Goal: Task Accomplishment & Management: Complete application form

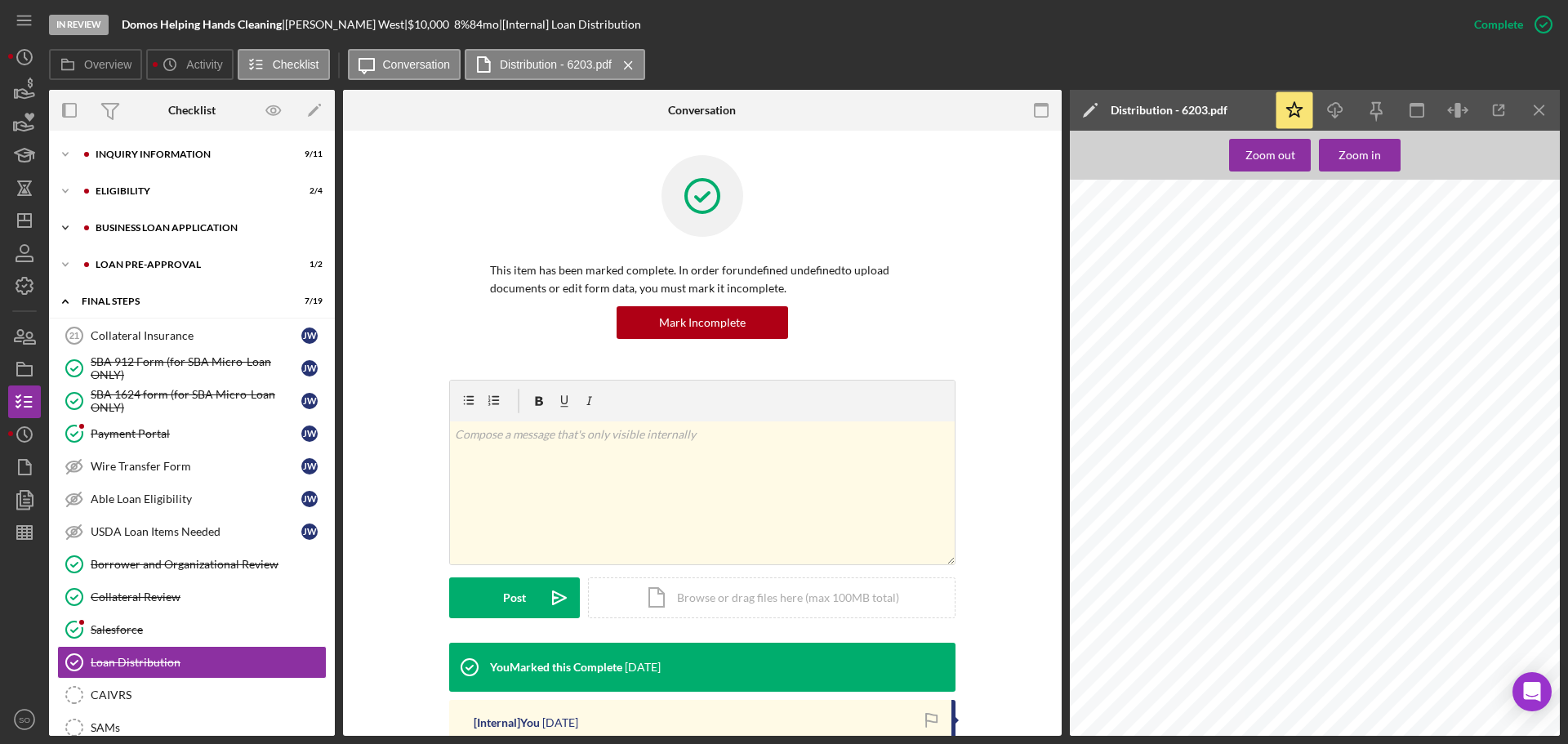
click at [163, 235] on div "Icon/Expander BUSINESS LOAN APPLICATION 12 / 27" at bounding box center [192, 228] width 286 height 33
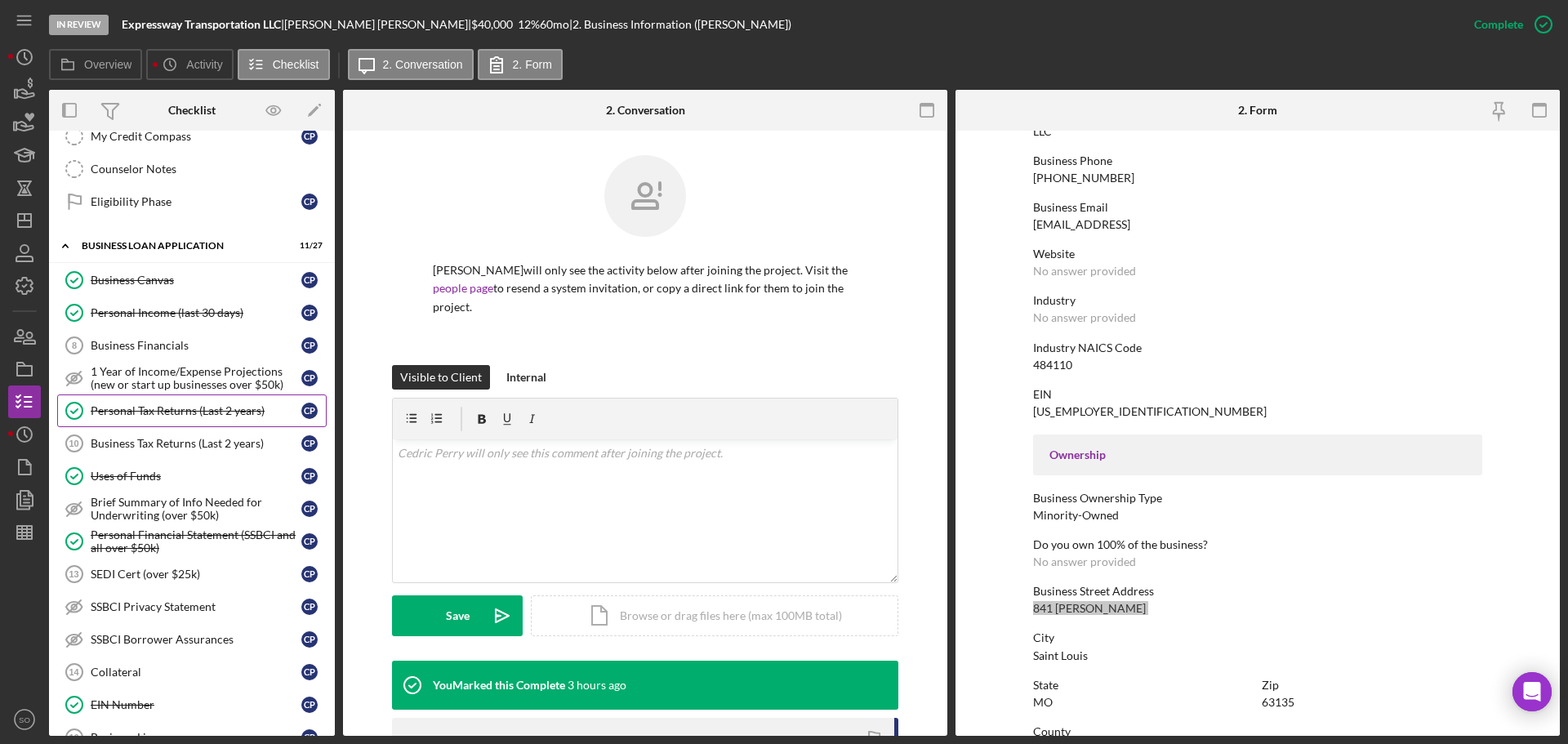
scroll to position [654, 0]
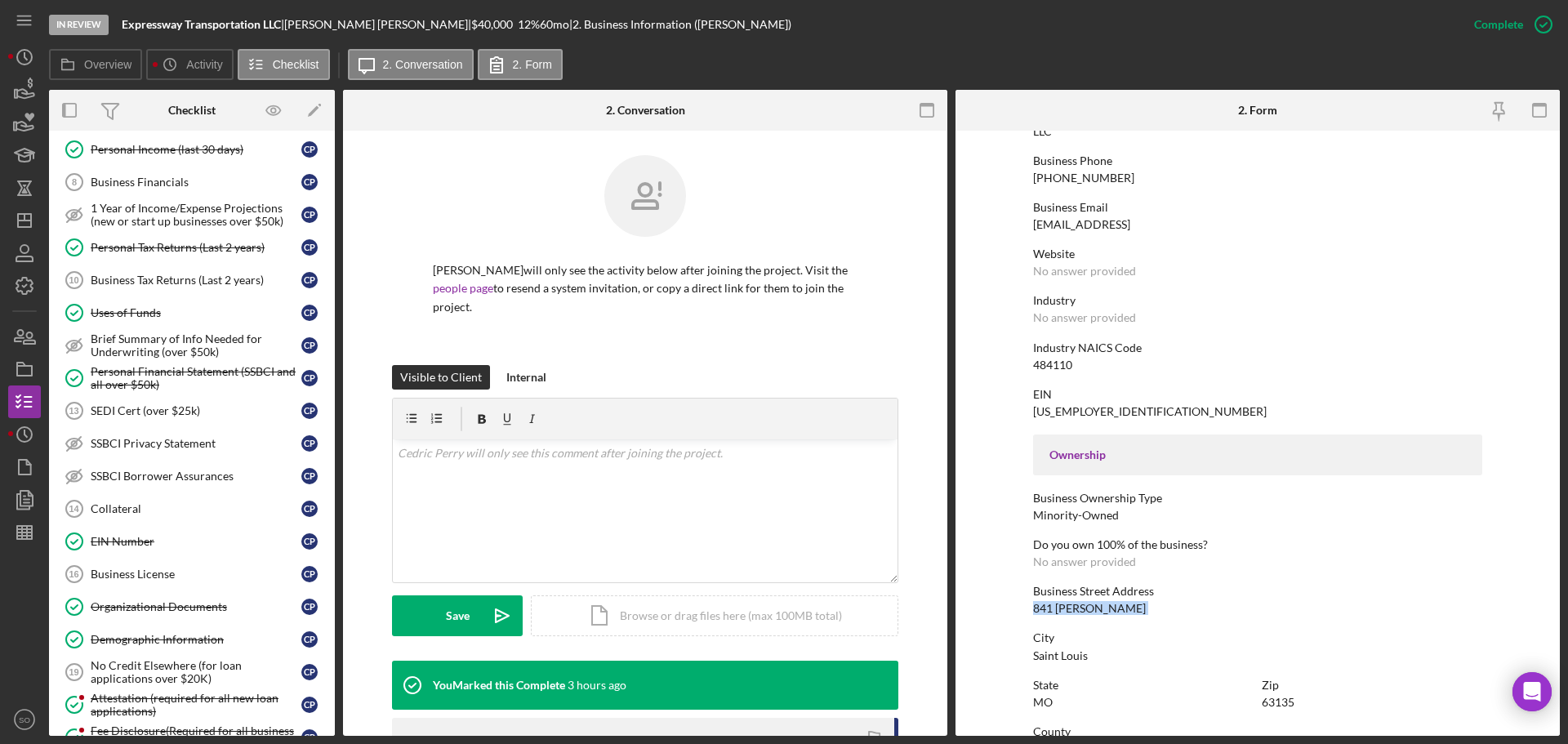
drag, startPoint x: 199, startPoint y: 419, endPoint x: 388, endPoint y: 462, distance: 193.8
click at [199, 419] on link "SEDI Cert (over $25k) 13 SEDI Cert (over $25k) C P" at bounding box center [192, 411] width 270 height 33
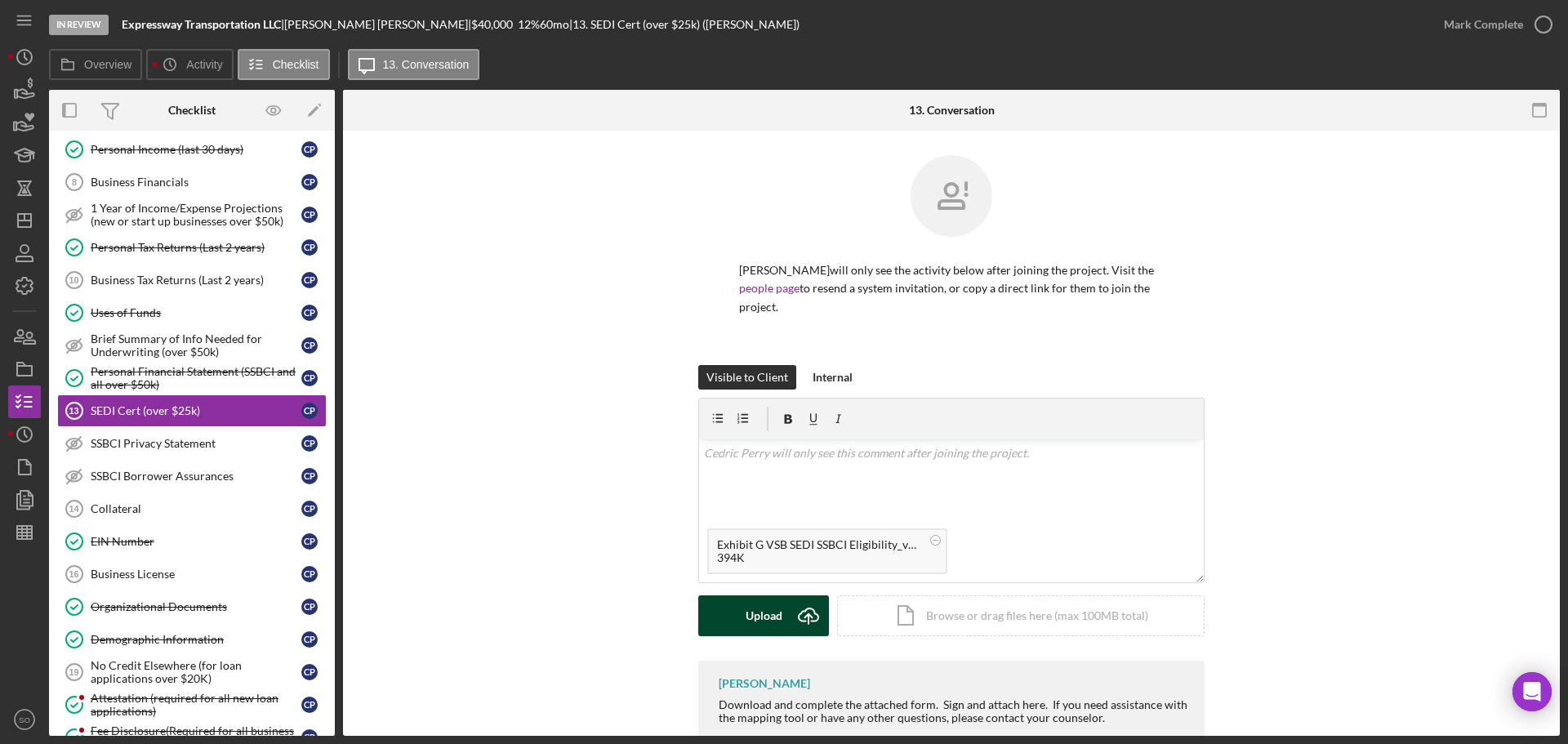
click at [763, 595] on div "Upload" at bounding box center [764, 616] width 37 height 41
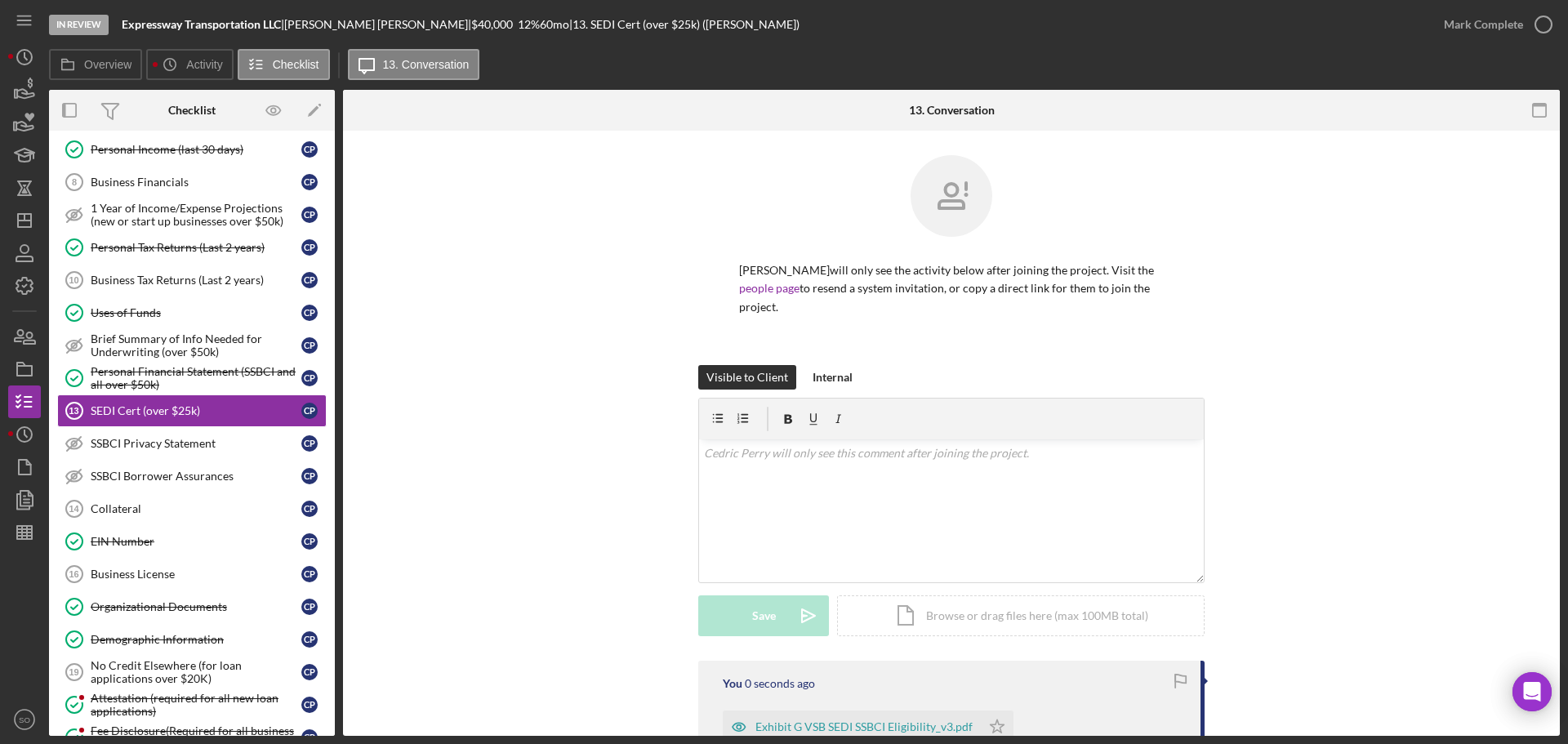
scroll to position [216, 0]
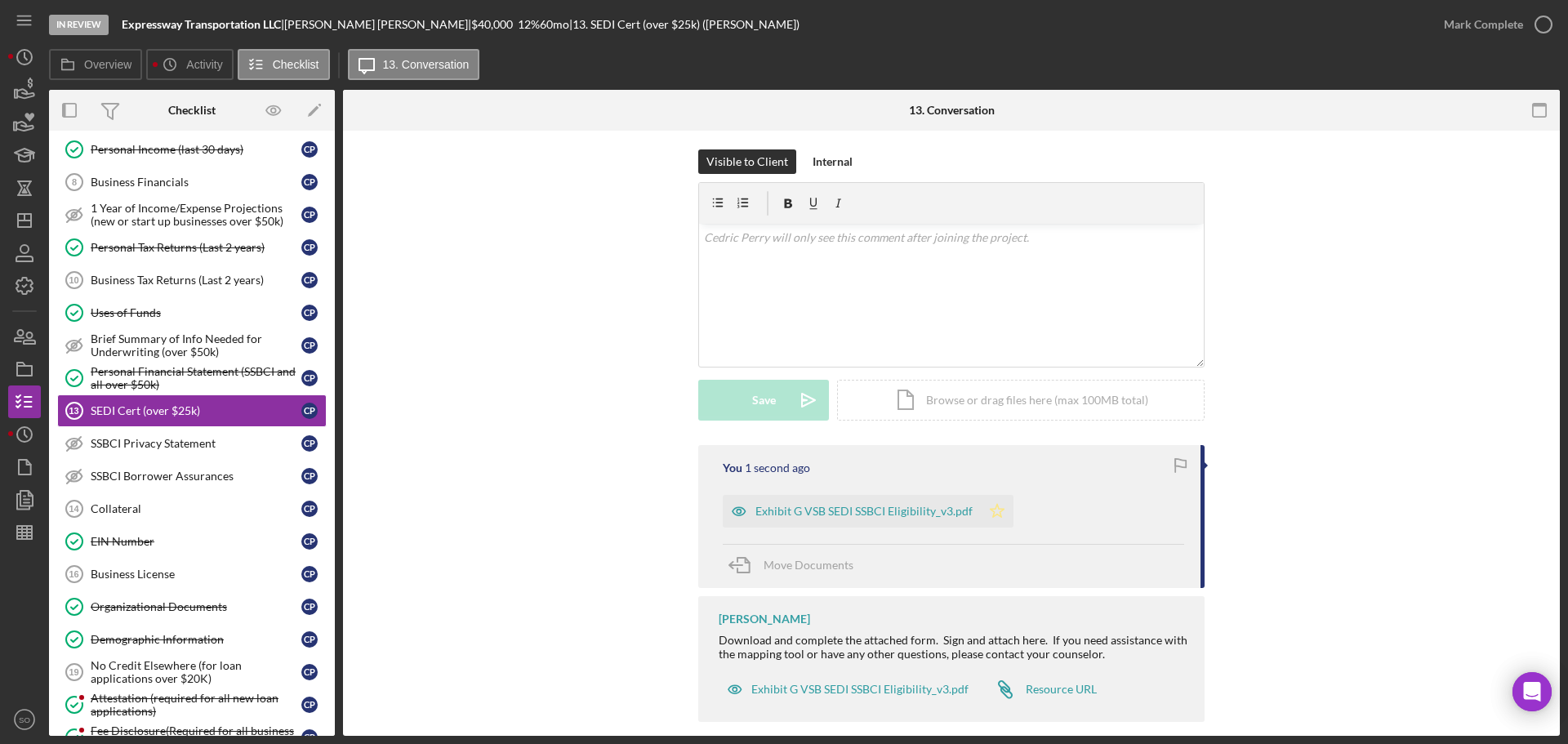
click at [1002, 495] on icon "Icon/Star" at bounding box center [998, 511] width 33 height 33
click at [1458, 20] on div "Mark Complete" at bounding box center [1484, 25] width 79 height 33
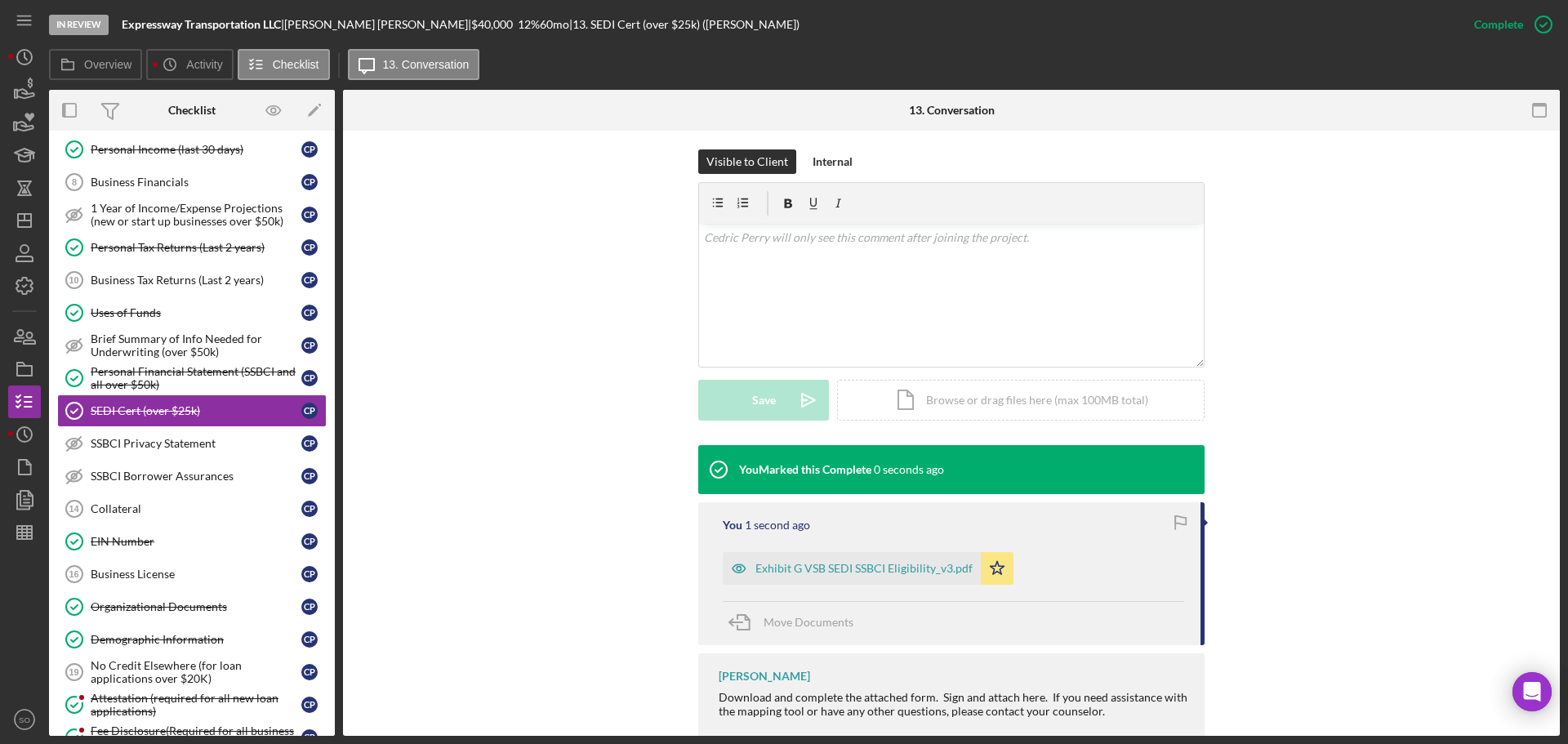
scroll to position [273, 0]
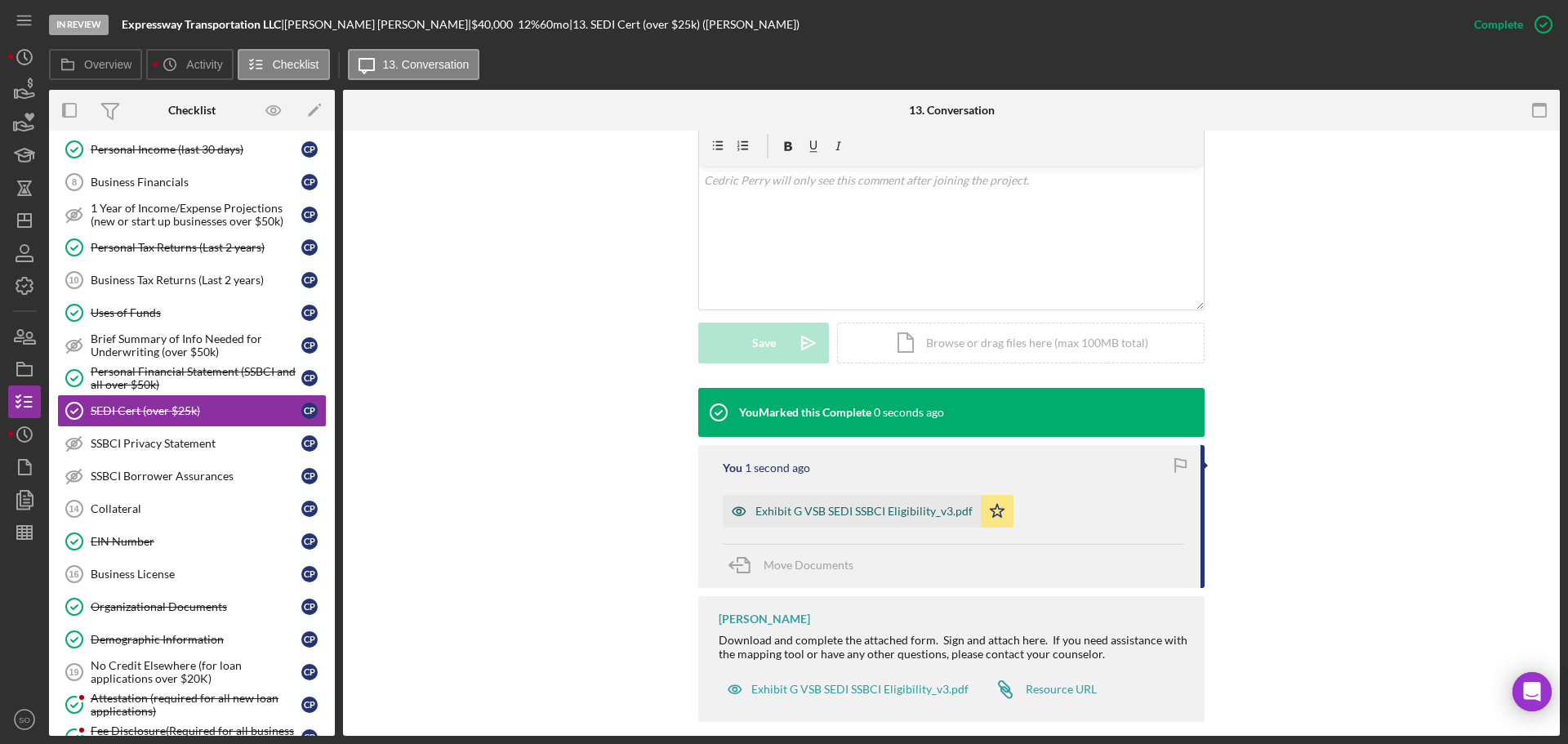
click at [914, 505] on div "Exhibit G VSB SEDI SSBCI Eligibility_v3.pdf" at bounding box center [863, 511] width 217 height 13
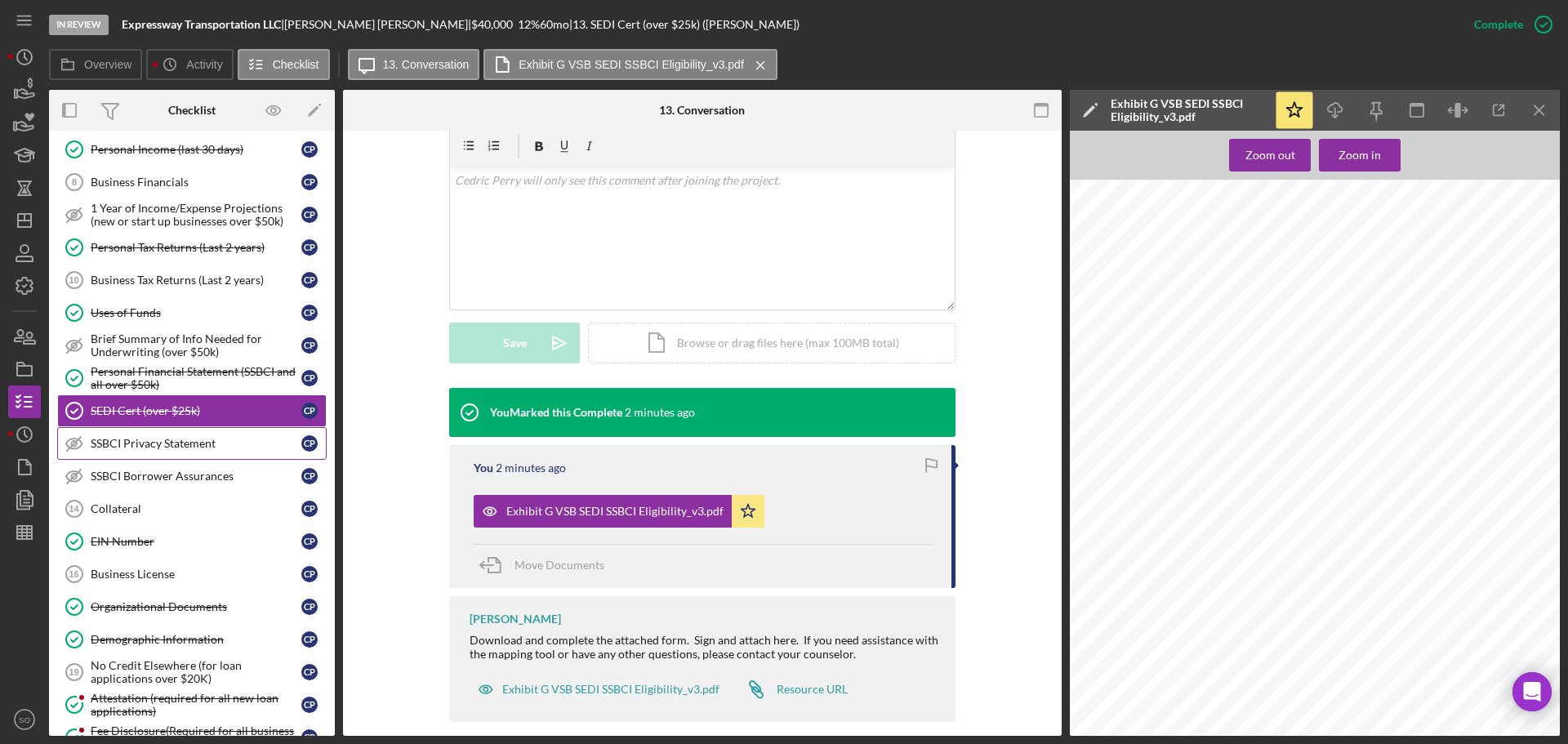
drag, startPoint x: 218, startPoint y: 442, endPoint x: 321, endPoint y: 447, distance: 103.1
click at [218, 442] on div "SSBCI Privacy Statement" at bounding box center [196, 443] width 210 height 13
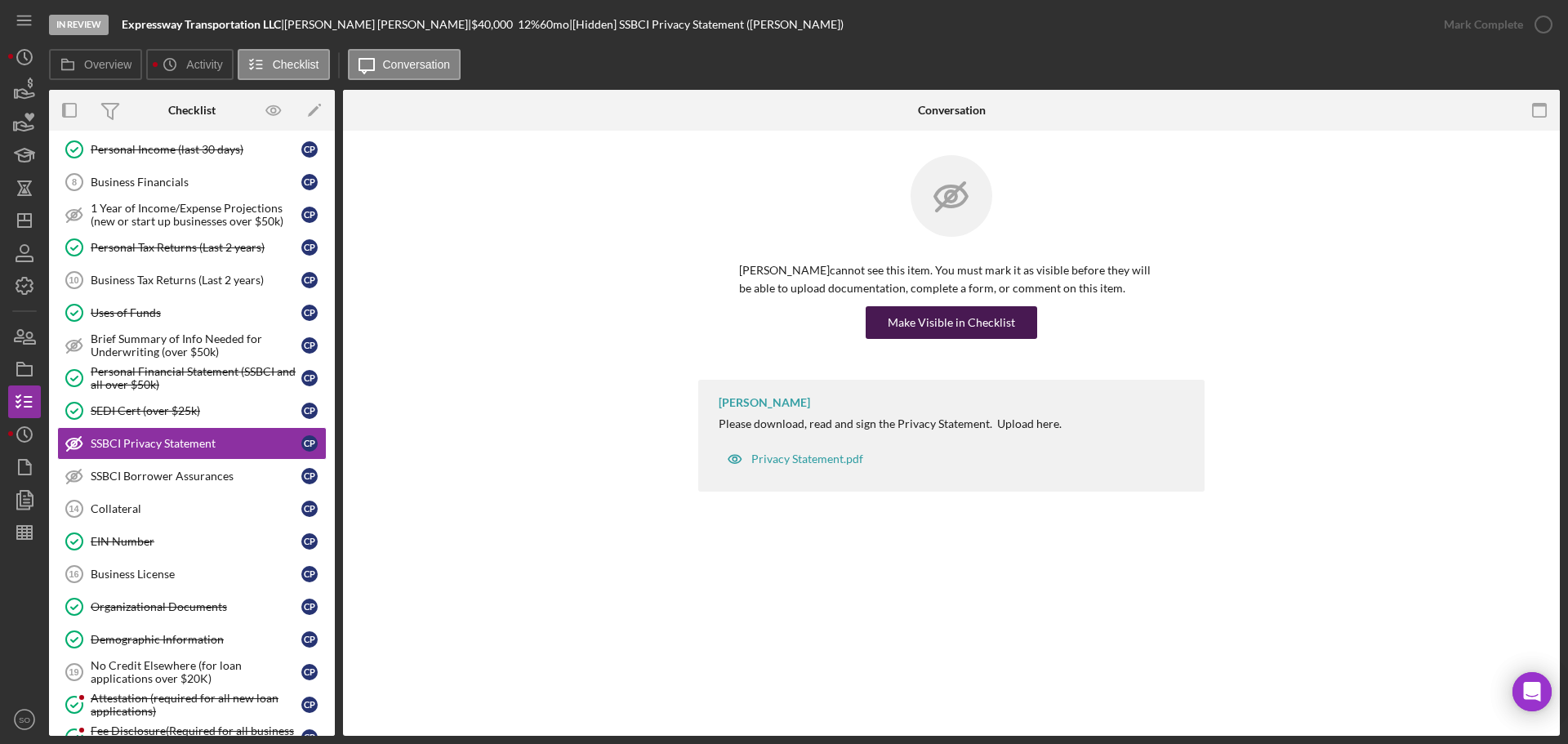
click at [907, 332] on div "Make Visible in Checklist" at bounding box center [951, 323] width 127 height 33
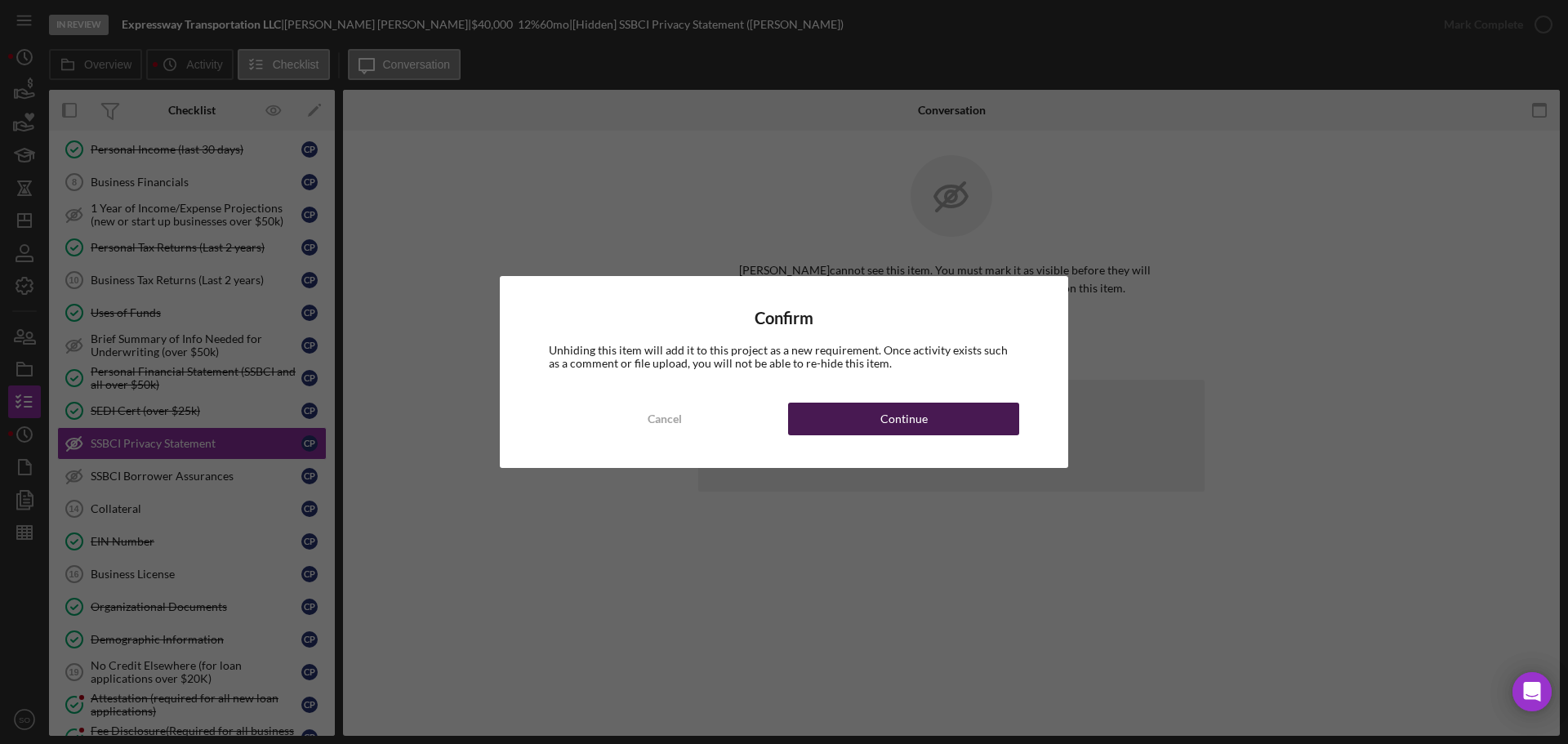
click at [934, 428] on button "Continue" at bounding box center [903, 419] width 231 height 33
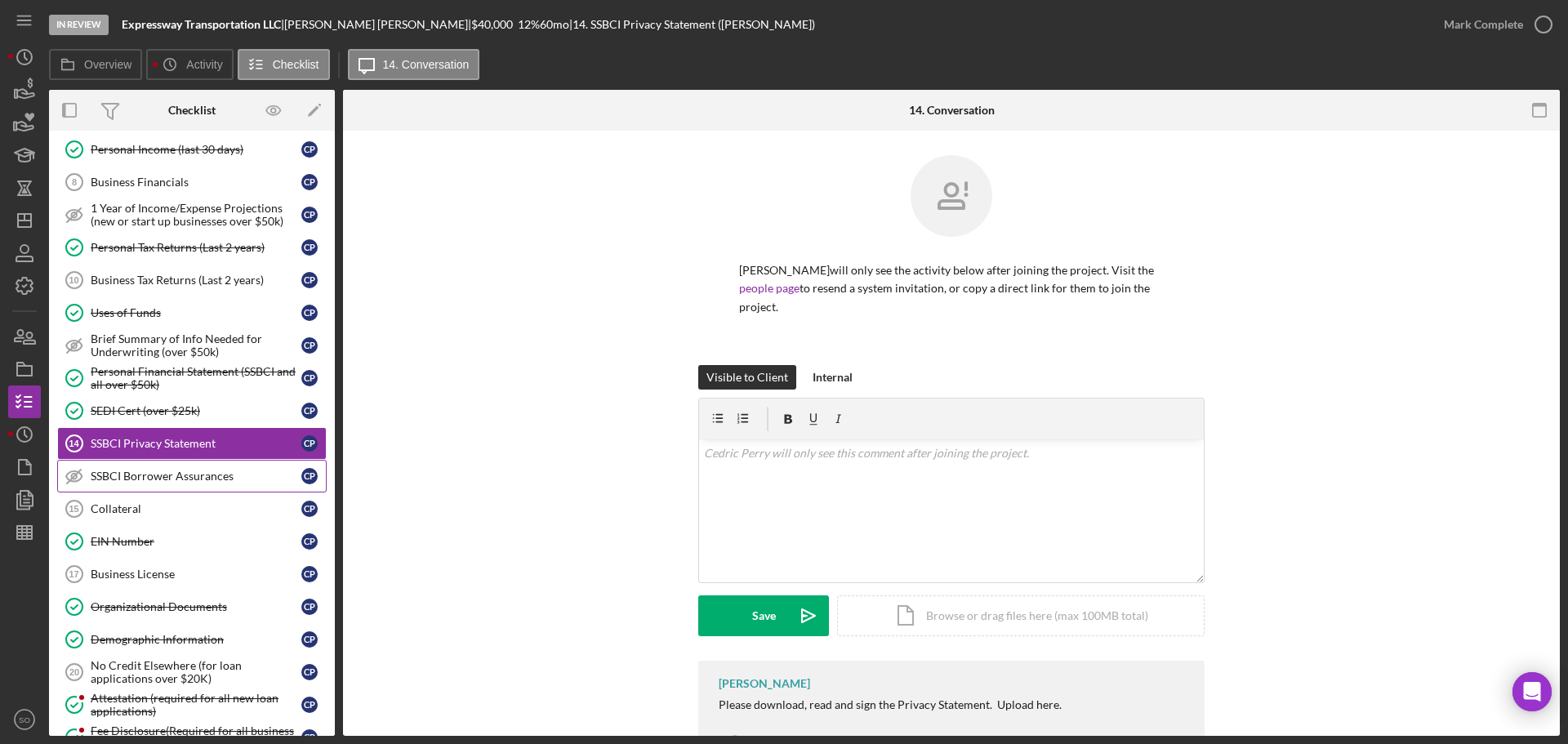
click at [189, 476] on div "SSBCI Borrower Assurances" at bounding box center [196, 476] width 210 height 13
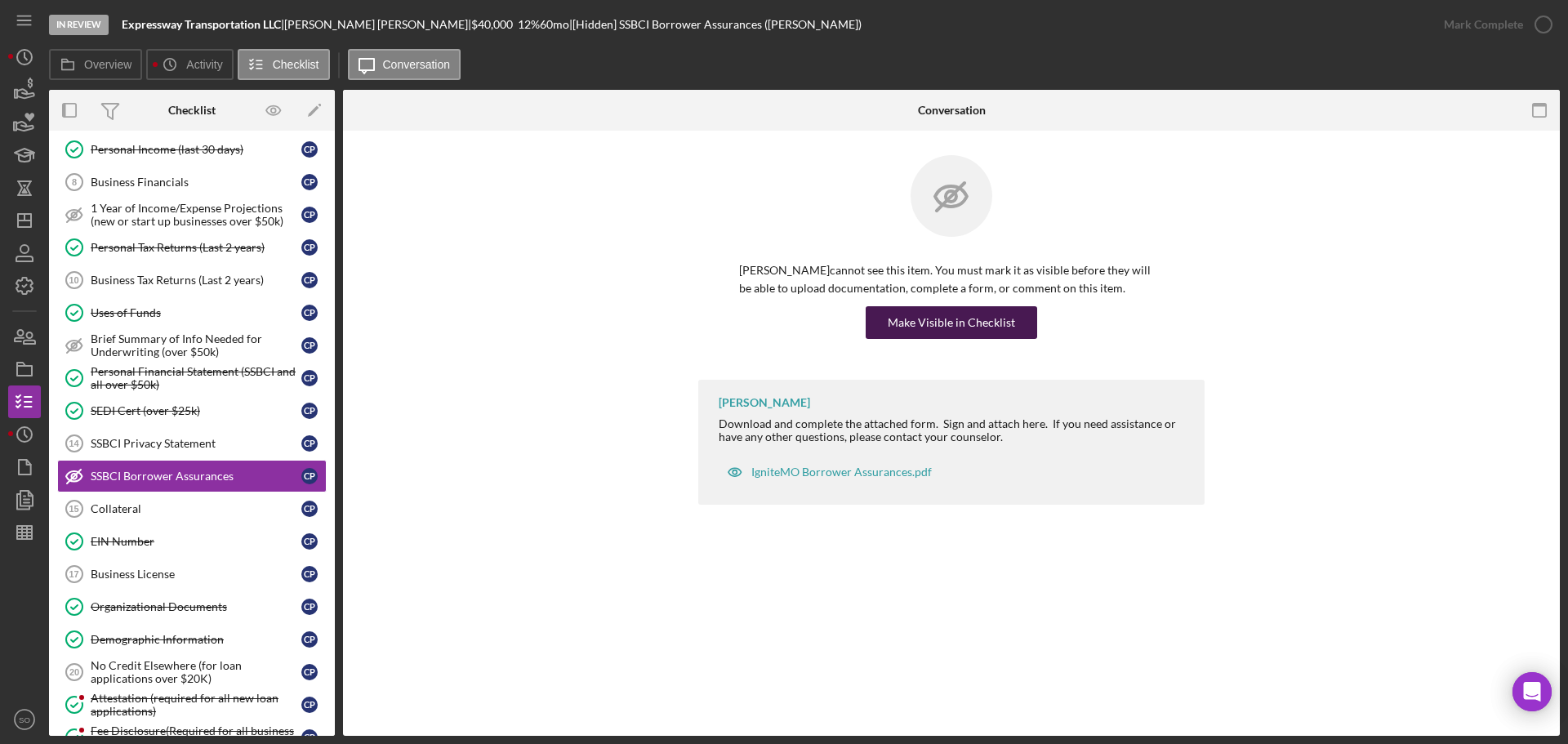
click at [928, 324] on div "Make Visible in Checklist" at bounding box center [951, 323] width 127 height 33
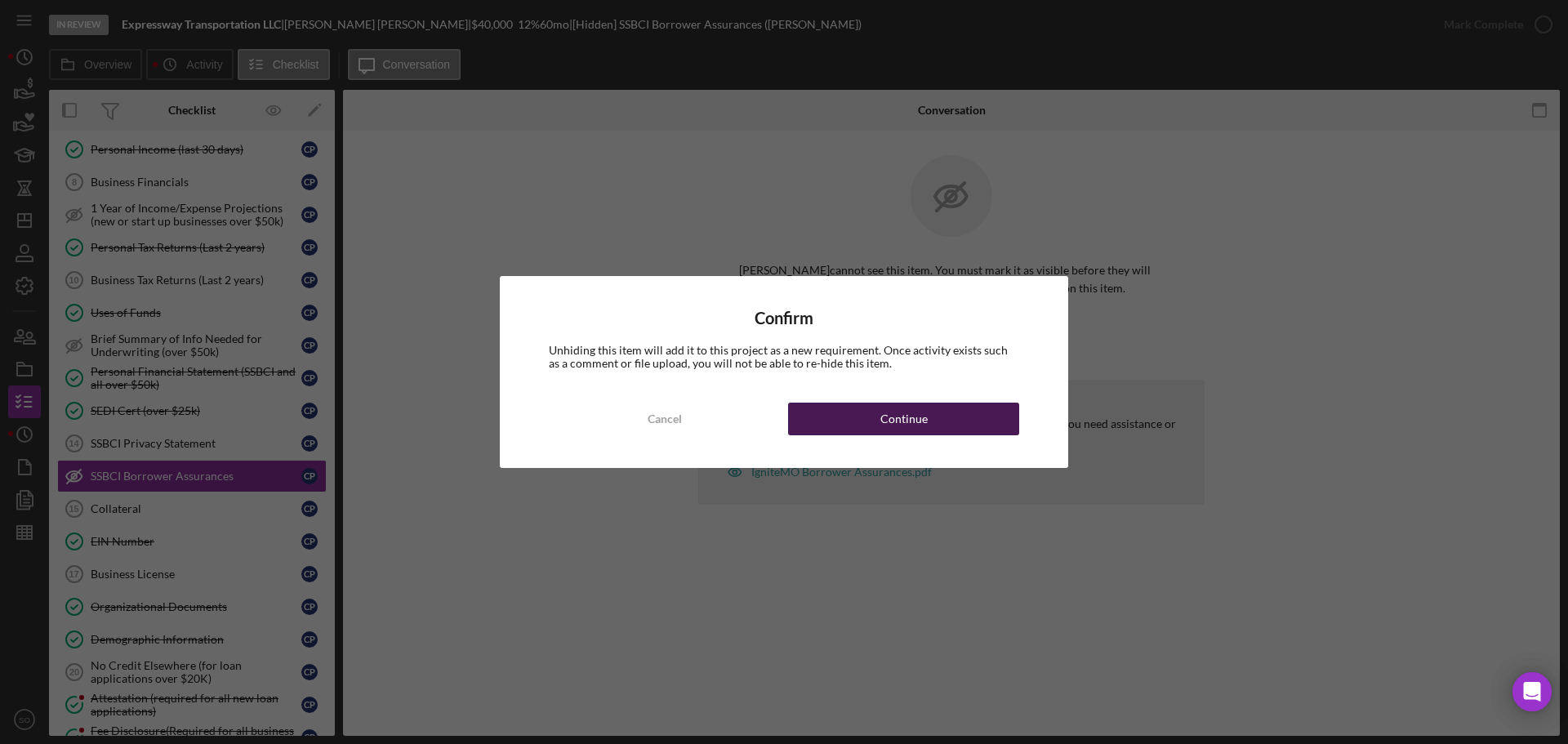
click at [905, 432] on div "Continue" at bounding box center [904, 419] width 47 height 33
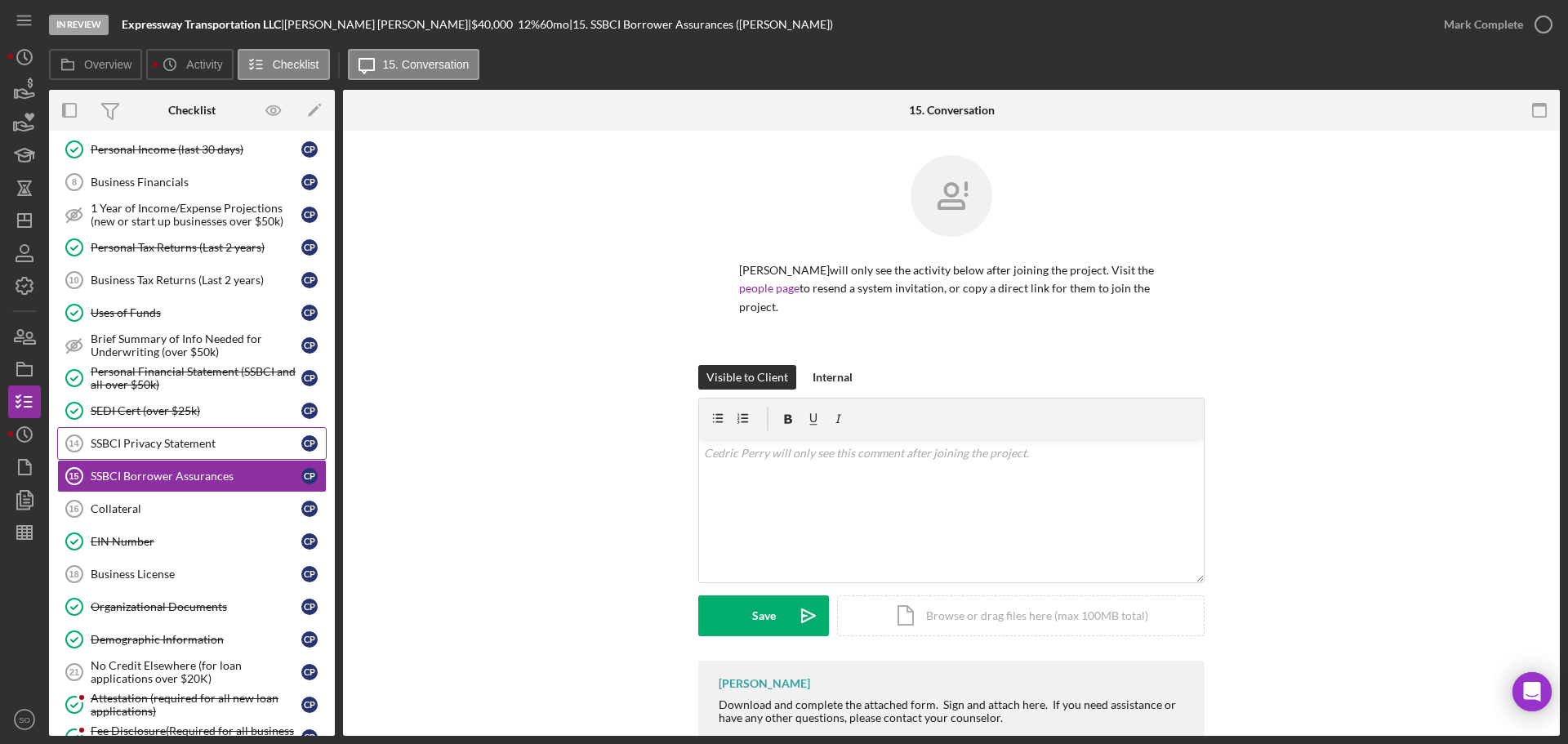
click at [199, 443] on div "SSBCI Privacy Statement" at bounding box center [196, 443] width 210 height 13
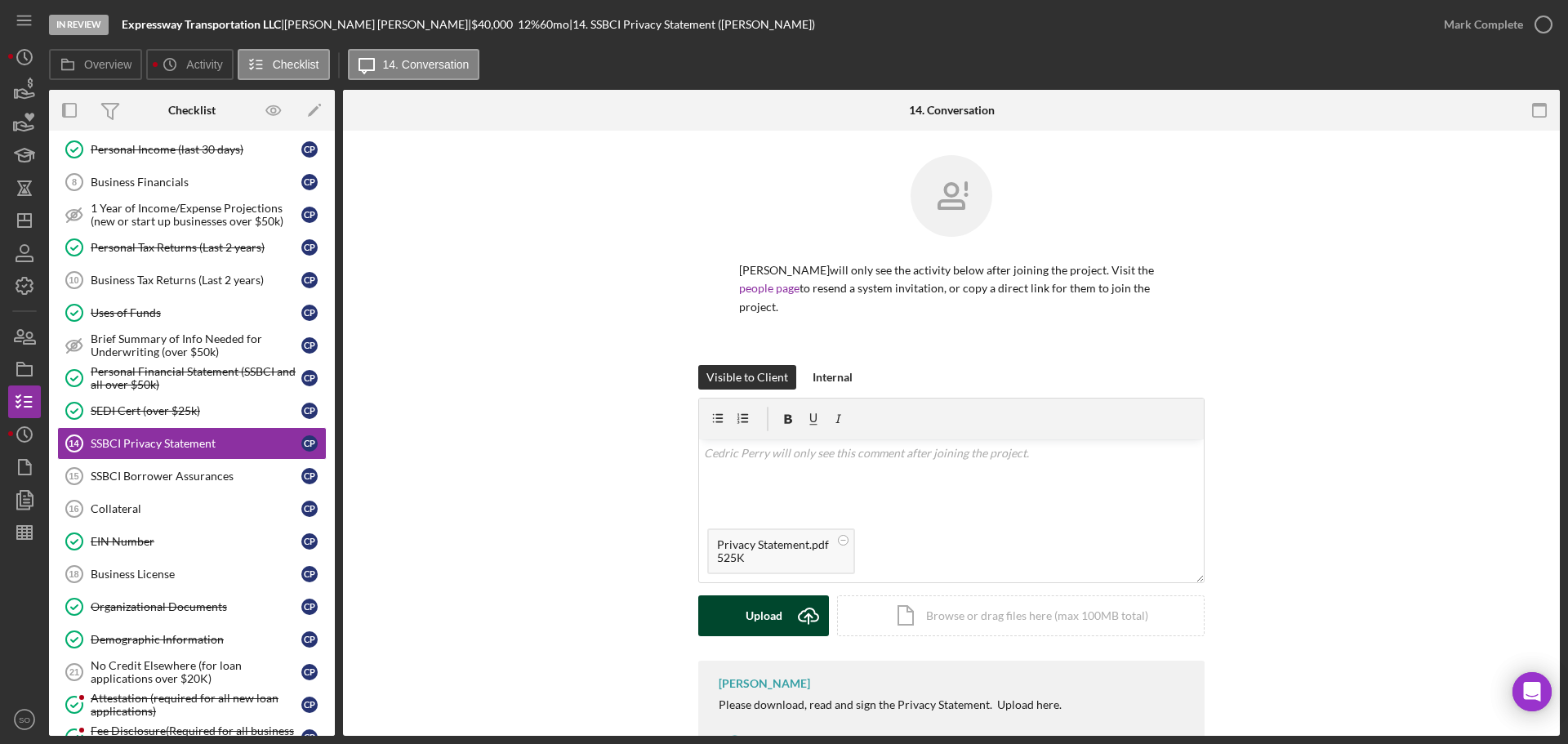
click at [755, 599] on div "Upload" at bounding box center [764, 616] width 37 height 41
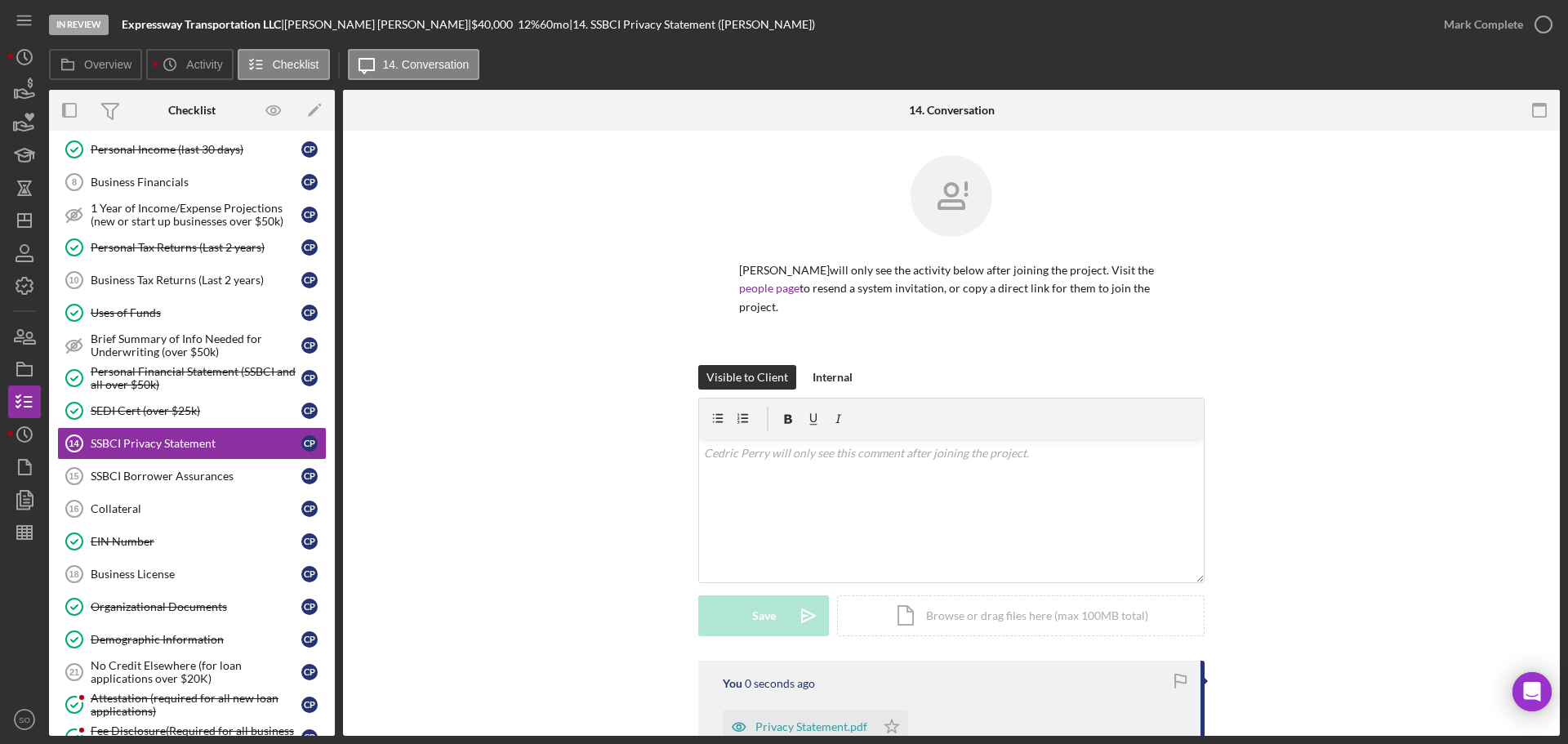
scroll to position [163, 0]
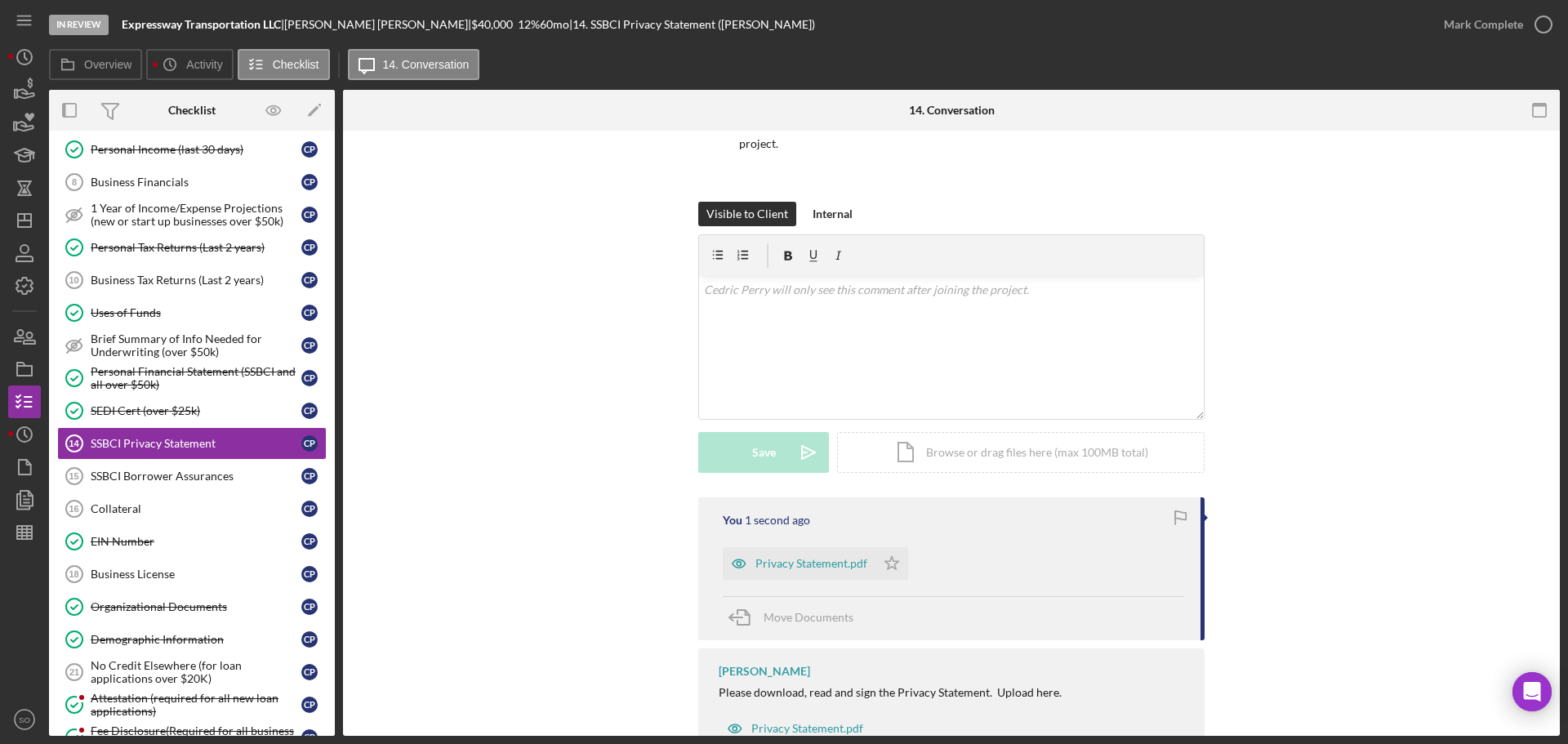
click at [894, 547] on icon "Icon/Star" at bounding box center [892, 564] width 33 height 33
click at [1486, 18] on div "Mark Complete" at bounding box center [1484, 25] width 79 height 33
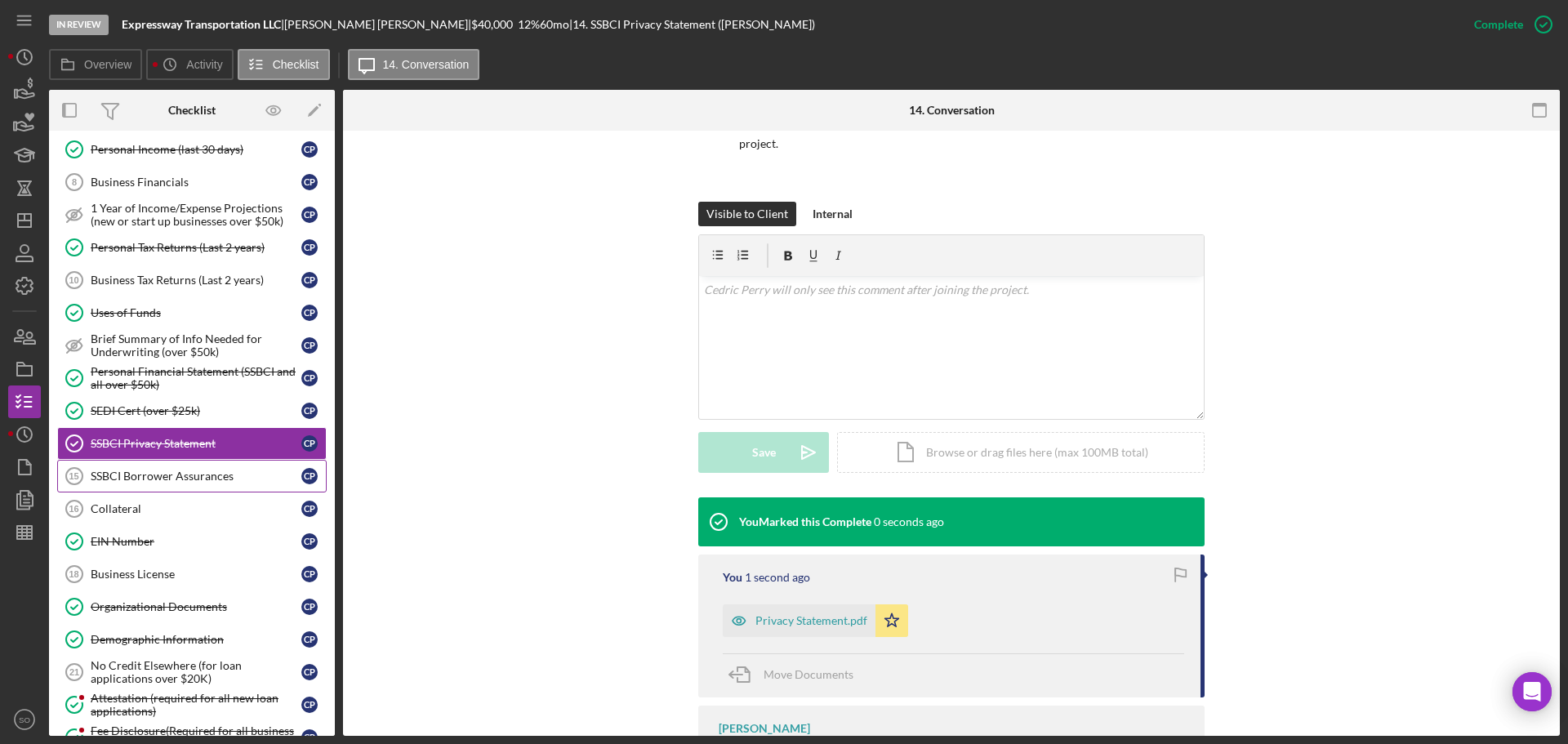
click at [240, 483] on div "SSBCI Borrower Assurances" at bounding box center [196, 476] width 210 height 13
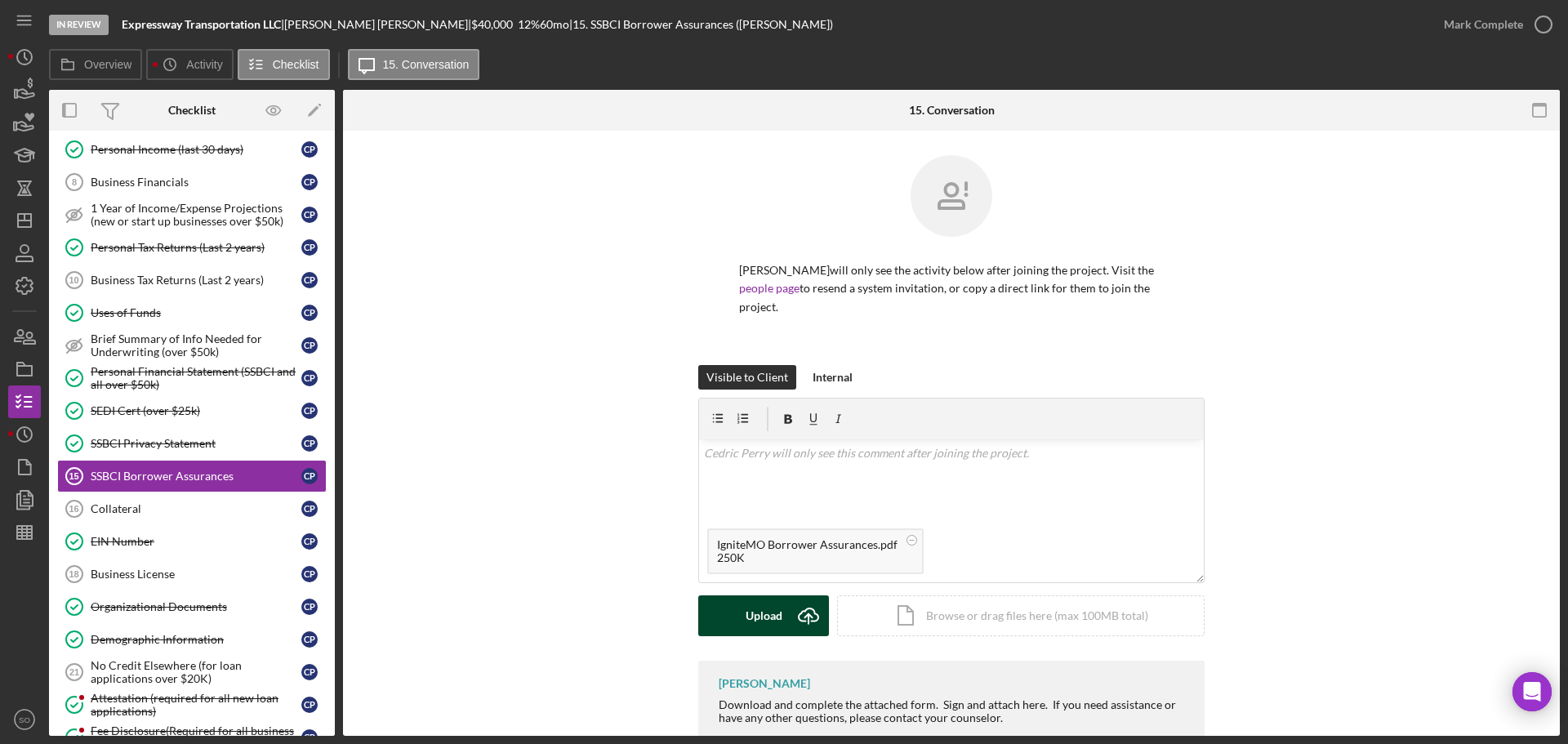
click at [739, 595] on button "Upload Icon/Upload" at bounding box center [764, 616] width 131 height 41
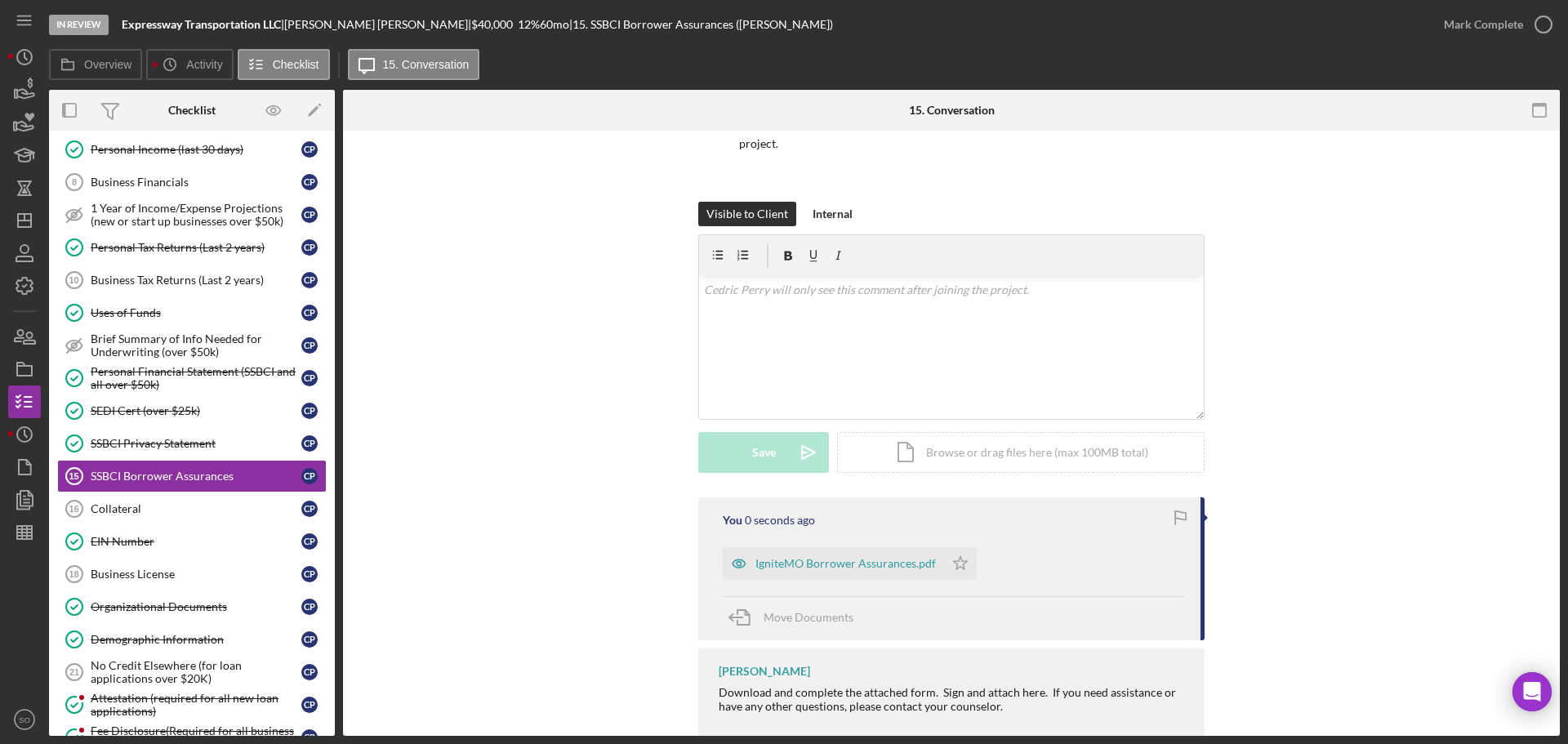
scroll to position [216, 0]
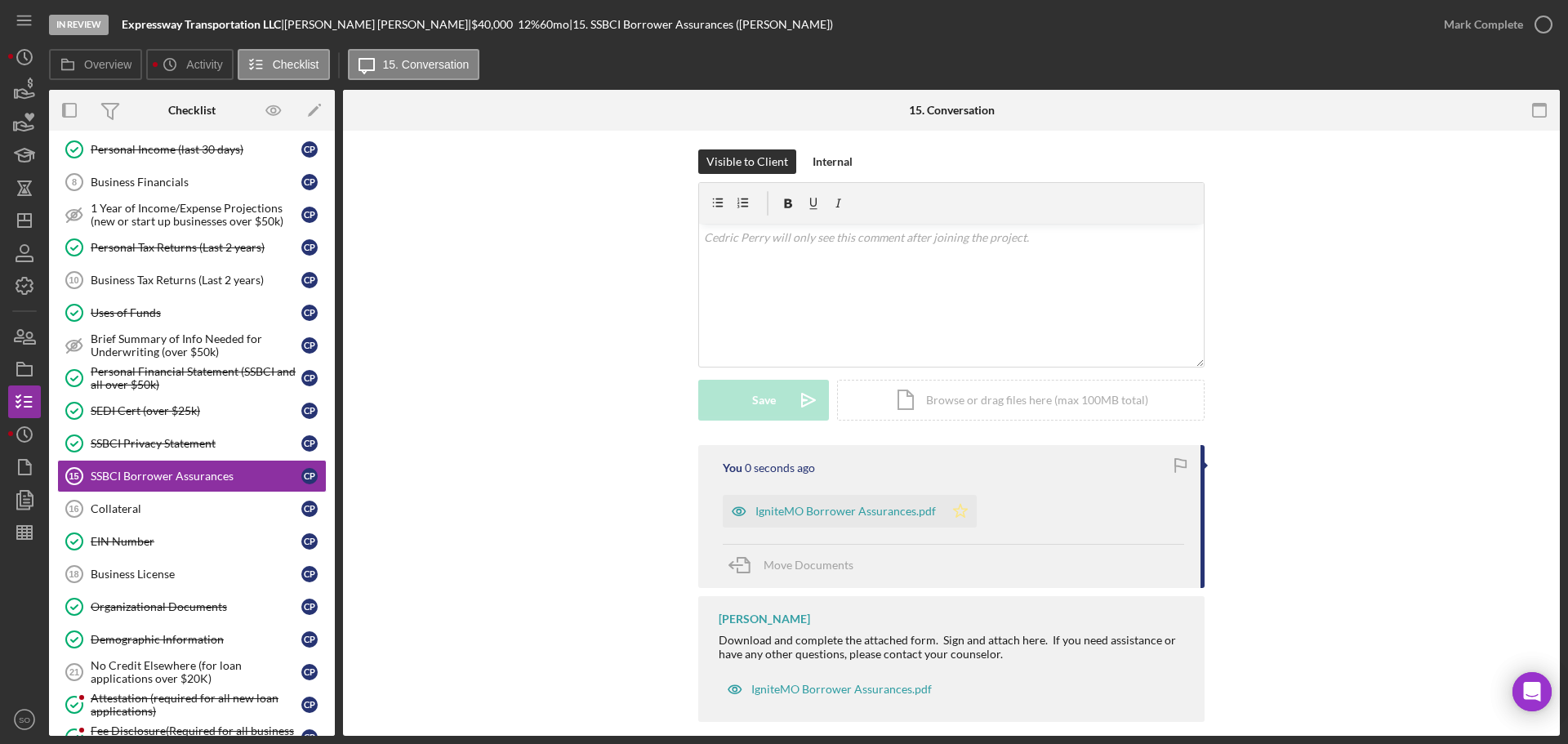
click at [955, 495] on icon "Icon/Star" at bounding box center [961, 511] width 33 height 33
click at [1467, 25] on div "Mark Complete" at bounding box center [1484, 25] width 79 height 33
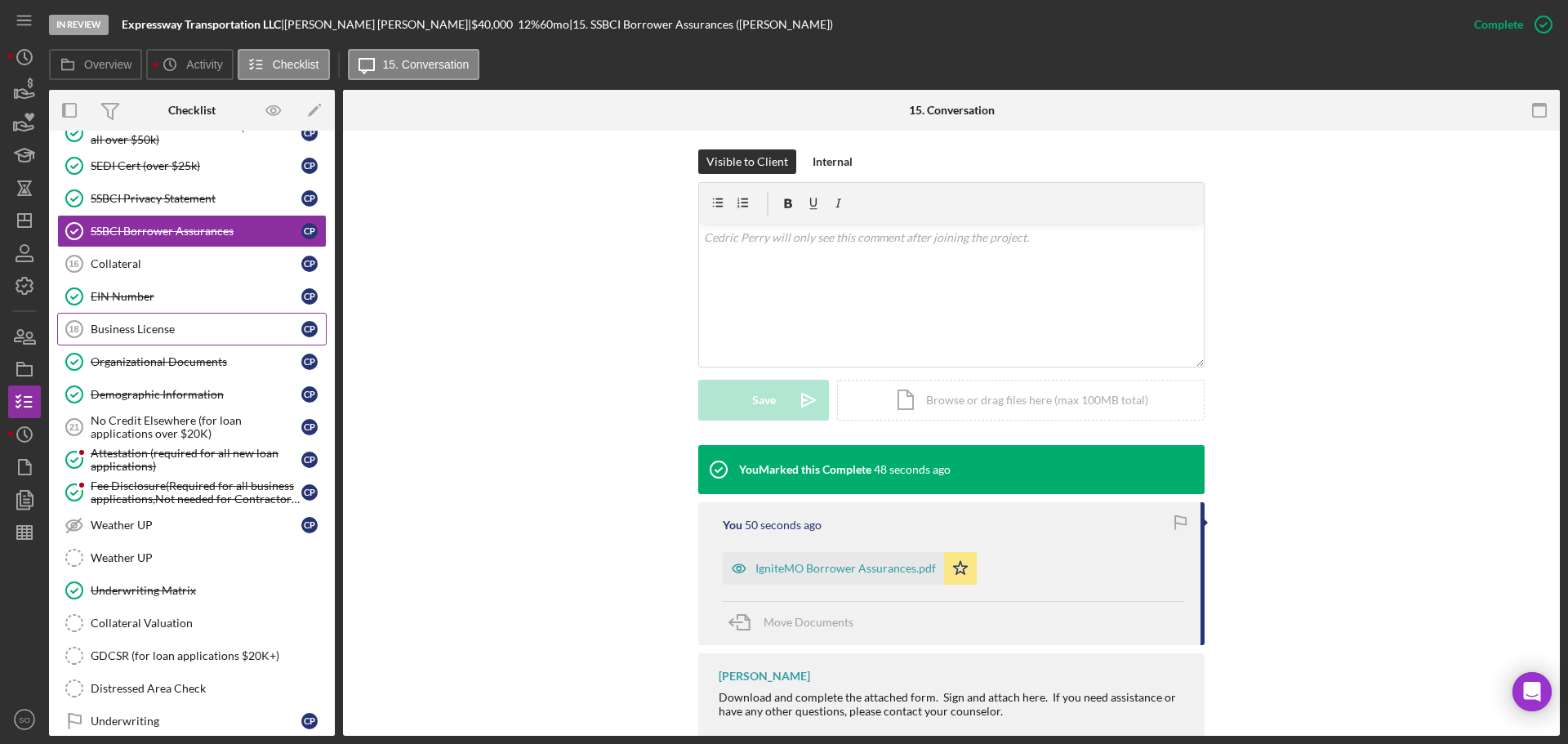
scroll to position [1143, 0]
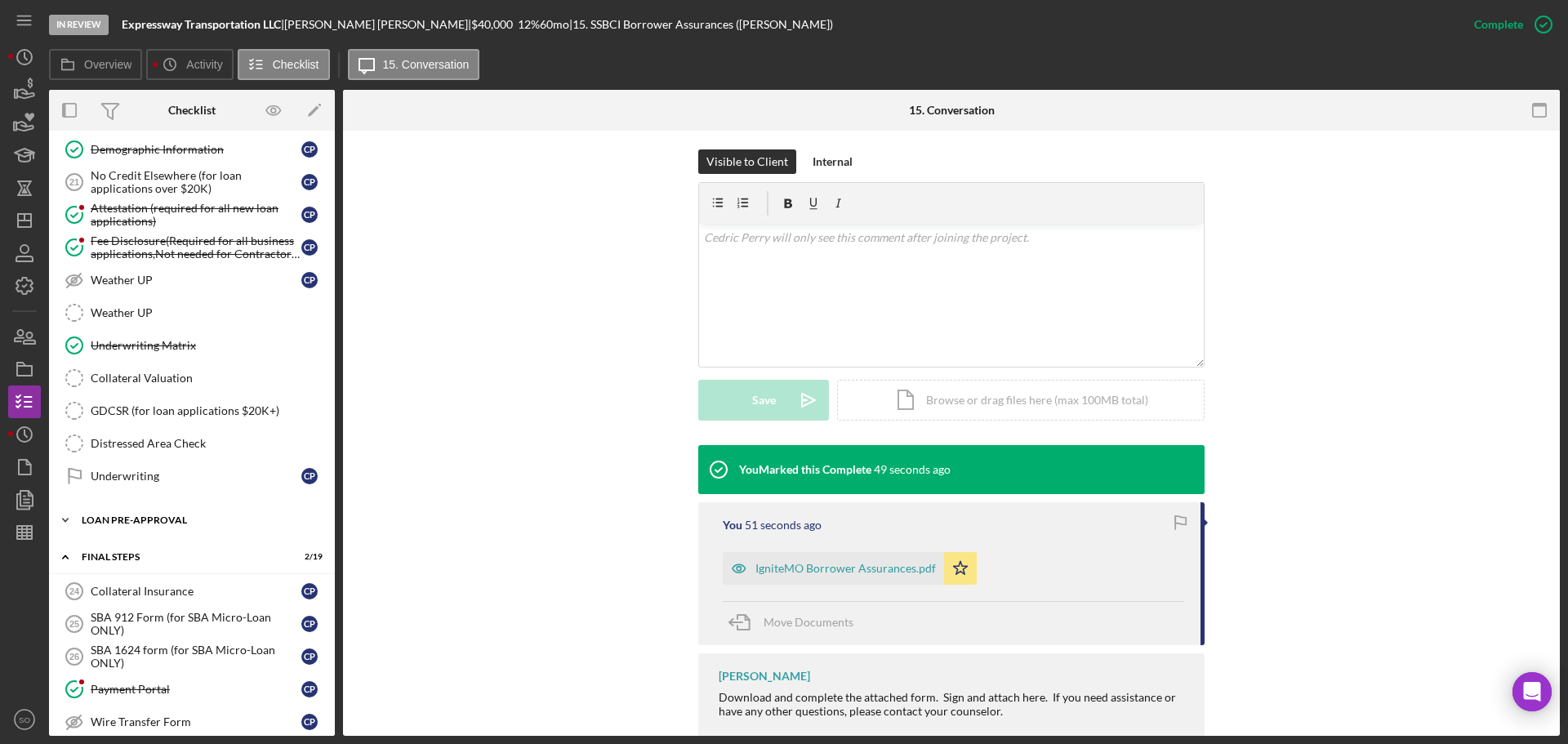
click at [156, 534] on div "Icon/Expander LOAN PRE-APPROVAL 1 / 2" at bounding box center [192, 521] width 286 height 33
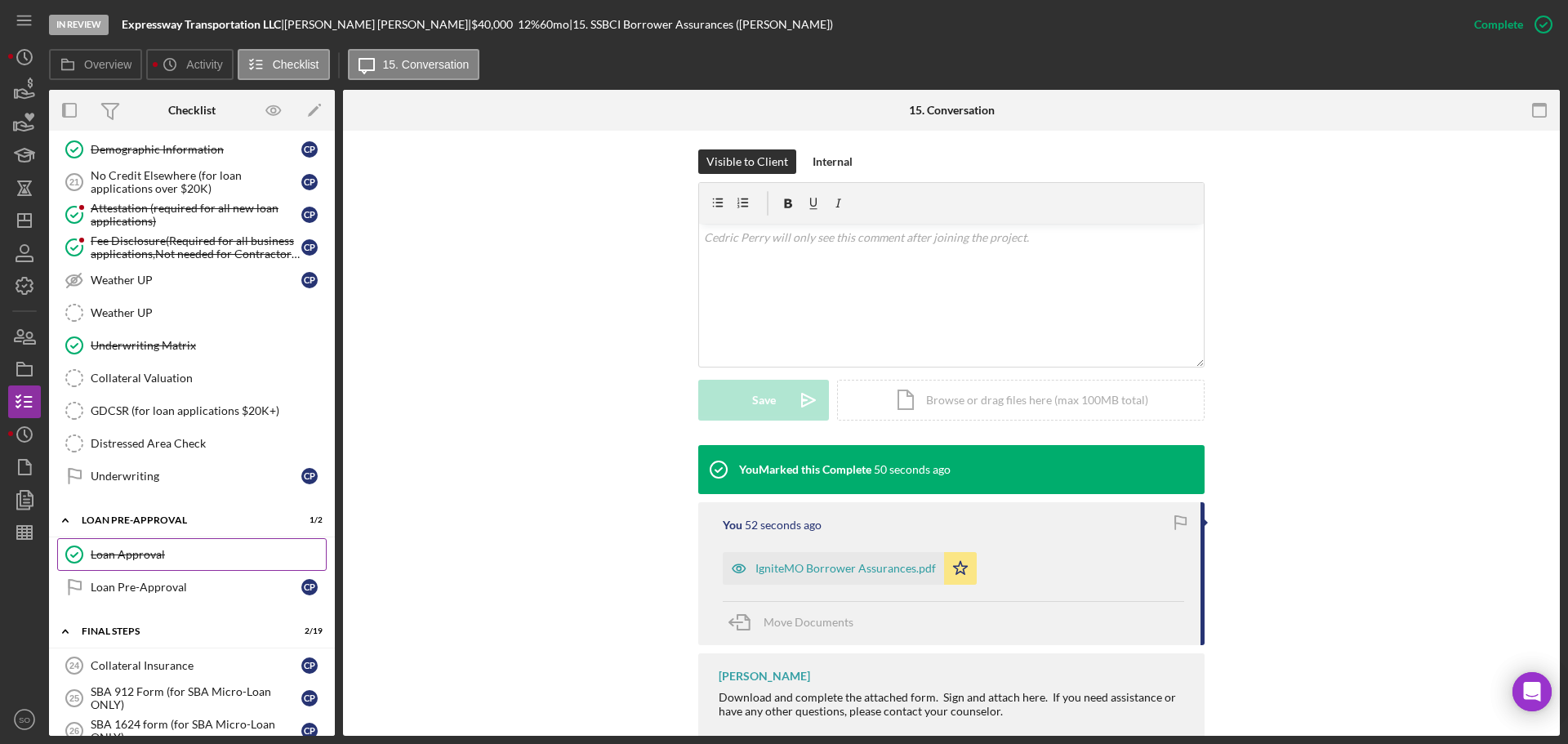
drag, startPoint x: 157, startPoint y: 555, endPoint x: 164, endPoint y: 564, distance: 11.4
click at [157, 556] on div "Loan Approval" at bounding box center [209, 554] width 235 height 13
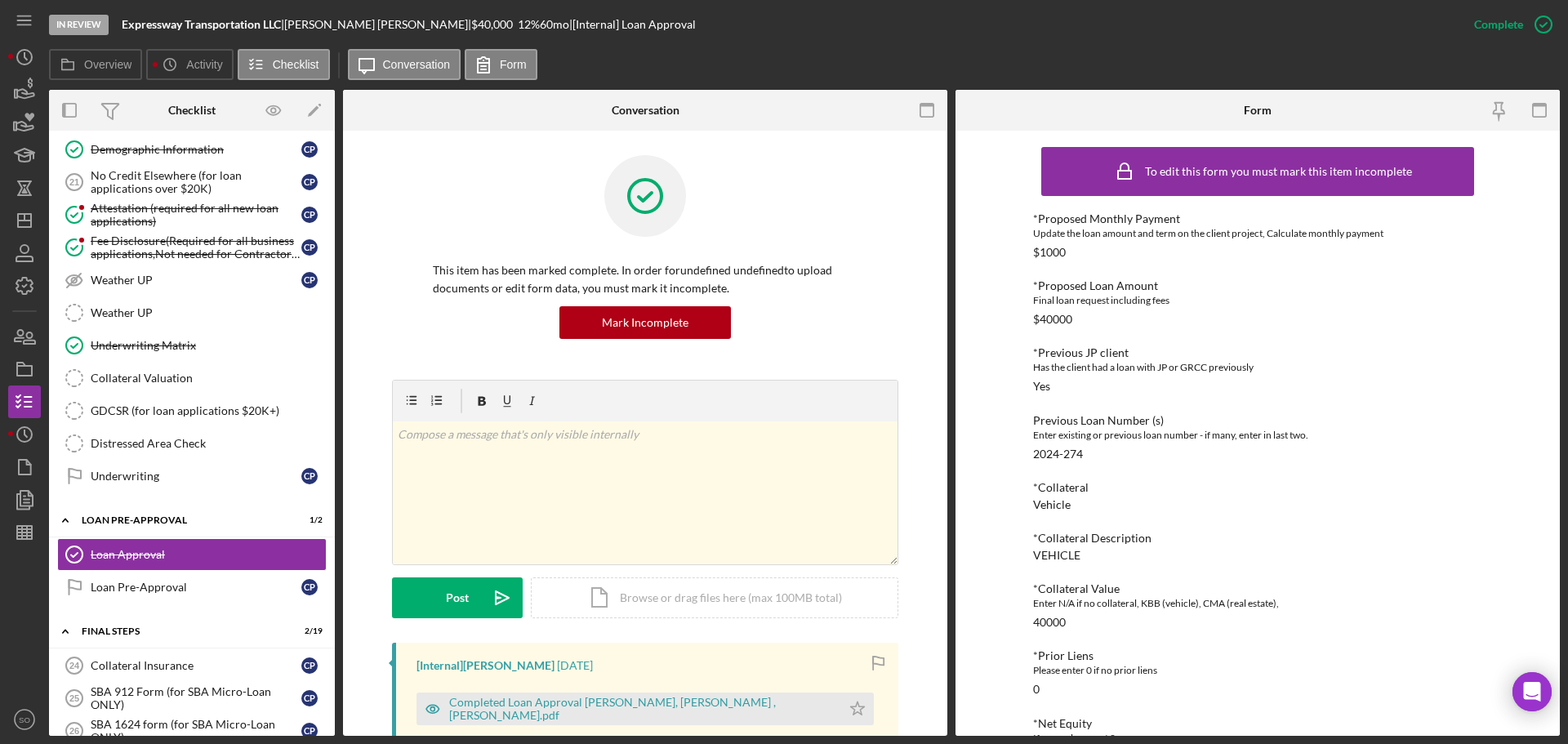
scroll to position [245, 0]
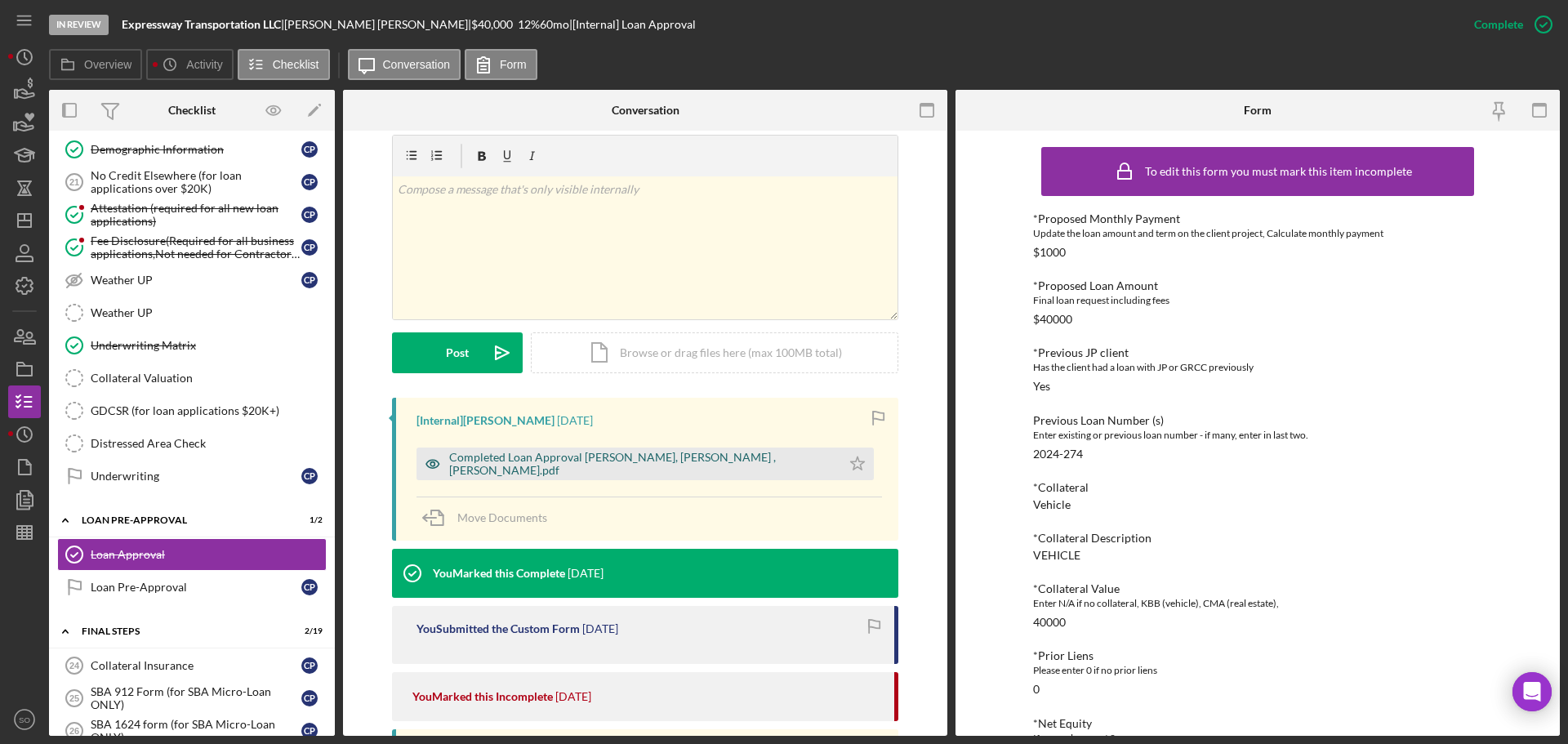
click at [636, 477] on div "Completed Loan Approval [PERSON_NAME], [PERSON_NAME] , [PERSON_NAME].pdf" at bounding box center [629, 464] width 424 height 33
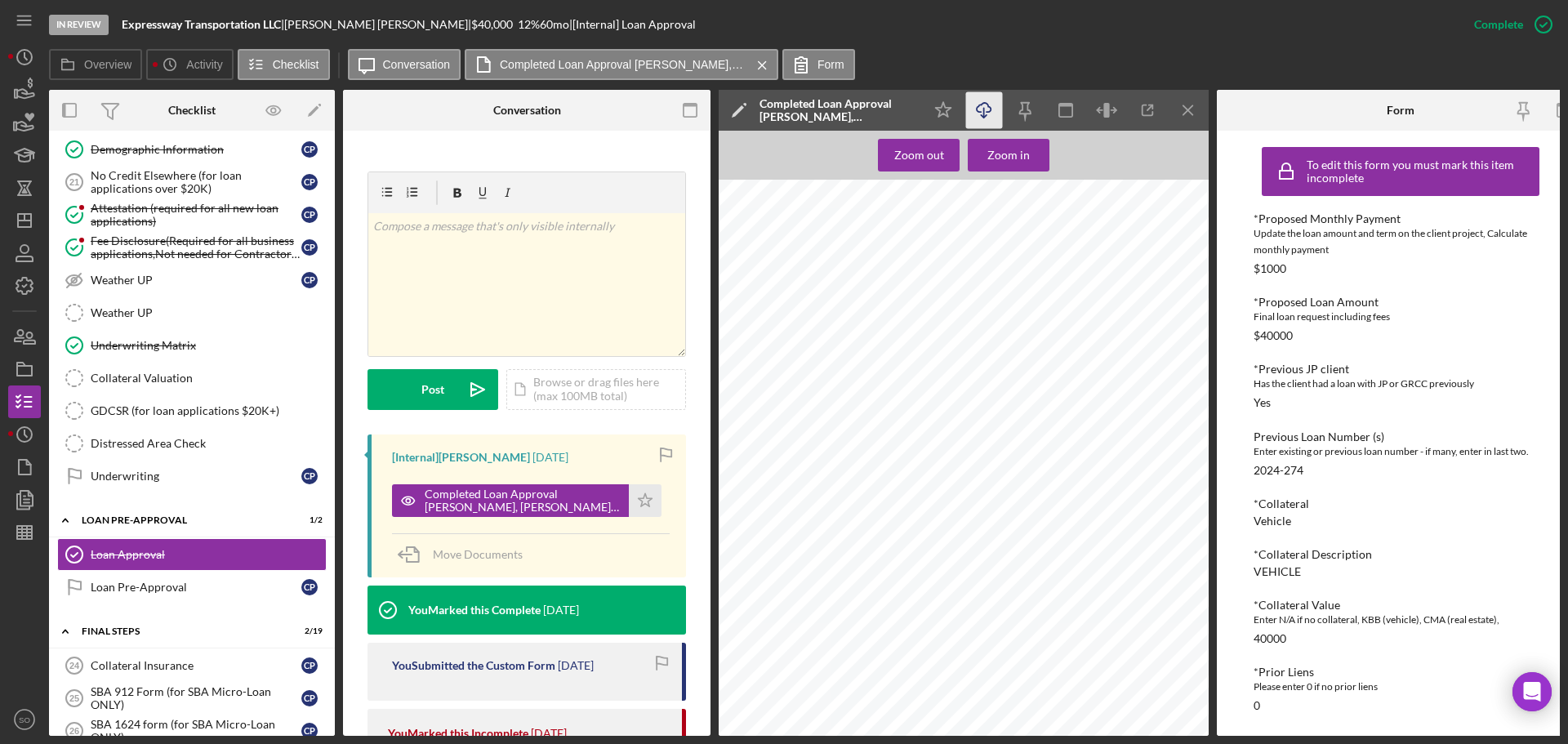
click at [983, 111] on icon "Icon/Download" at bounding box center [985, 110] width 37 height 37
click at [33, 499] on polygon "button" at bounding box center [27, 497] width 12 height 15
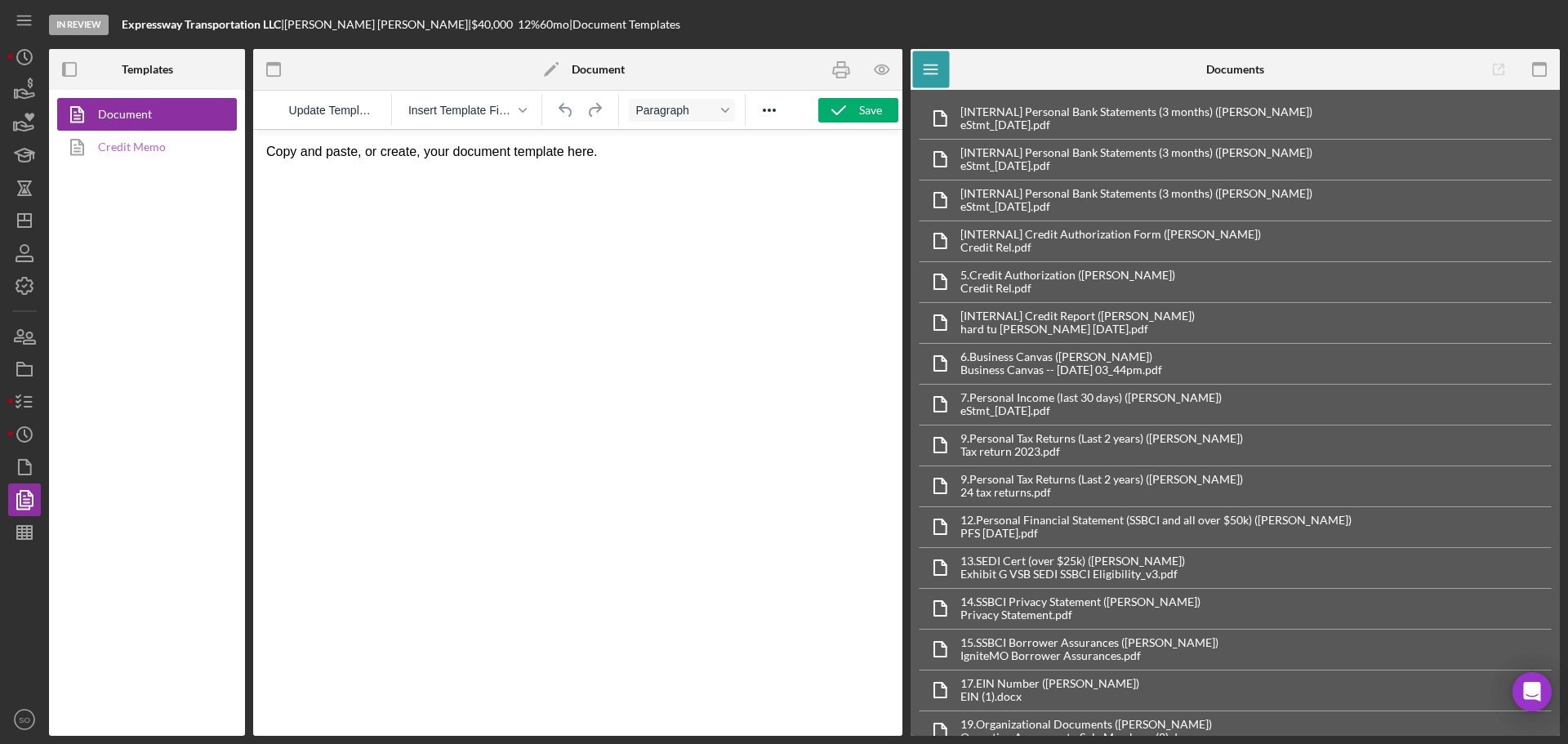
click at [125, 142] on link "Credit Memo" at bounding box center [143, 147] width 172 height 33
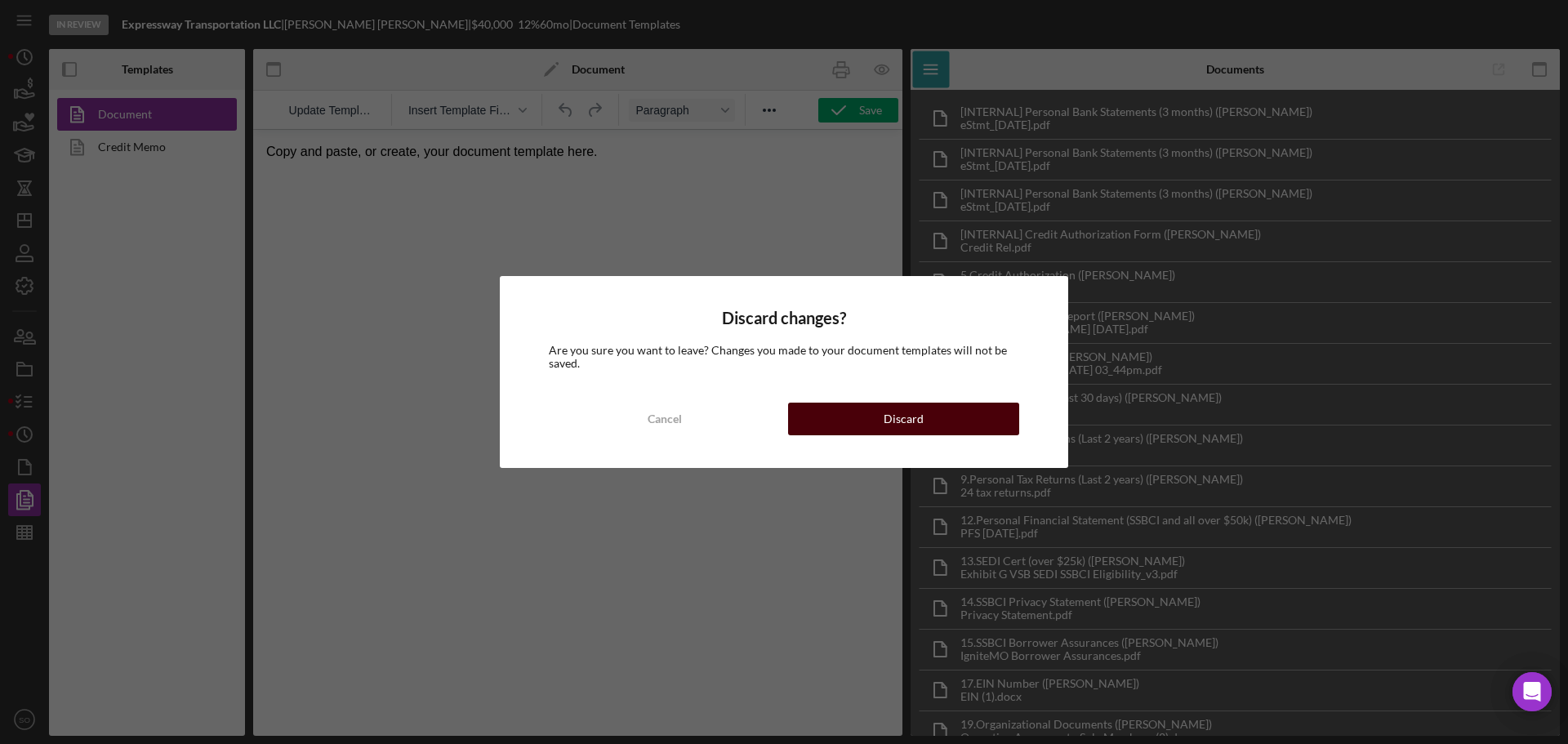
drag, startPoint x: 900, startPoint y: 442, endPoint x: 882, endPoint y: 421, distance: 27.7
click at [900, 442] on div "Discard changes? Are you sure you want to leave? Changes you made to your docum…" at bounding box center [784, 371] width 569 height 192
click at [911, 434] on div "Discard" at bounding box center [904, 419] width 40 height 33
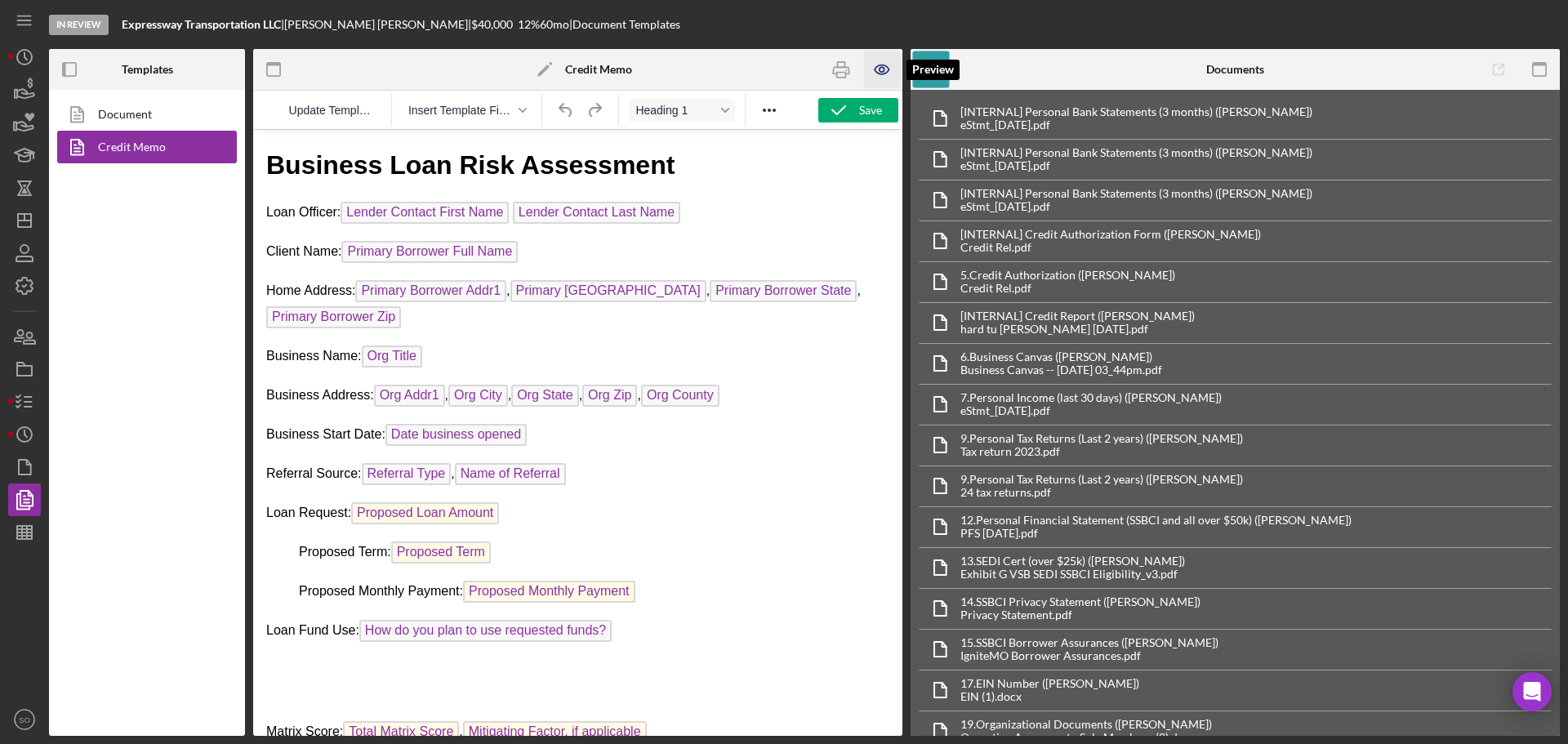
click at [878, 75] on icon "button" at bounding box center [882, 70] width 37 height 37
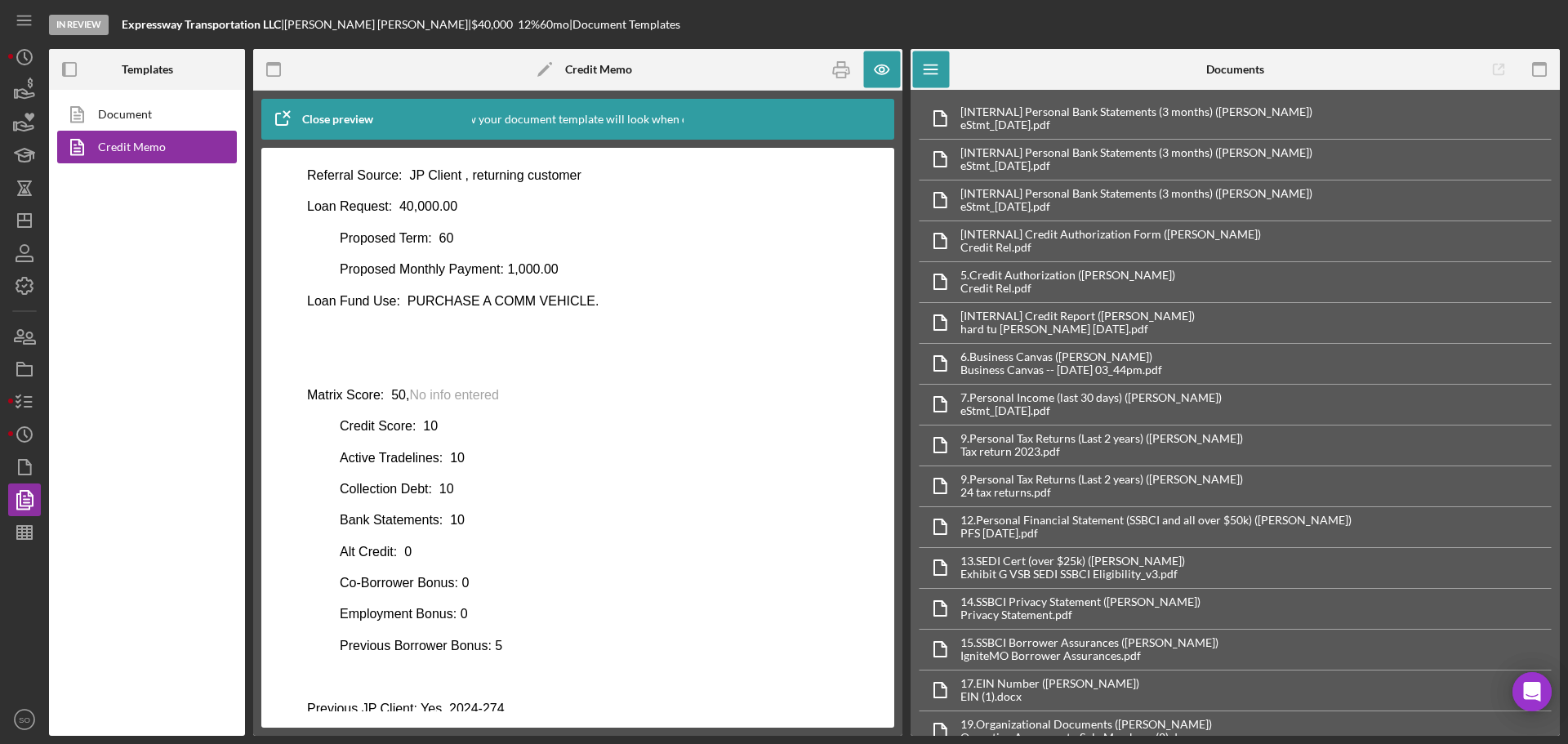
scroll to position [747, 0]
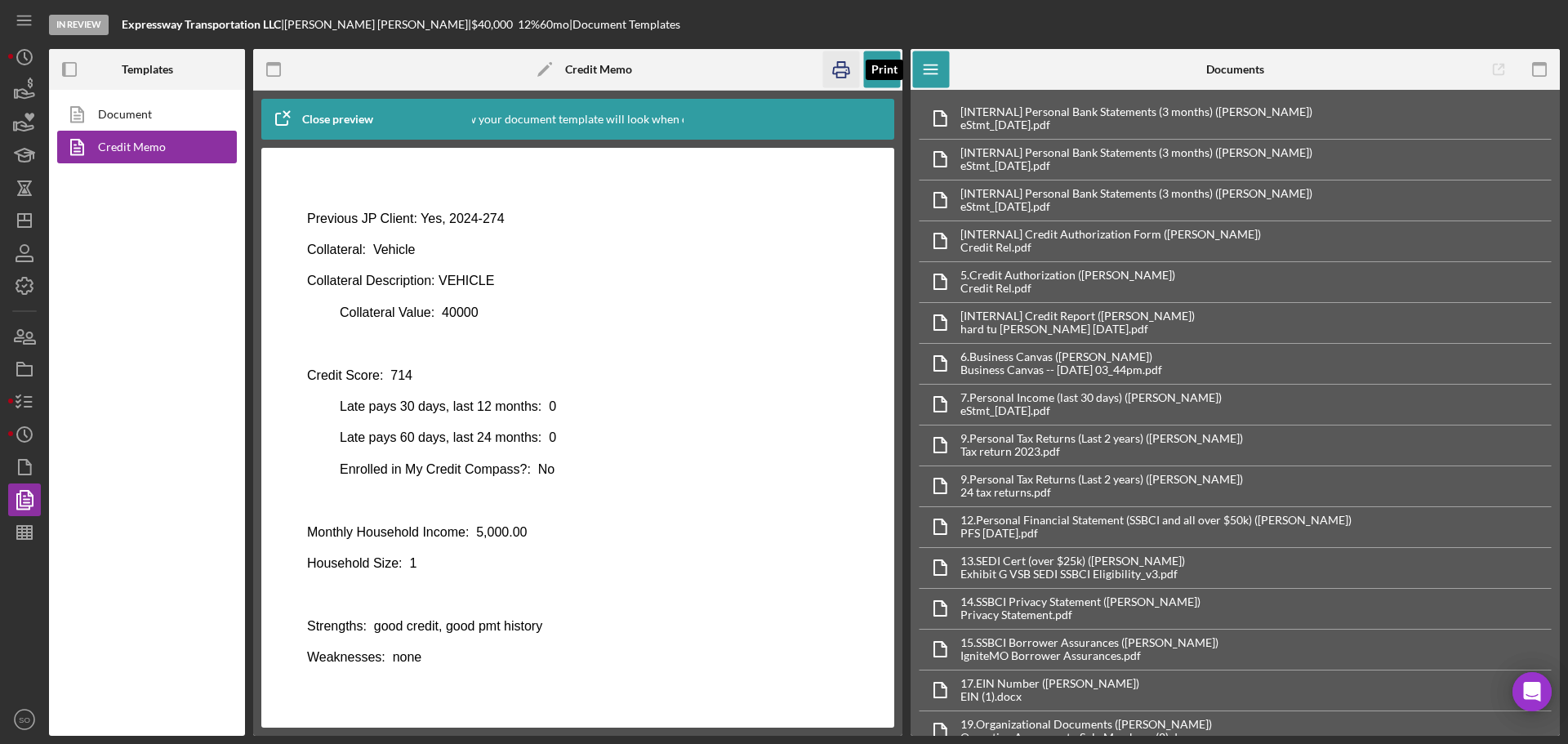
click at [837, 68] on icon "button" at bounding box center [841, 70] width 16 height 7
click at [21, 408] on icon "button" at bounding box center [25, 402] width 41 height 41
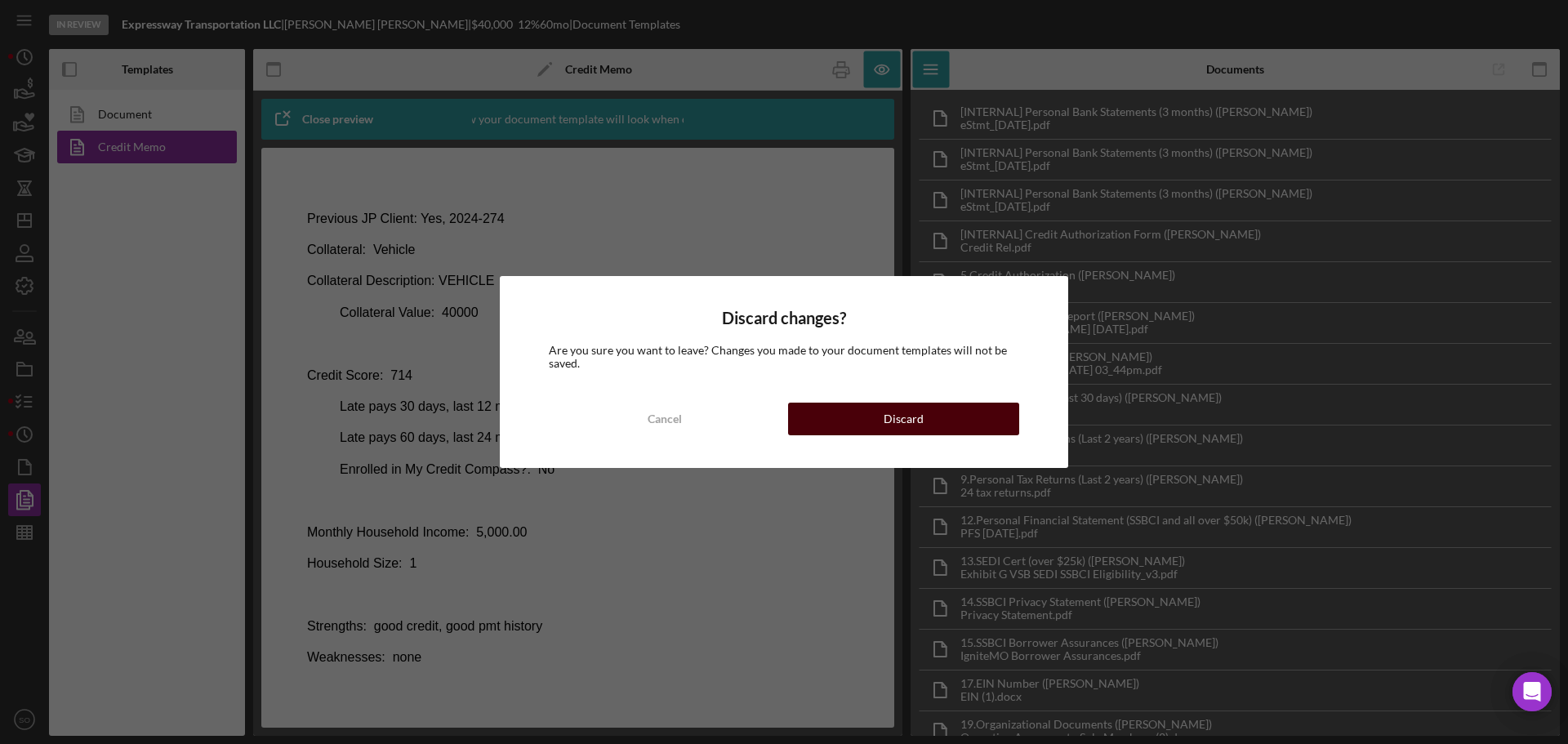
click at [851, 406] on button "Discard" at bounding box center [903, 419] width 231 height 33
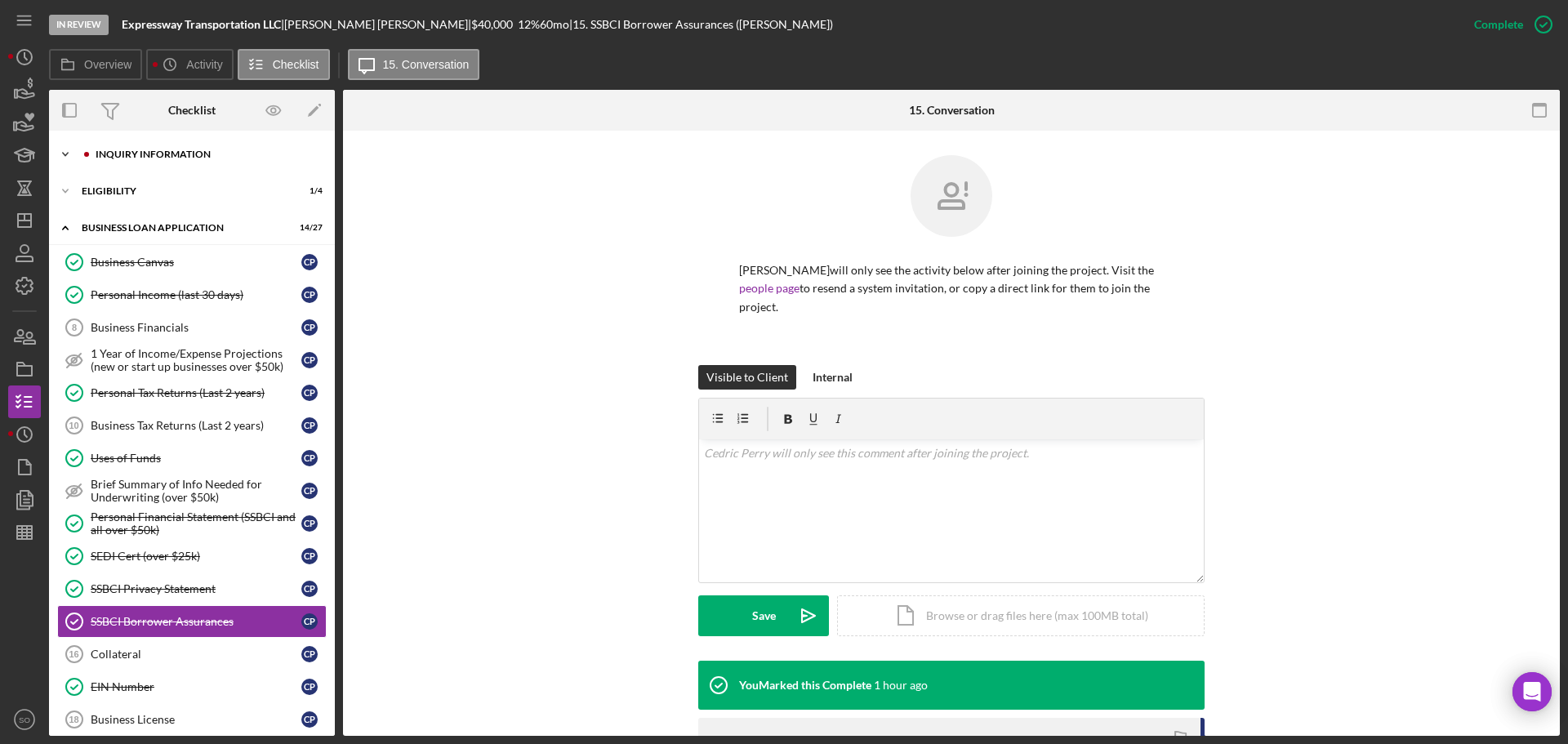
click at [160, 169] on div "Icon/Expander INQUIRY INFORMATION 7 / 11" at bounding box center [192, 155] width 286 height 33
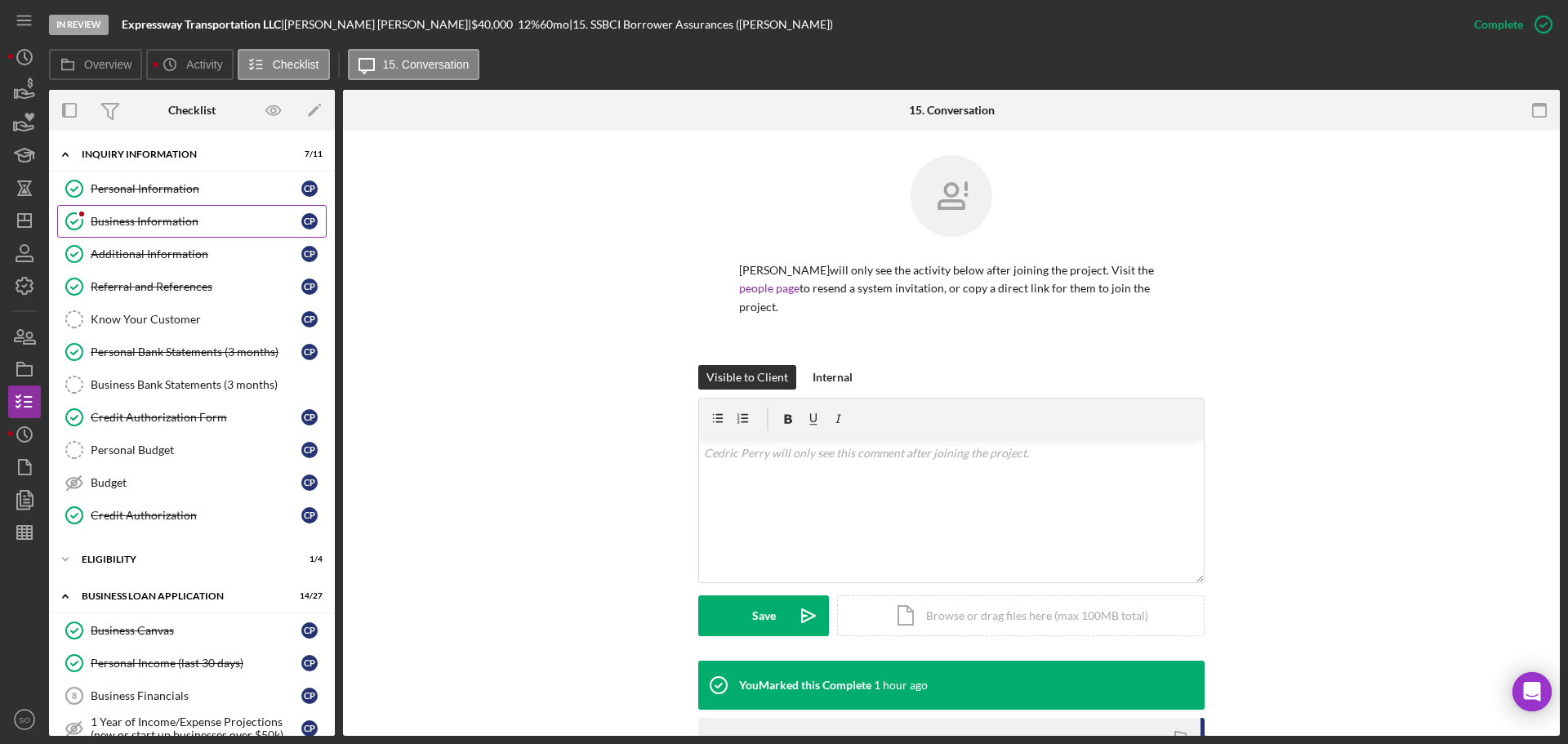
click at [156, 218] on div "Business Information" at bounding box center [196, 221] width 210 height 13
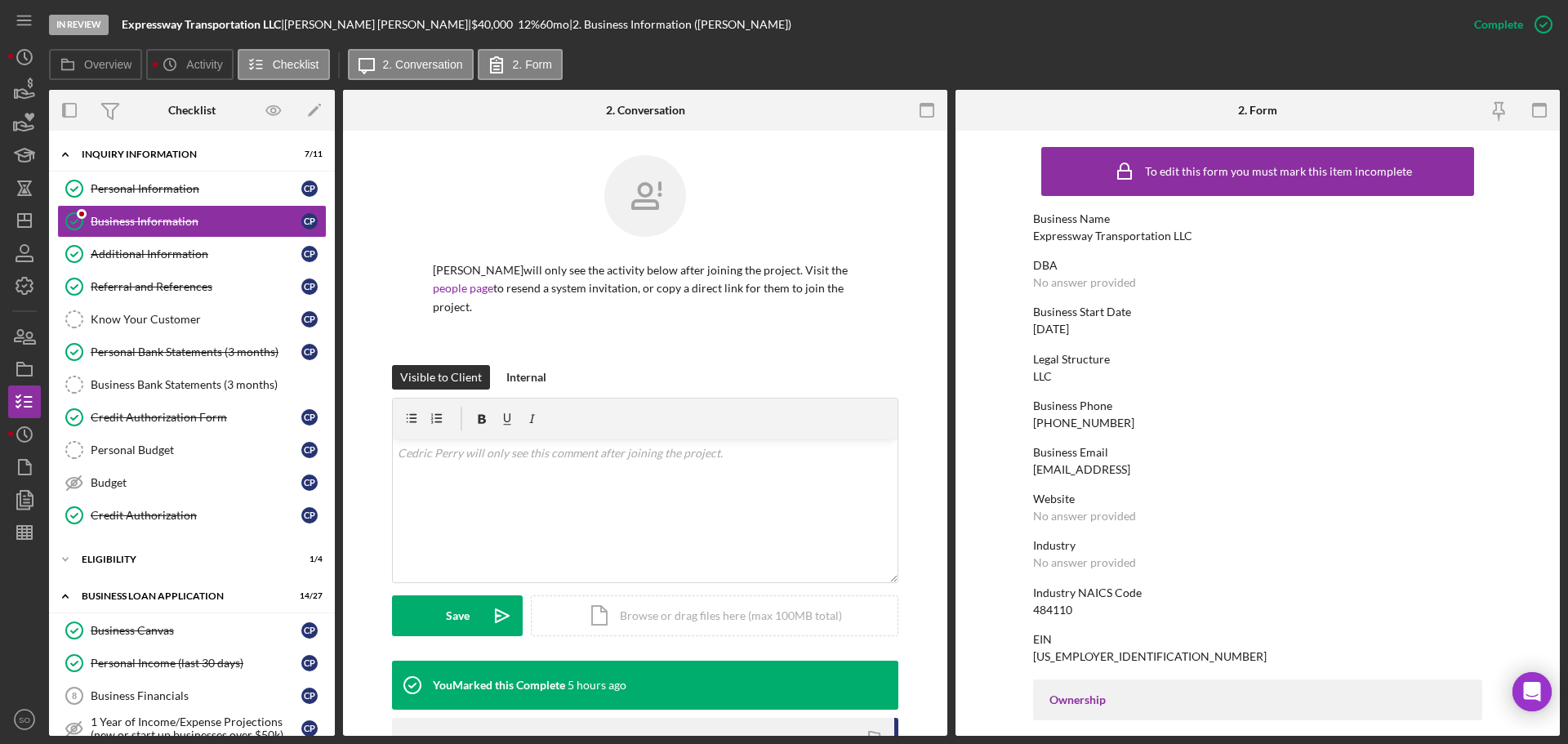
click at [1072, 239] on div "Expressway Transportation LLC" at bounding box center [1113, 235] width 159 height 13
copy div "Expressway Transportation LLC"
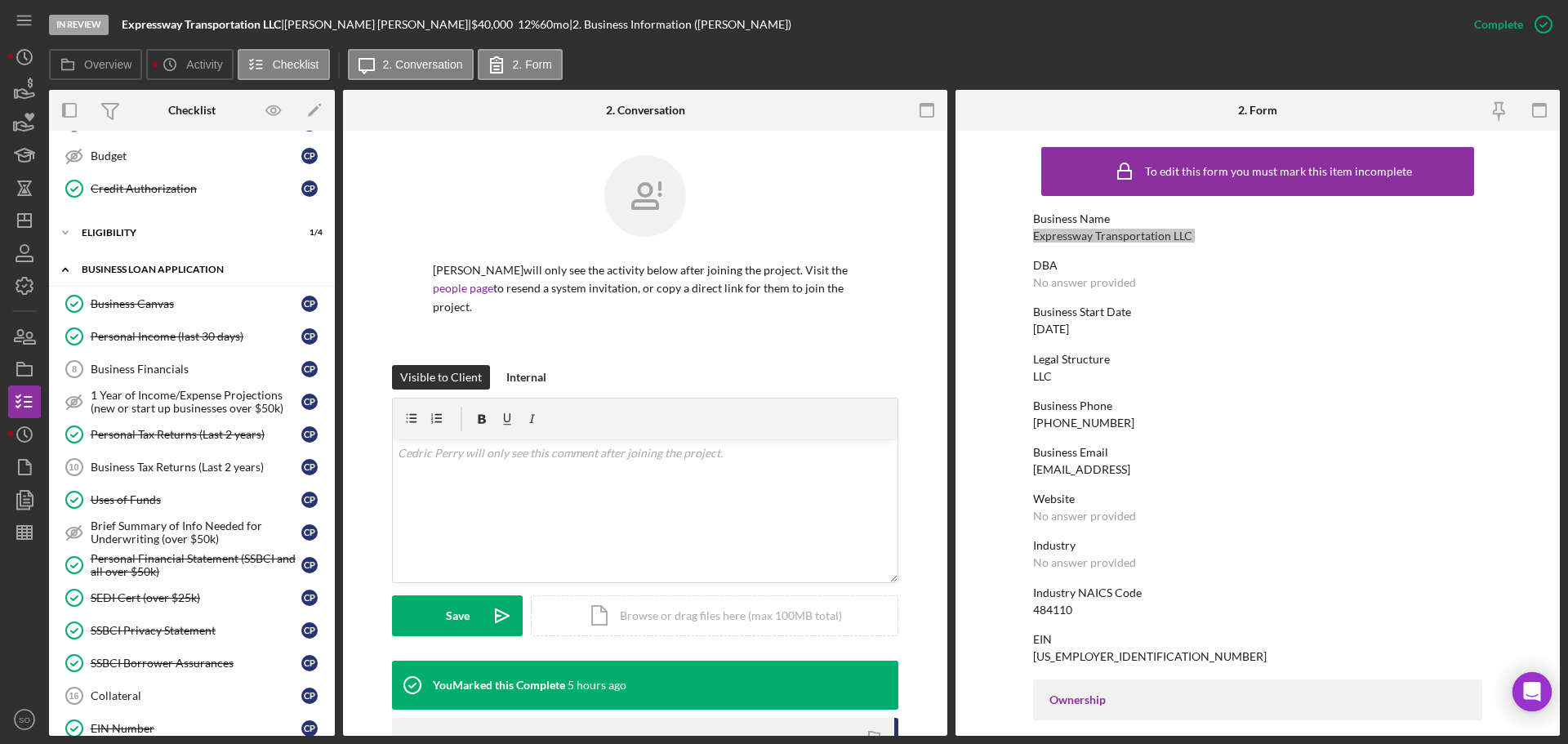
scroll to position [490, 0]
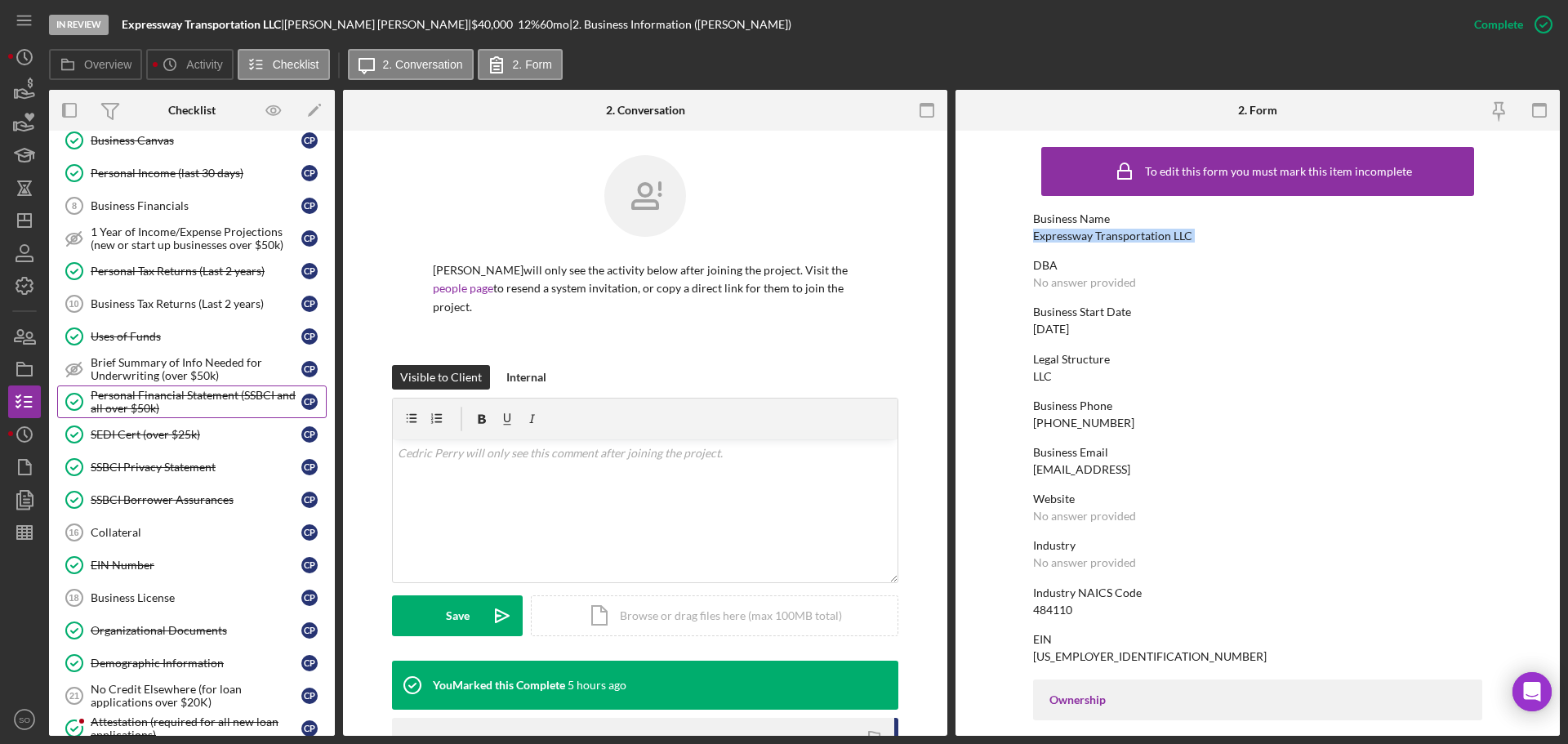
click at [154, 398] on div "Personal Financial Statement (SSBCI and all over $50k)" at bounding box center [196, 402] width 210 height 26
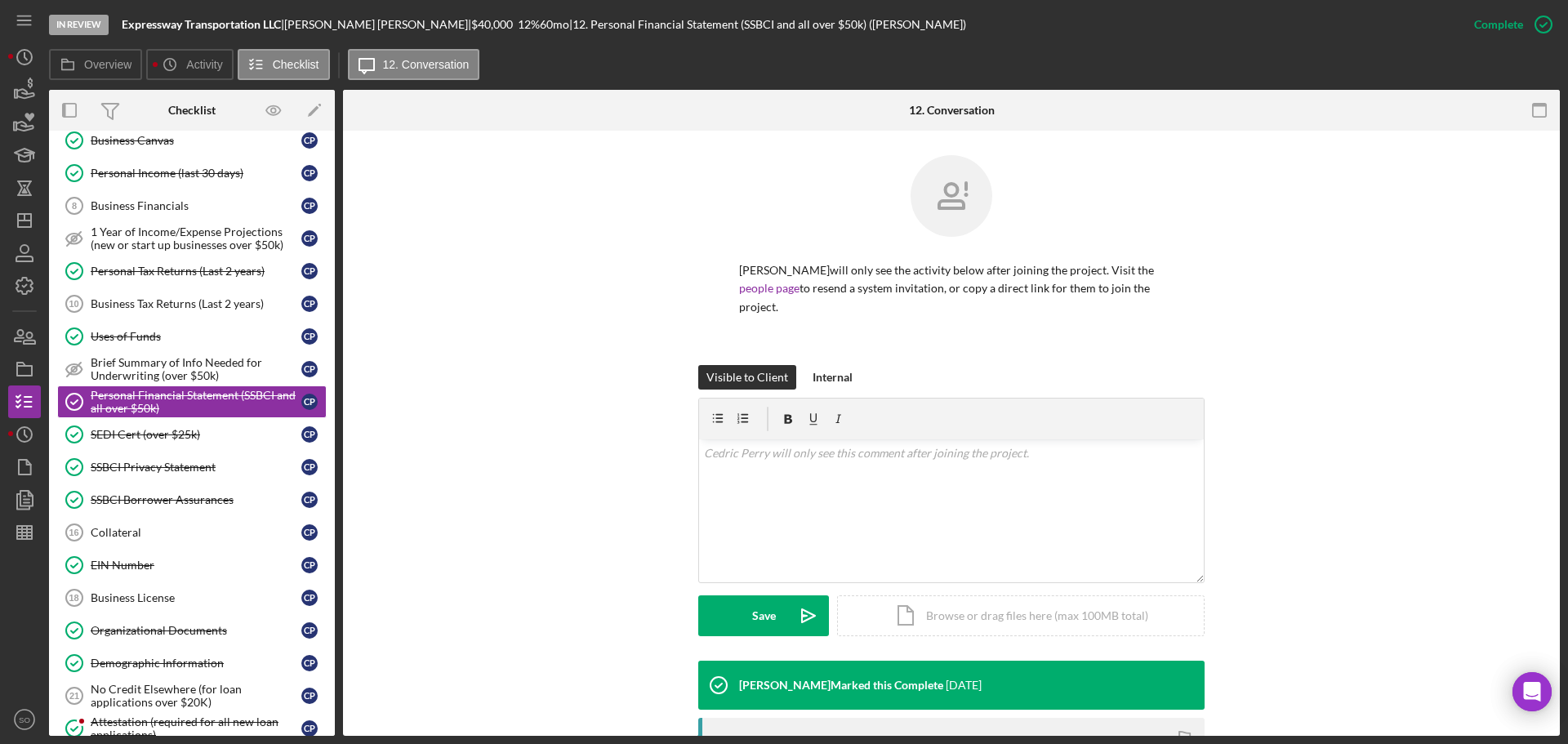
scroll to position [245, 0]
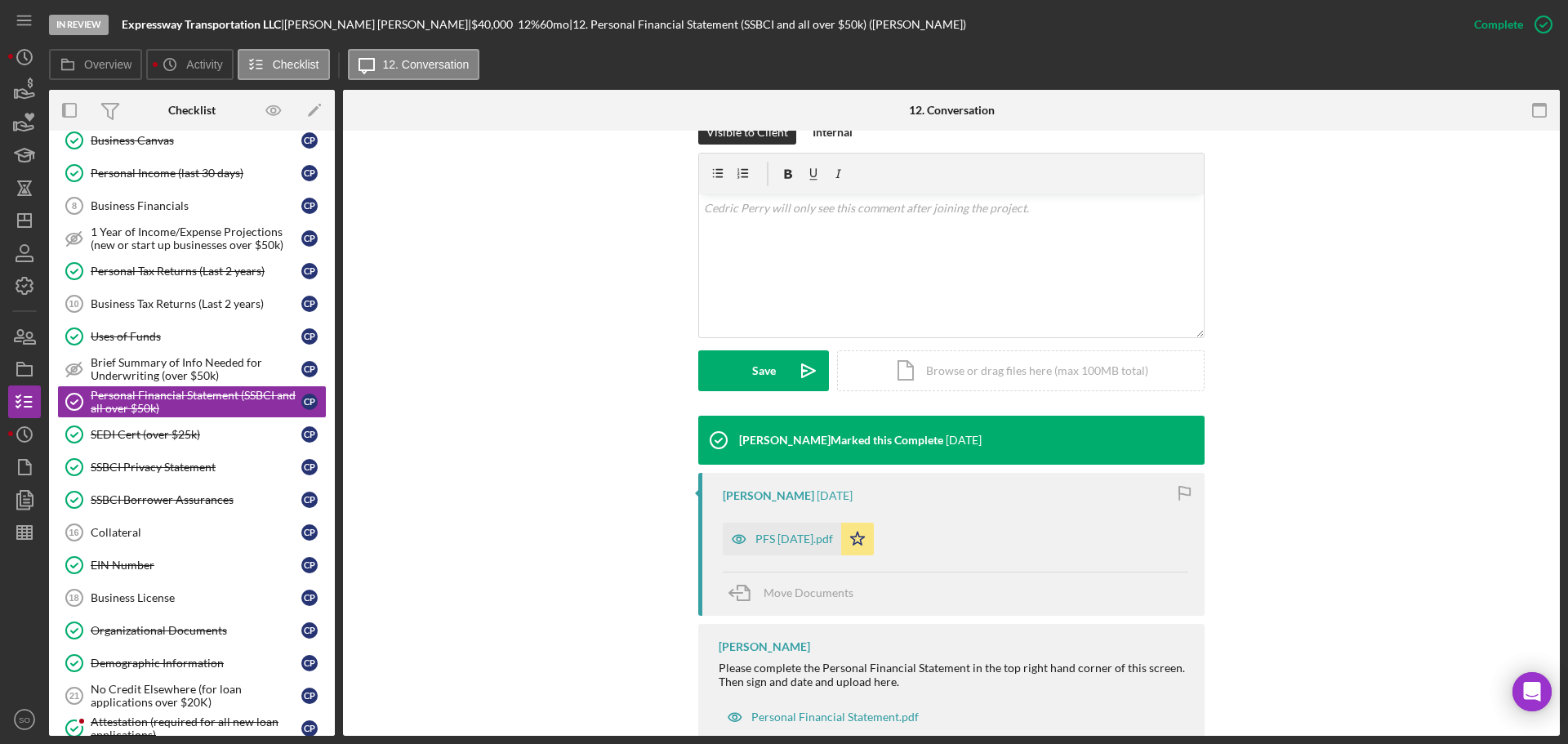
click at [809, 515] on div "PFS [DATE].pdf Icon/Star" at bounding box center [802, 535] width 159 height 41
click at [815, 522] on div "PFS [DATE].pdf" at bounding box center [782, 539] width 119 height 33
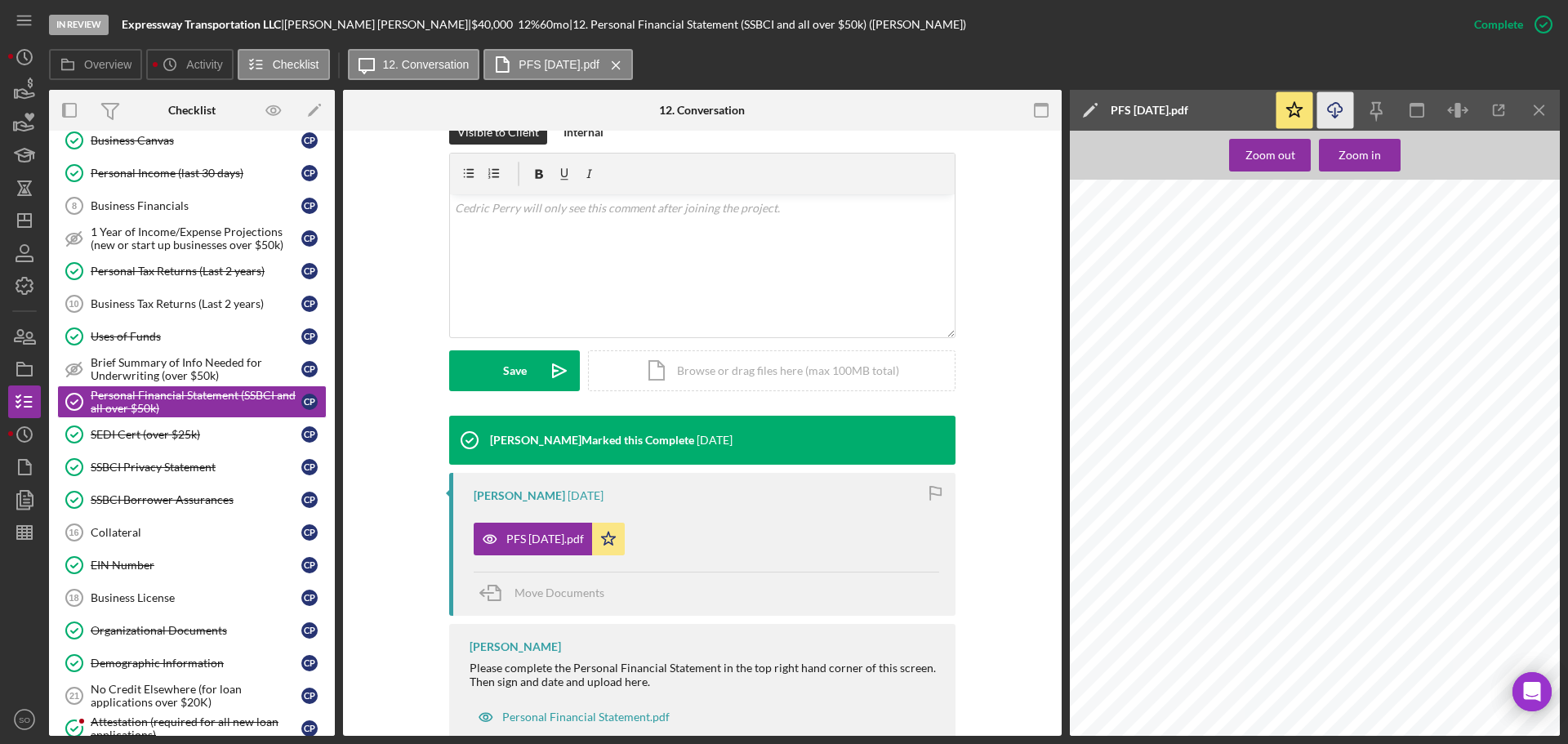
click at [1342, 107] on icon "button" at bounding box center [1335, 107] width 14 height 9
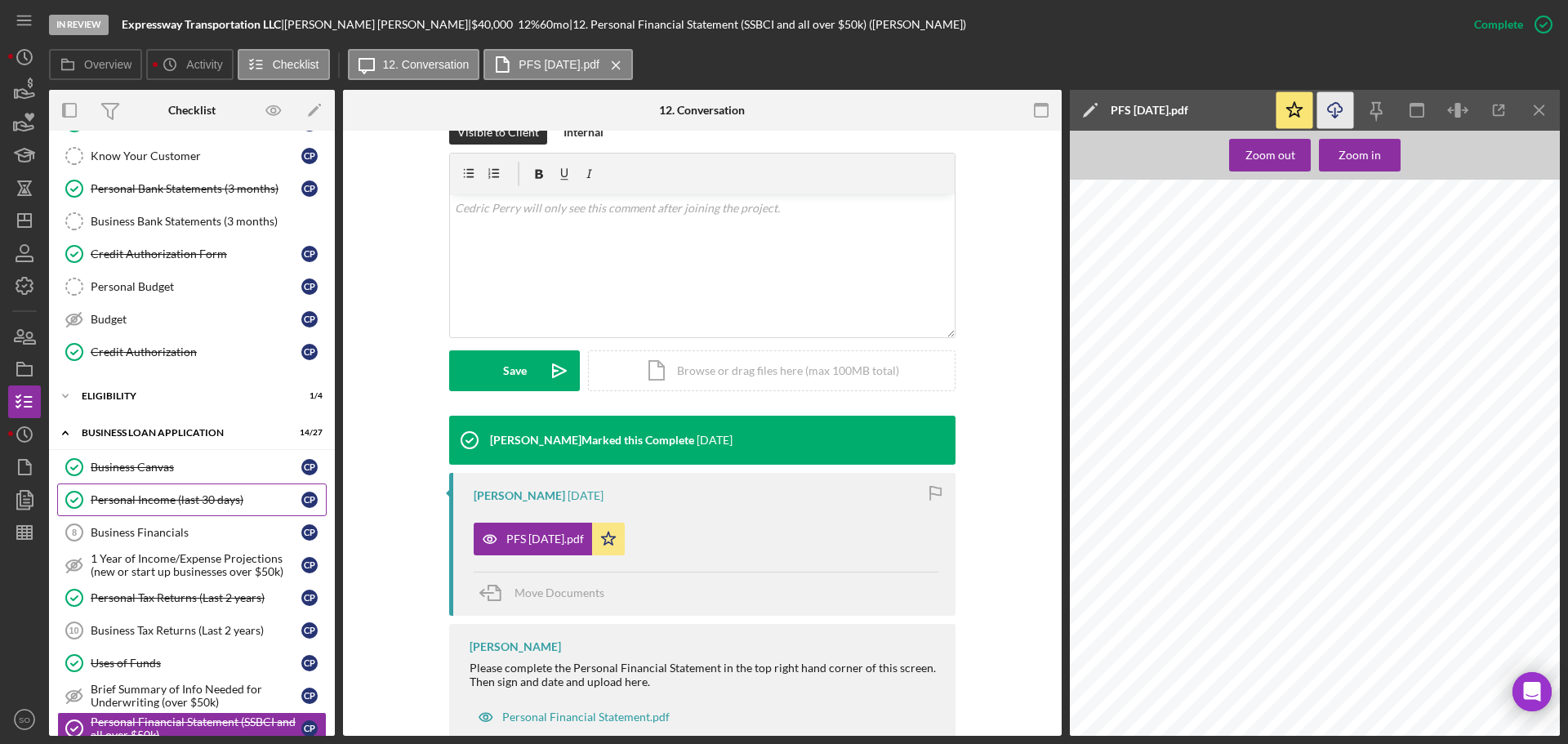
scroll to position [0, 0]
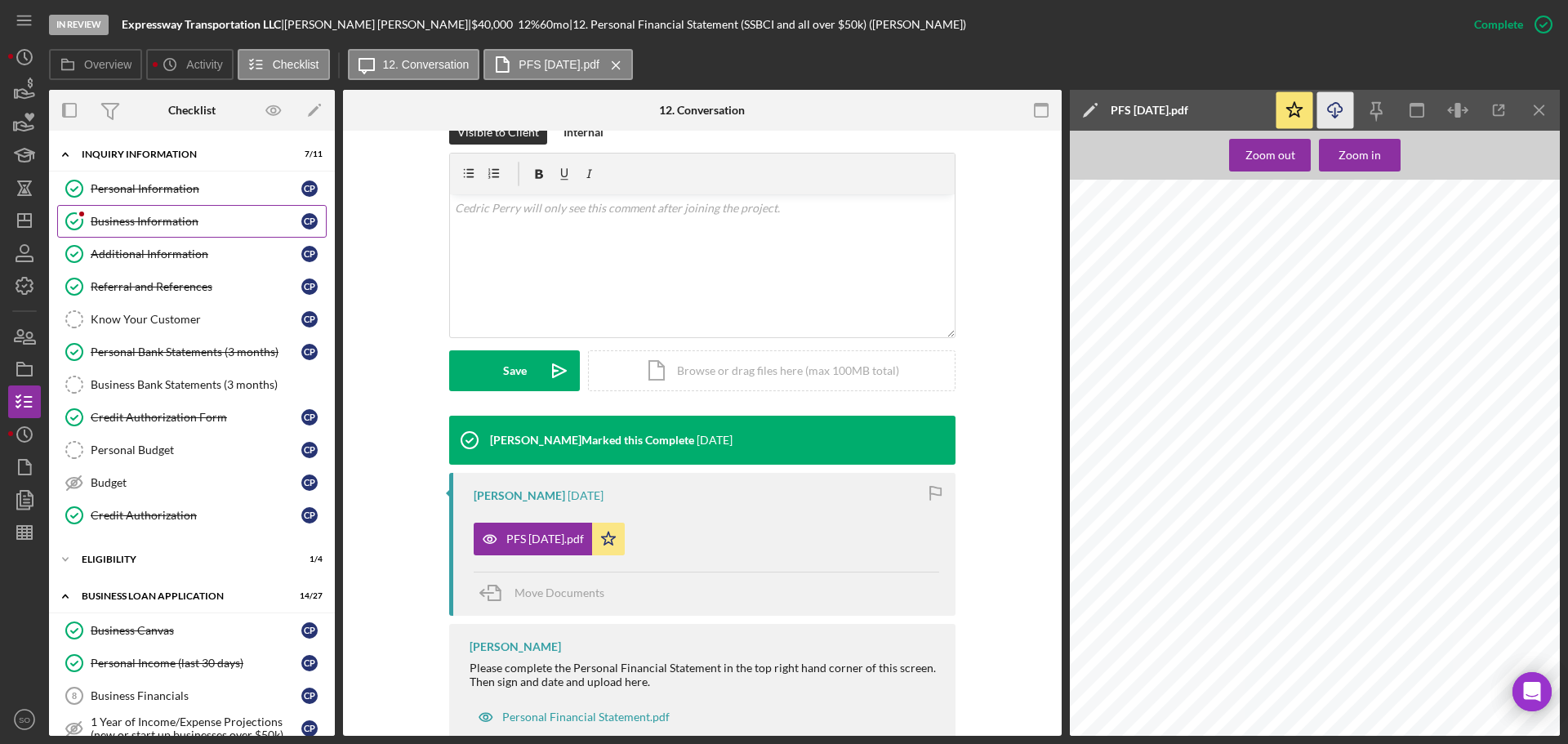
click at [149, 228] on div "Business Information" at bounding box center [196, 221] width 210 height 13
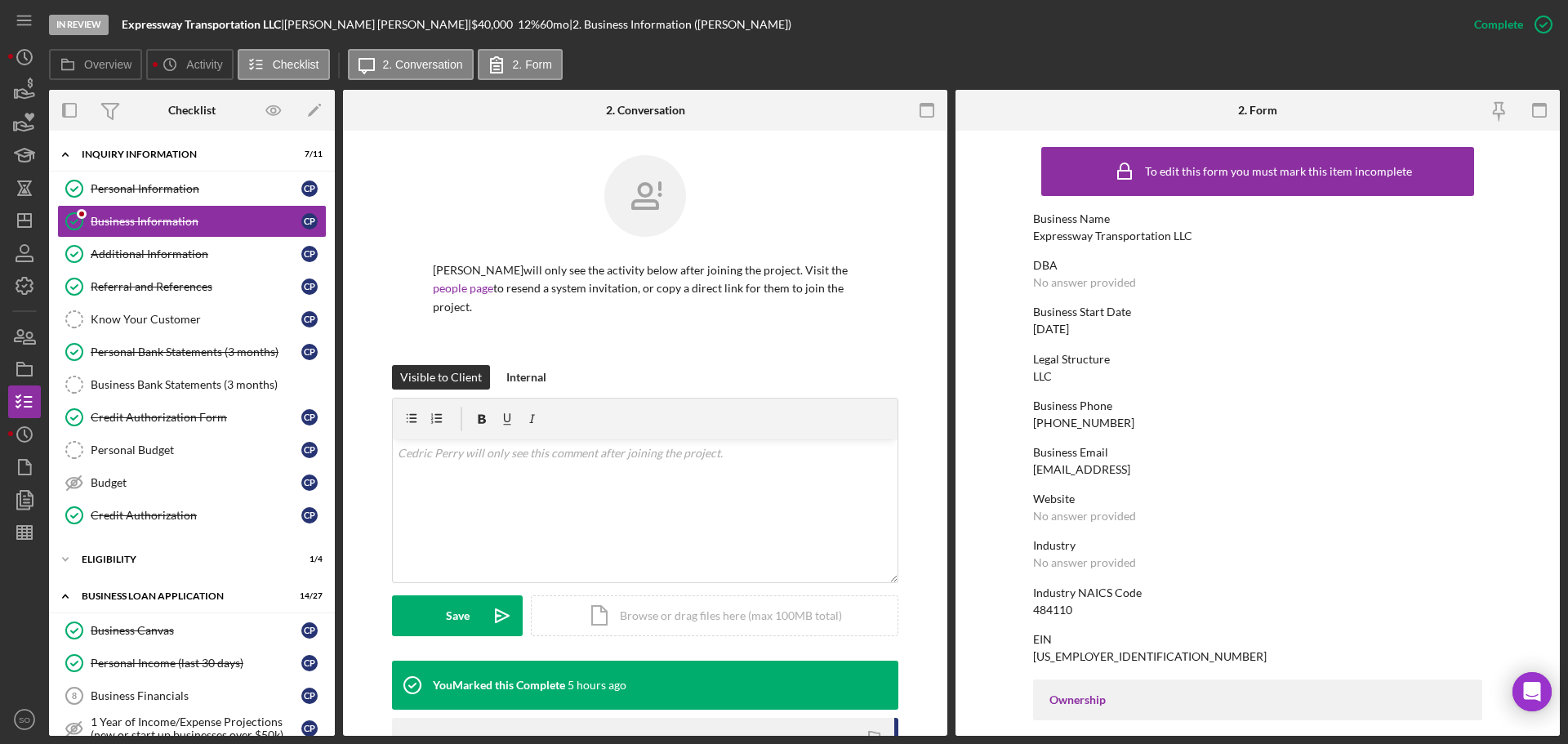
click at [1146, 234] on div "Expressway Transportation LLC" at bounding box center [1113, 235] width 159 height 13
copy div "Expressway Transportation LLC"
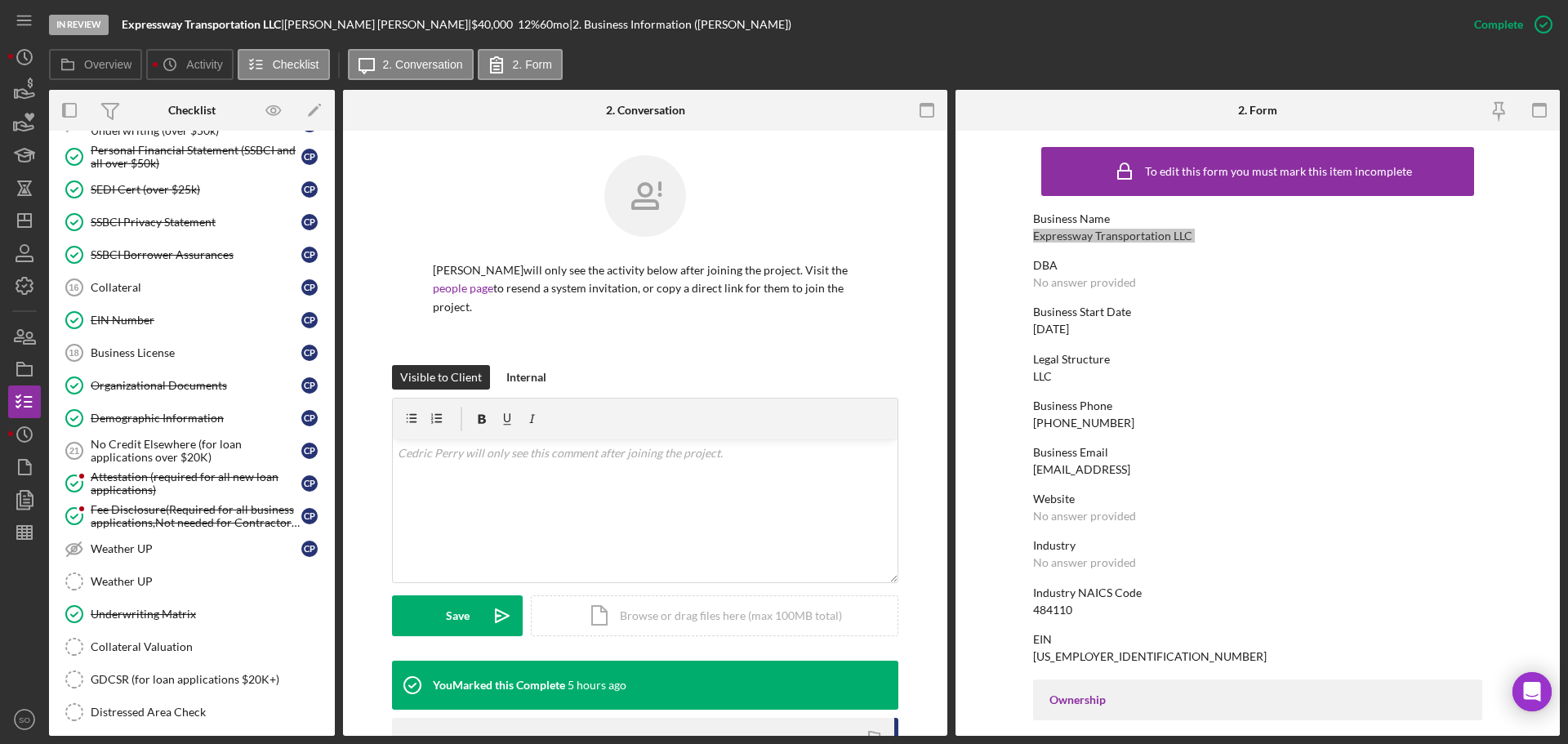
scroll to position [887, 0]
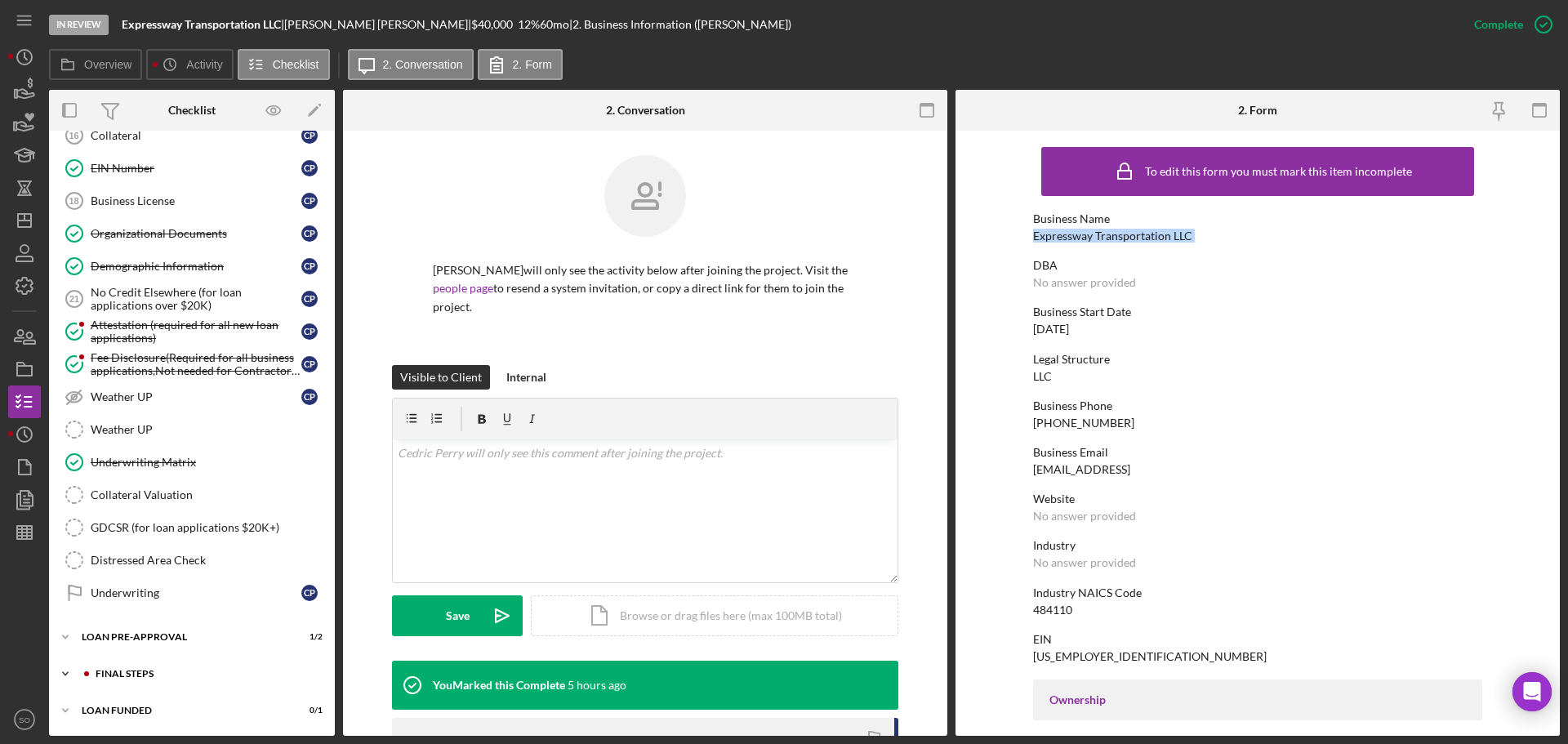
click at [191, 674] on div "FINAL STEPS" at bounding box center [204, 674] width 219 height 9
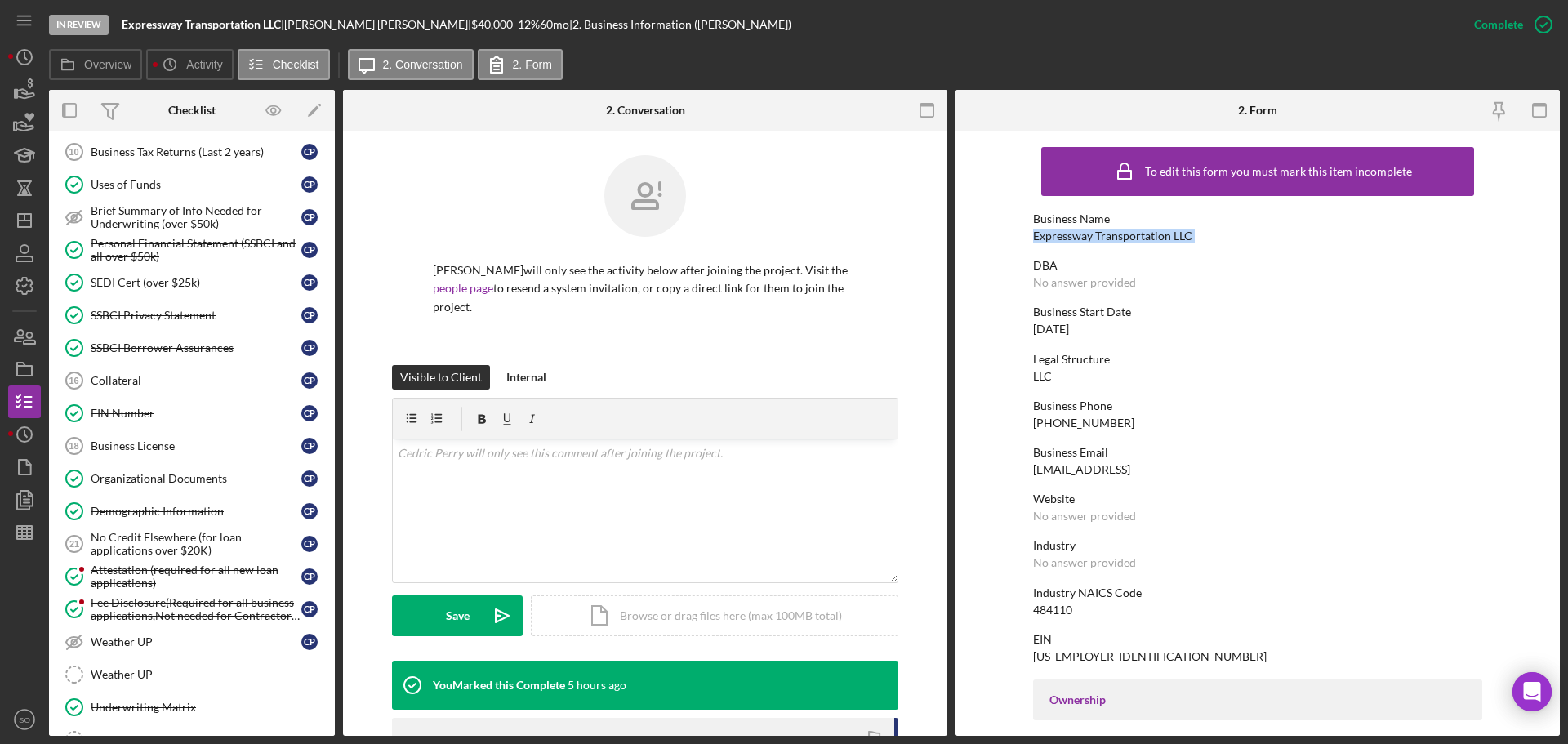
scroll to position [1132, 0]
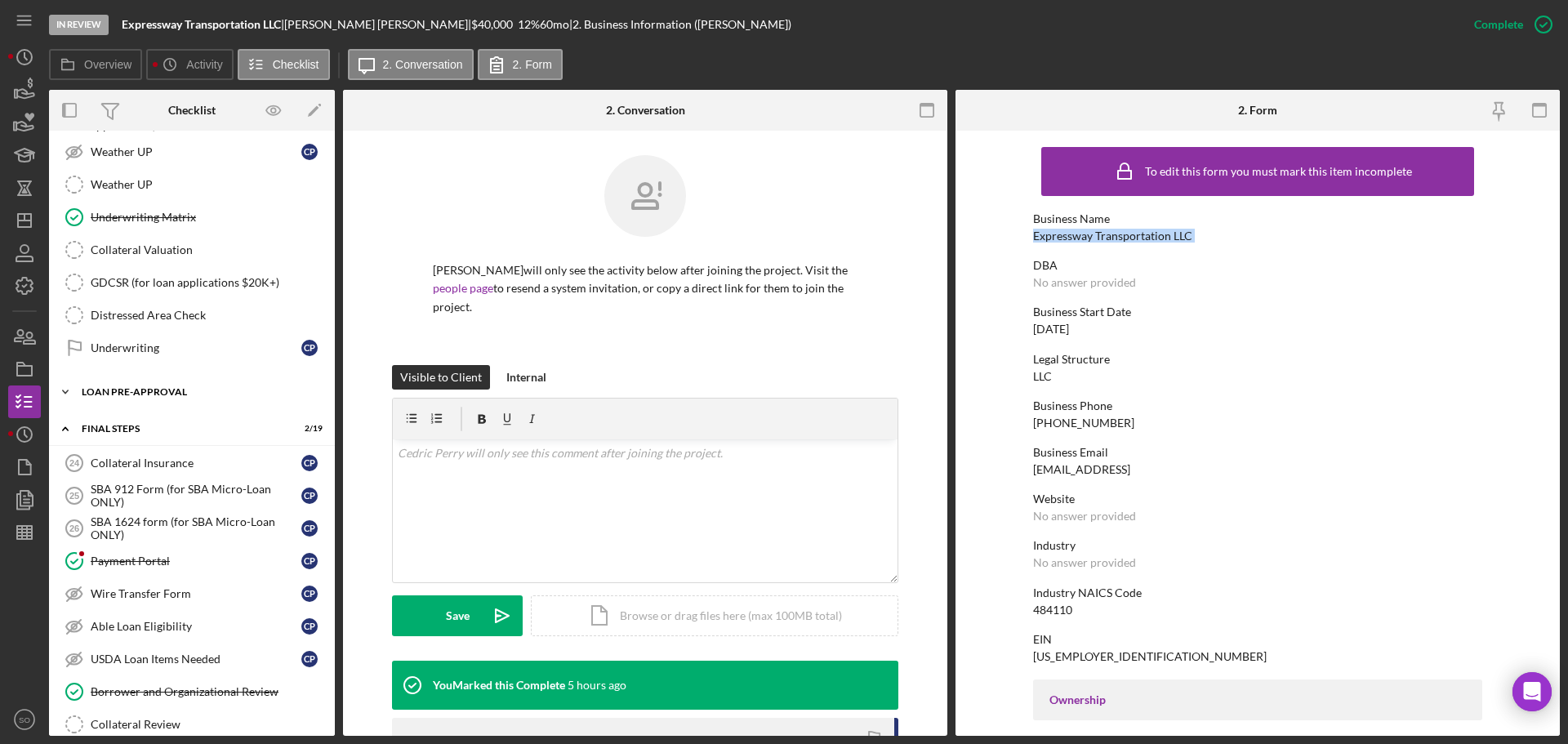
click at [157, 389] on div "LOAN PRE-APPROVAL" at bounding box center [198, 392] width 233 height 9
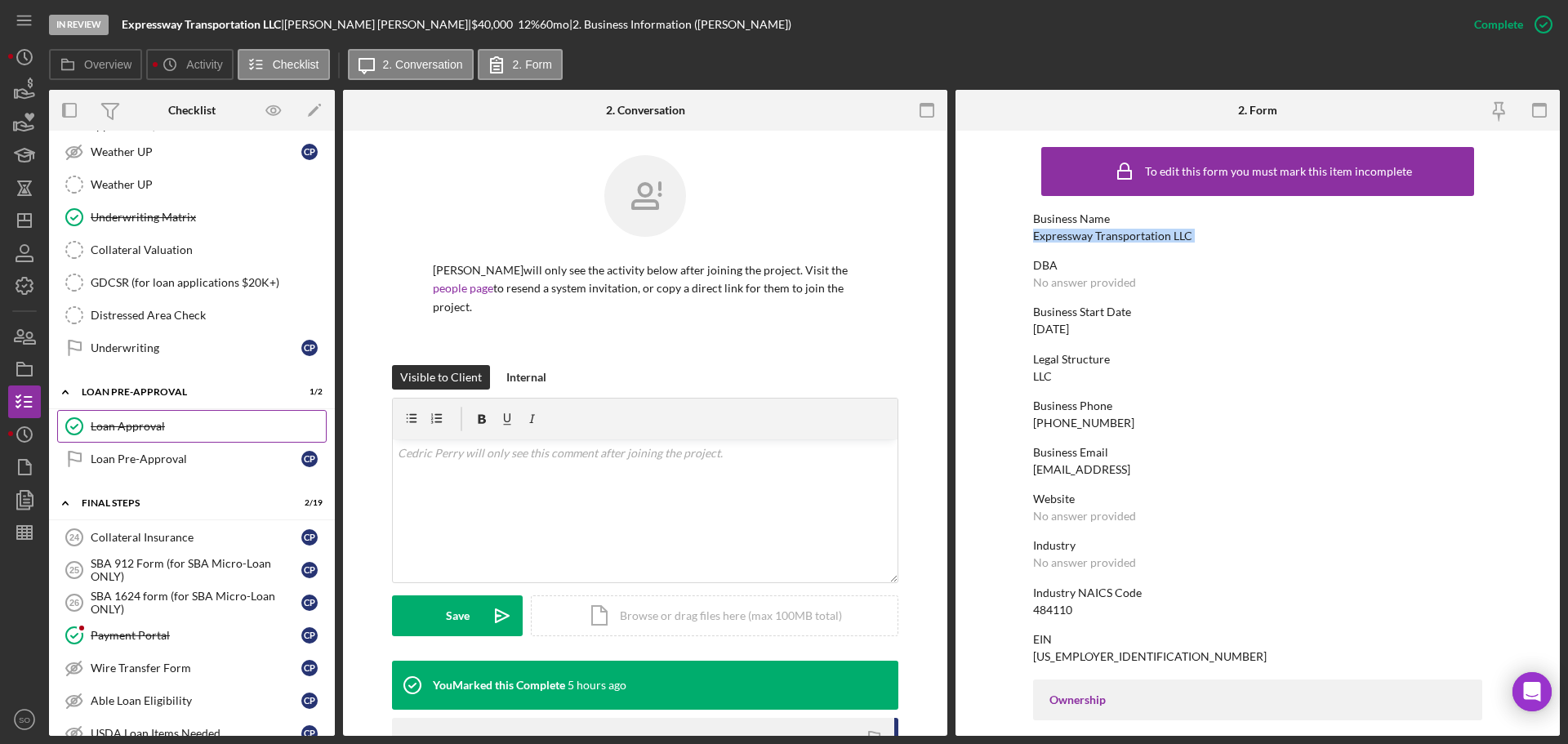
click at [128, 422] on div "Loan Approval" at bounding box center [209, 426] width 235 height 13
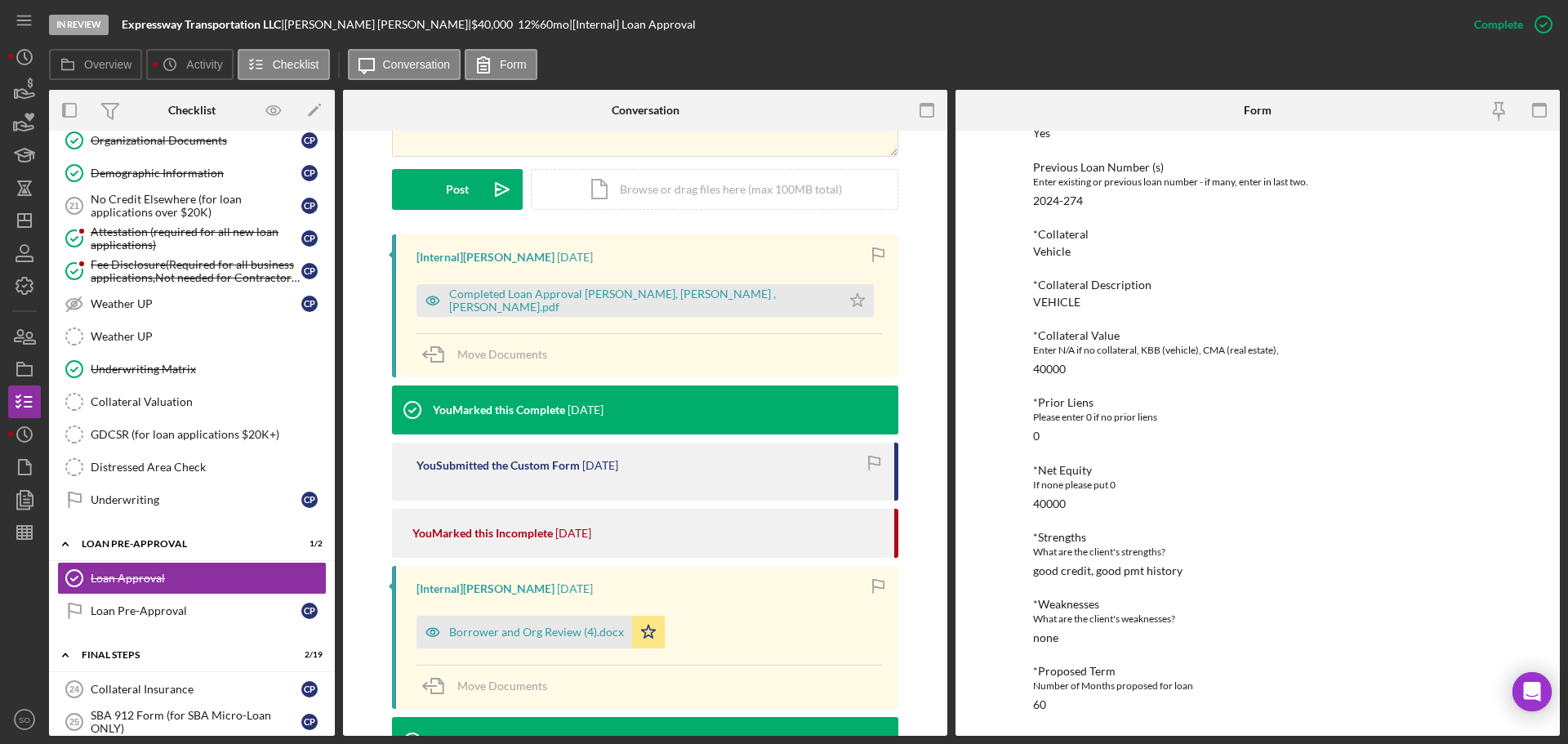
scroll to position [1307, 0]
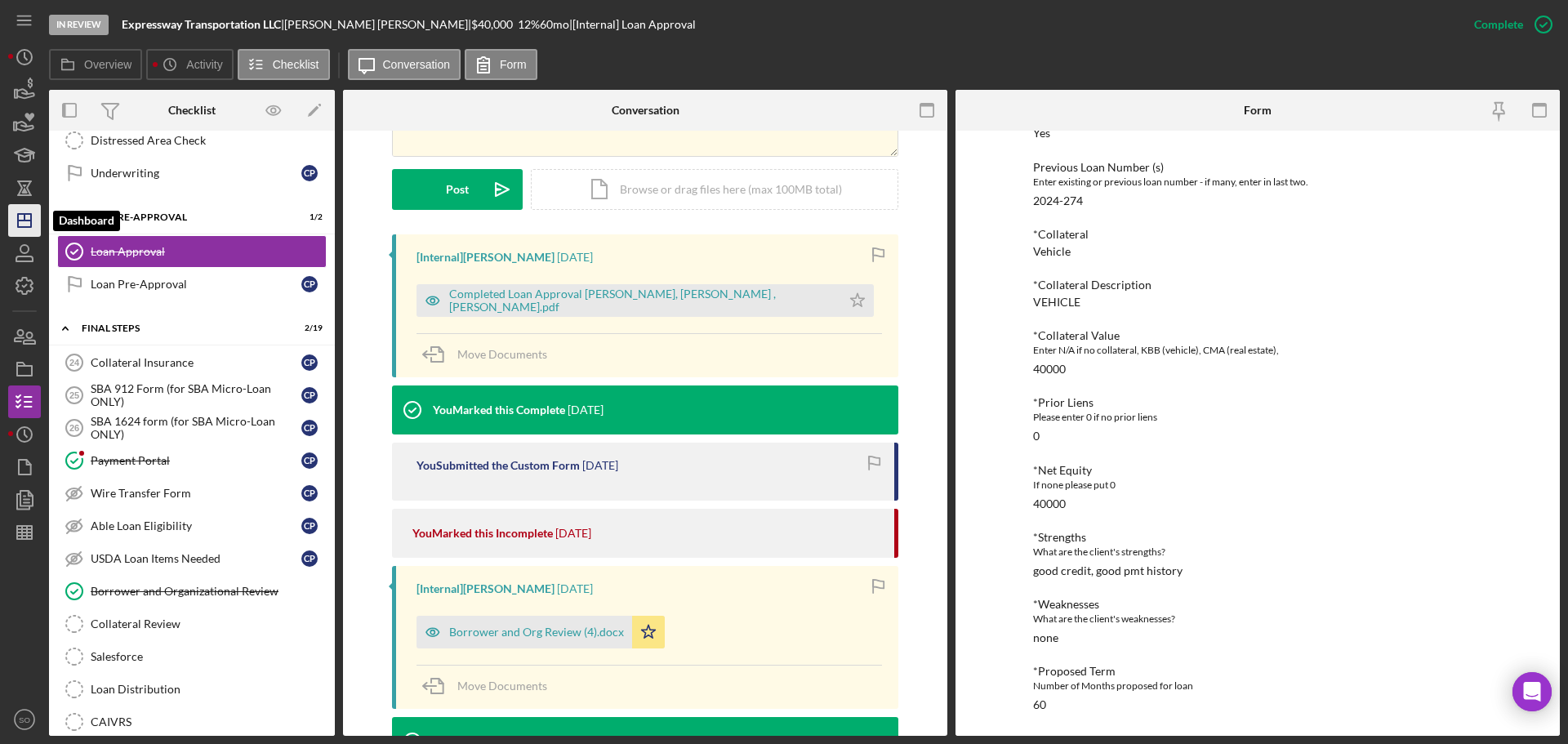
click at [13, 218] on icon "Icon/Dashboard" at bounding box center [25, 221] width 41 height 41
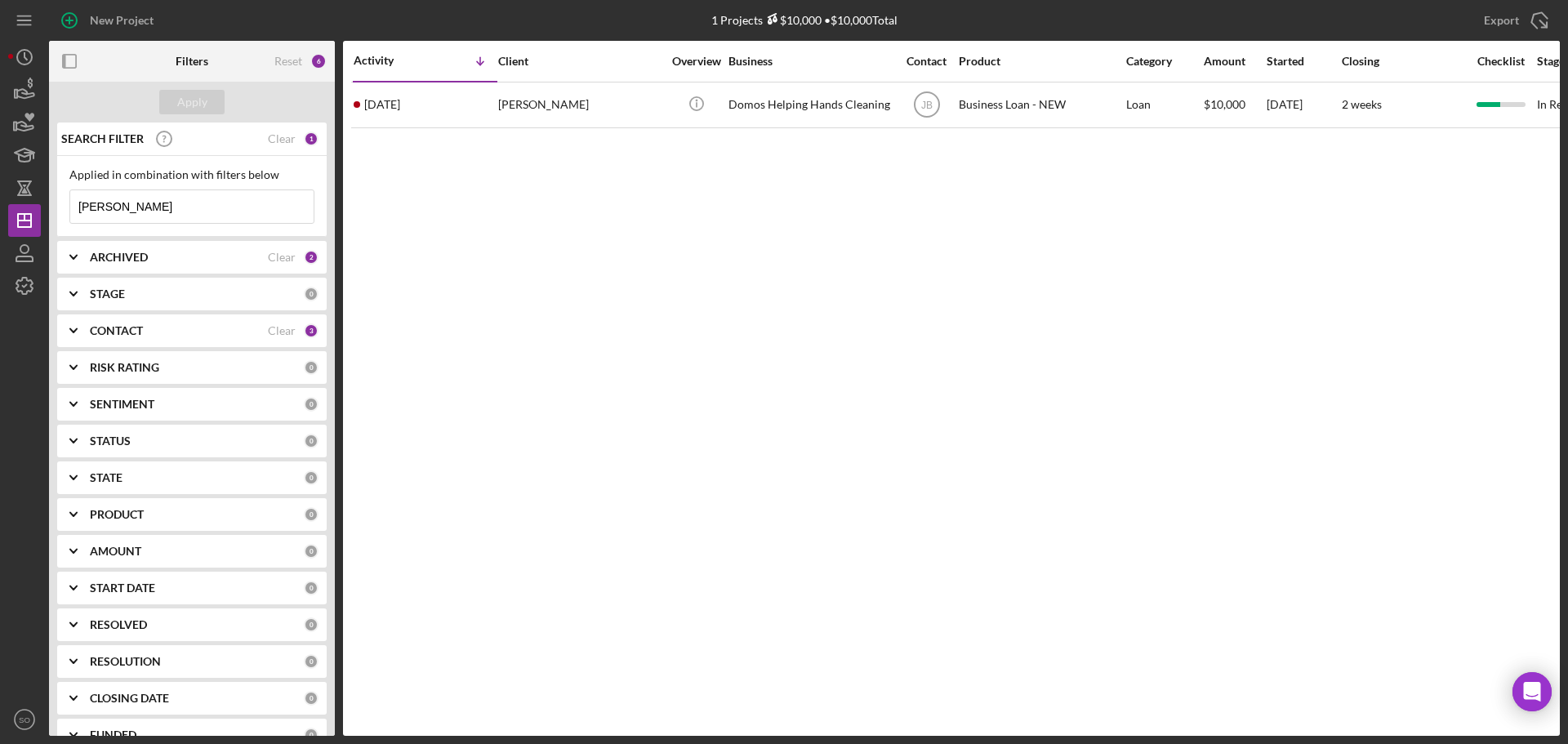
drag, startPoint x: 169, startPoint y: 203, endPoint x: 0, endPoint y: 221, distance: 170.0
click at [0, 221] on div "New Project 1 Projects $10,000 • $10,000 Total [PERSON_NAME] Export Icon/Export…" at bounding box center [784, 372] width 1568 height 744
type input "[PERSON_NAME]"
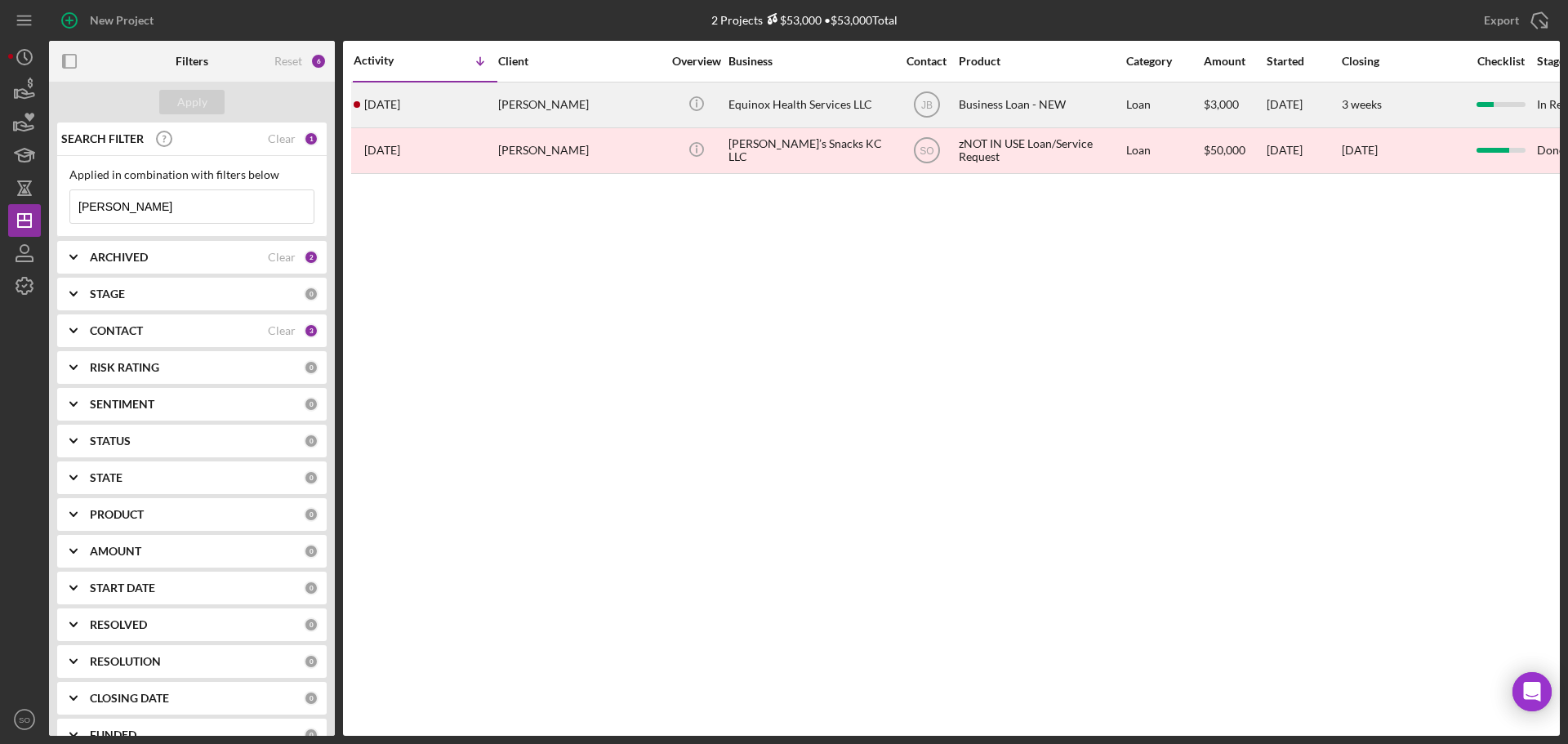
click at [406, 95] on div "[DATE] [PERSON_NAME]" at bounding box center [425, 105] width 143 height 43
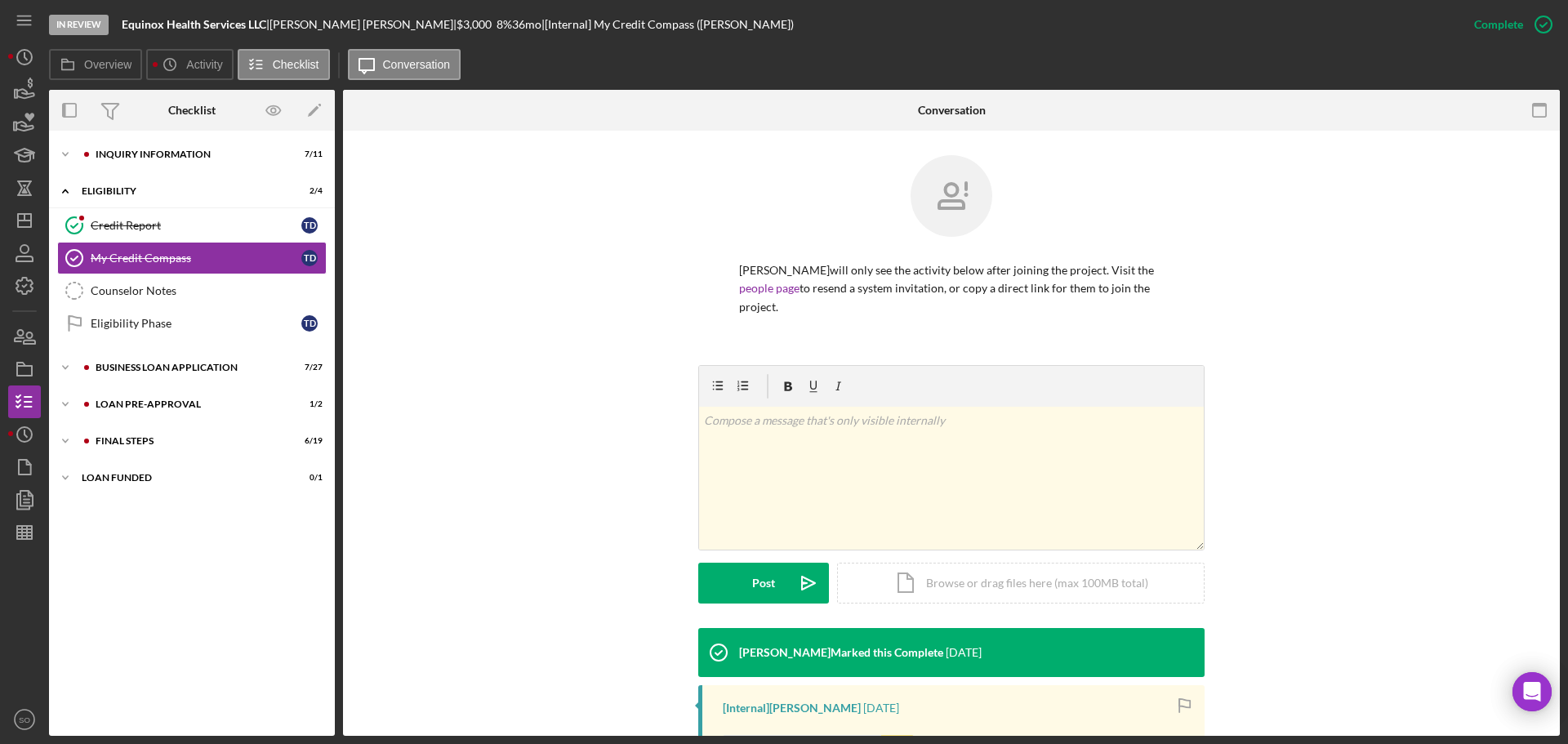
click at [198, 172] on div "Icon/Expander INQUIRY INFORMATION 7 / 11 Icon/Expander ELIGIBILITY 2 / 4 Credit…" at bounding box center [192, 433] width 286 height 588
click at [203, 157] on div "INQUIRY INFORMATION" at bounding box center [204, 154] width 219 height 9
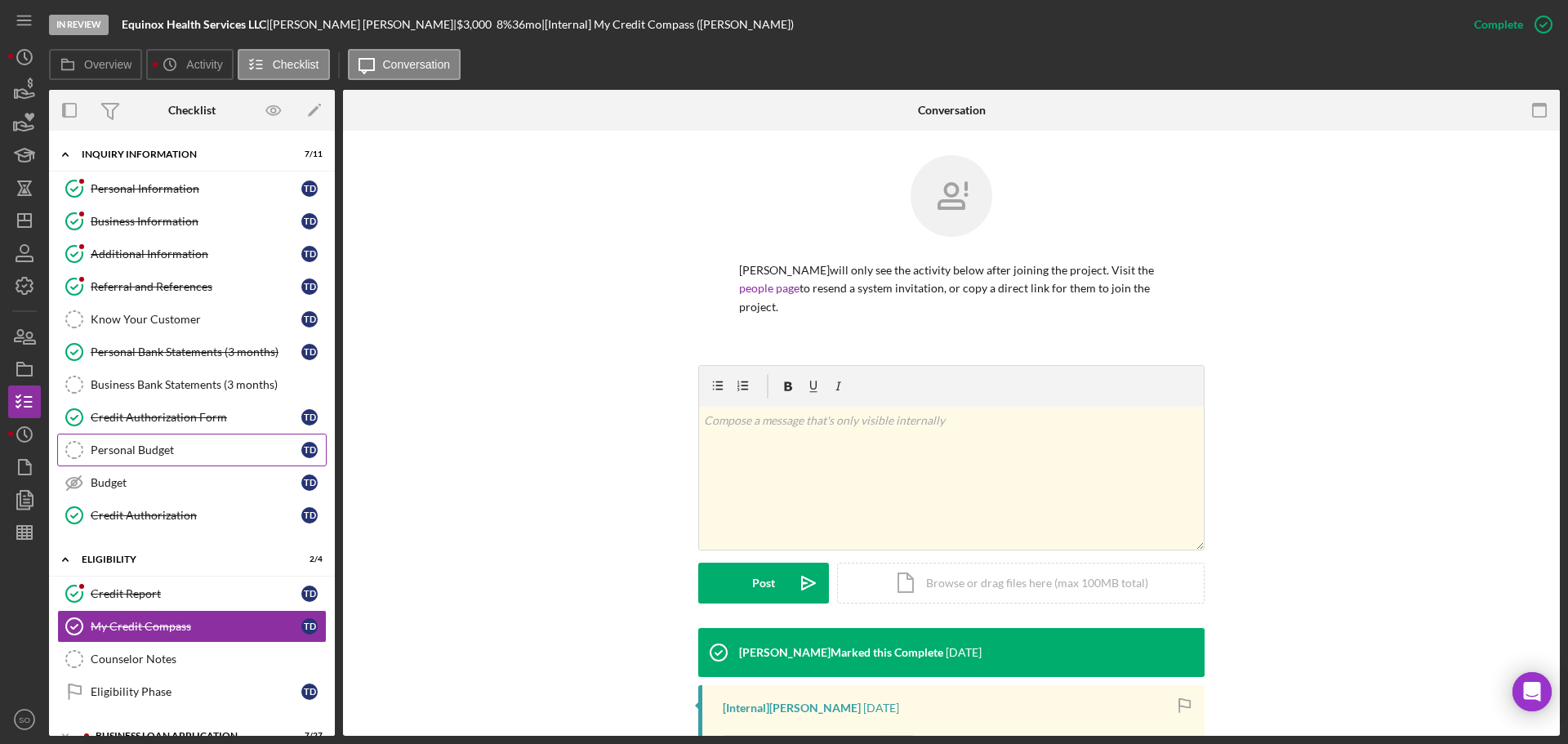
drag, startPoint x: 201, startPoint y: 412, endPoint x: 271, endPoint y: 434, distance: 73.4
click at [202, 412] on div "Credit Authorization Form" at bounding box center [196, 417] width 210 height 13
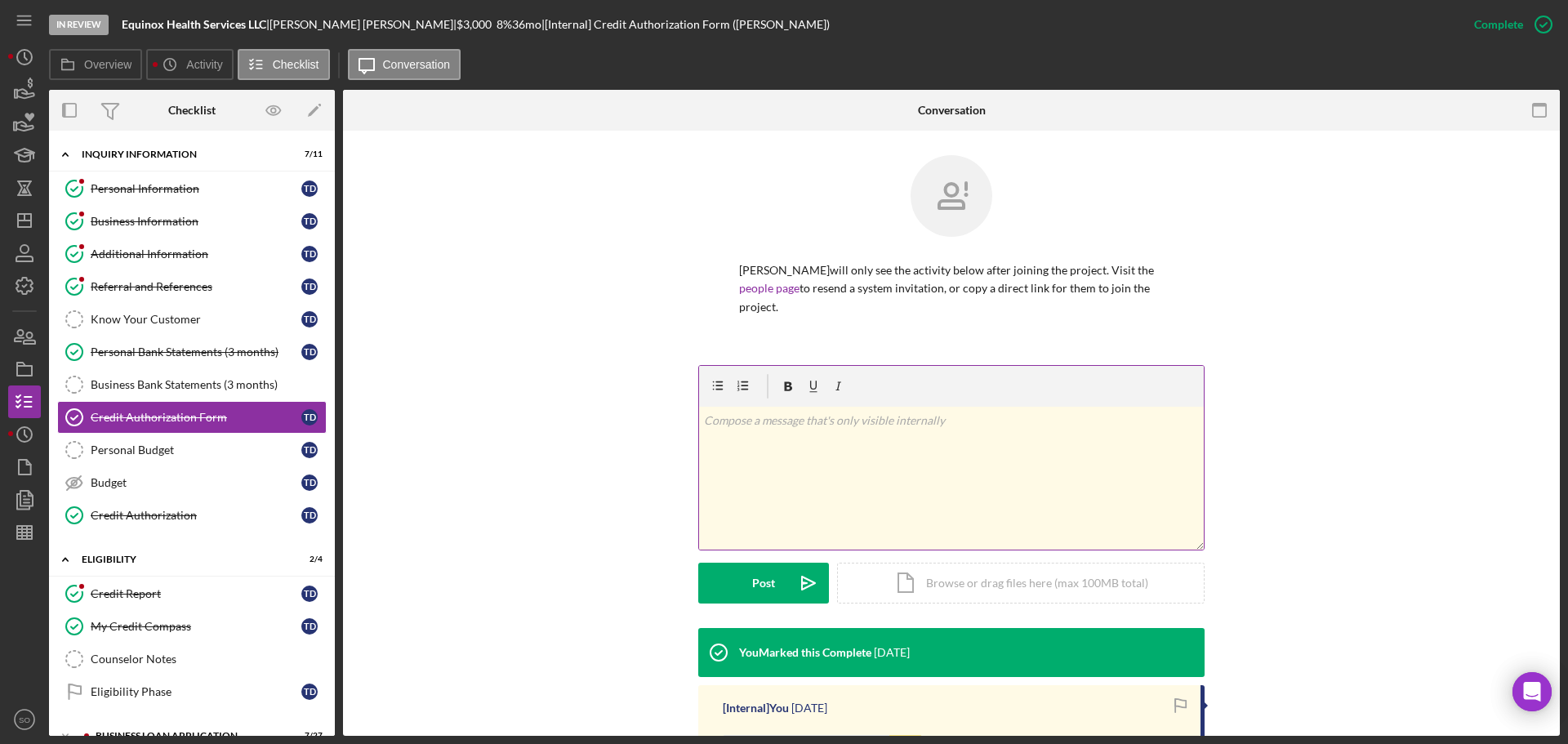
scroll to position [291, 0]
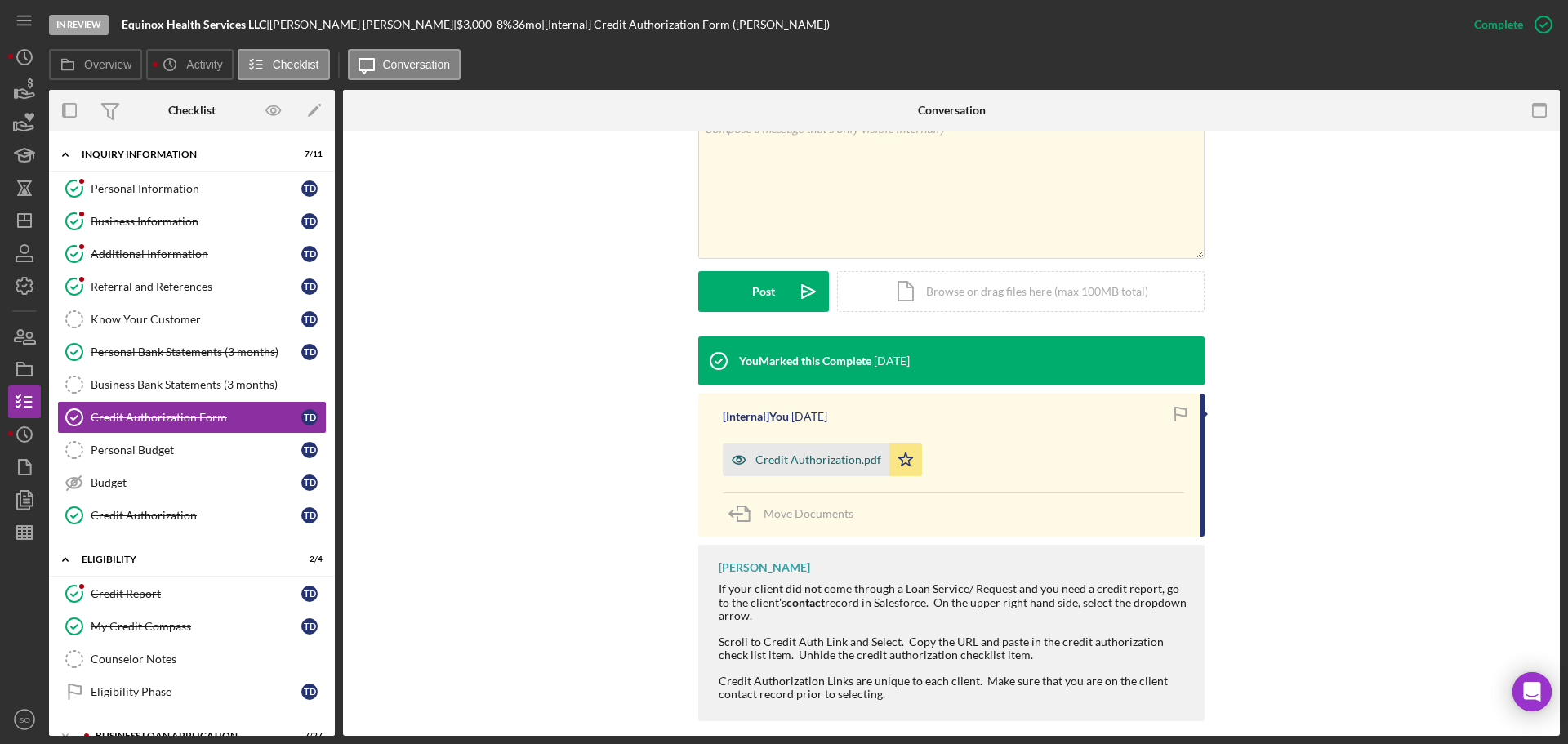
click at [812, 454] on div "Credit Authorization.pdf" at bounding box center [806, 460] width 167 height 33
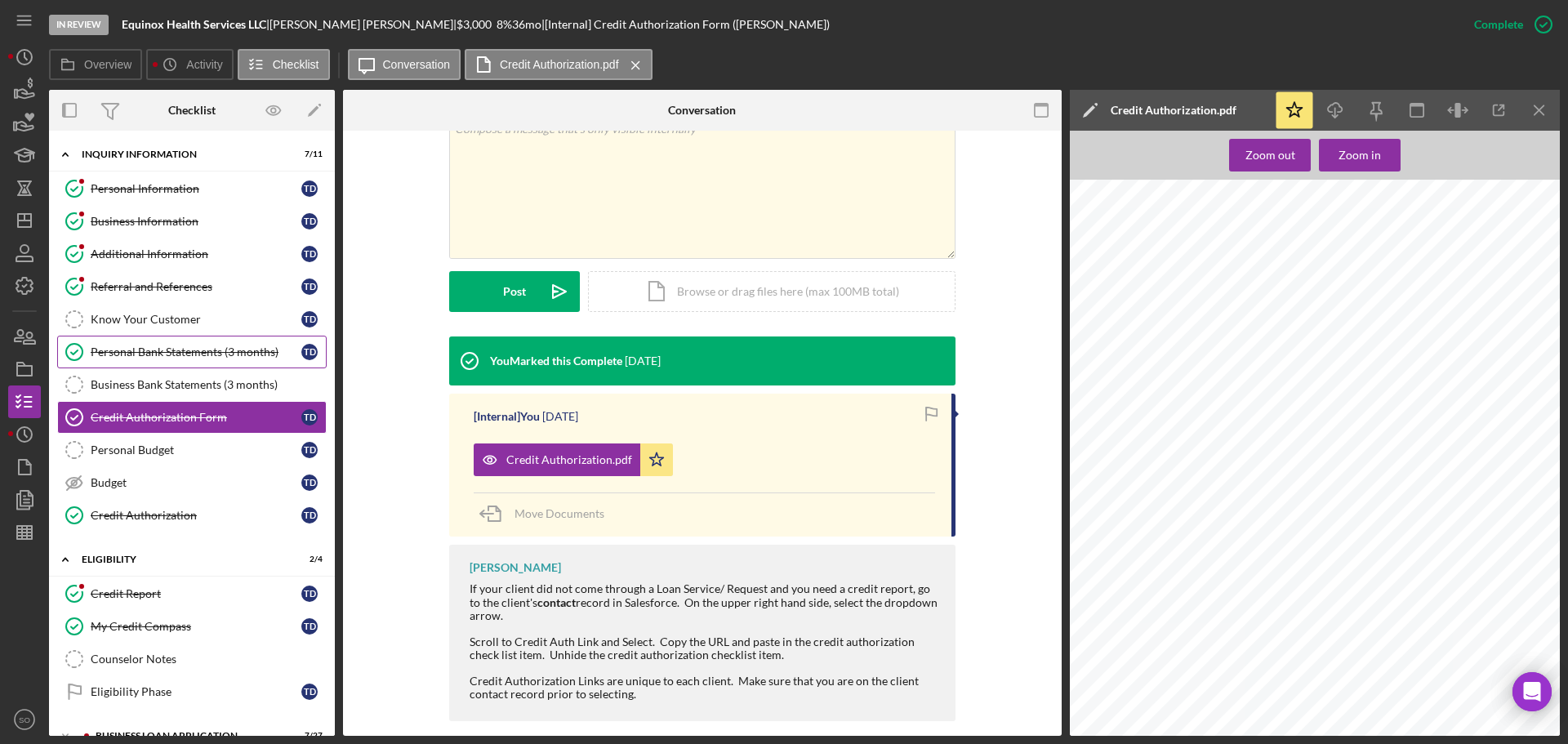
click at [217, 349] on div "Personal Bank Statements (3 months)" at bounding box center [196, 351] width 210 height 13
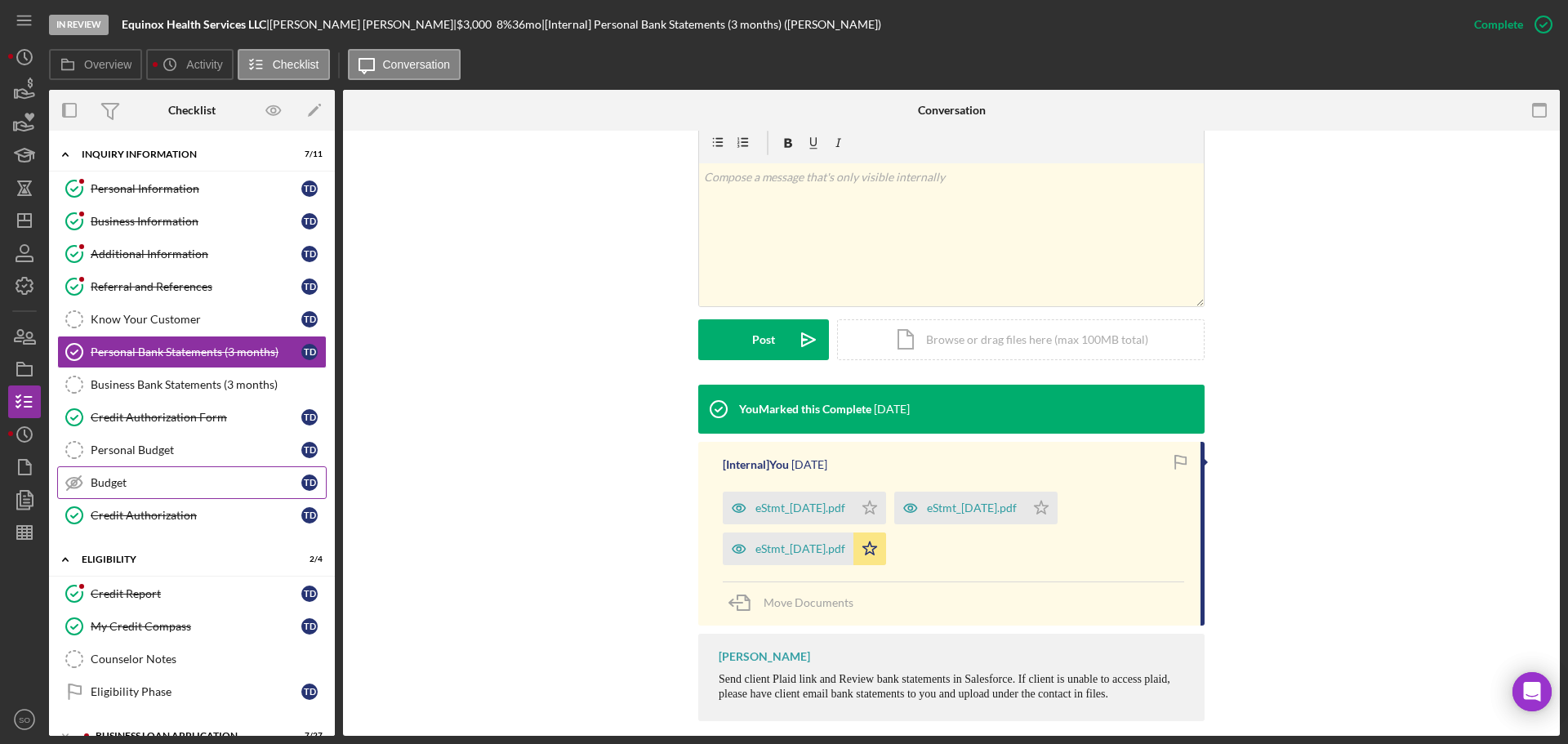
scroll to position [136, 0]
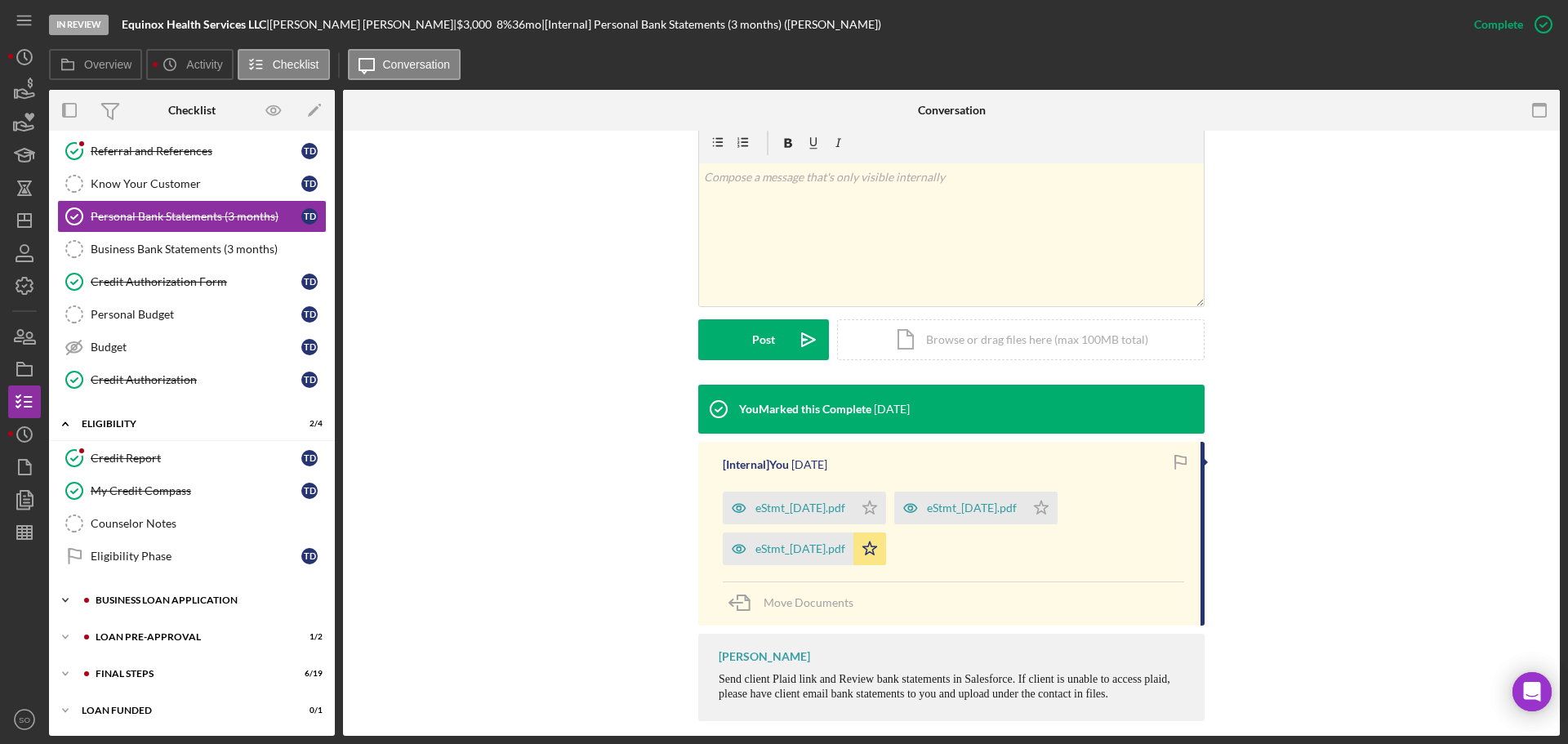
click at [195, 597] on div "BUSINESS LOAN APPLICATION" at bounding box center [204, 600] width 219 height 9
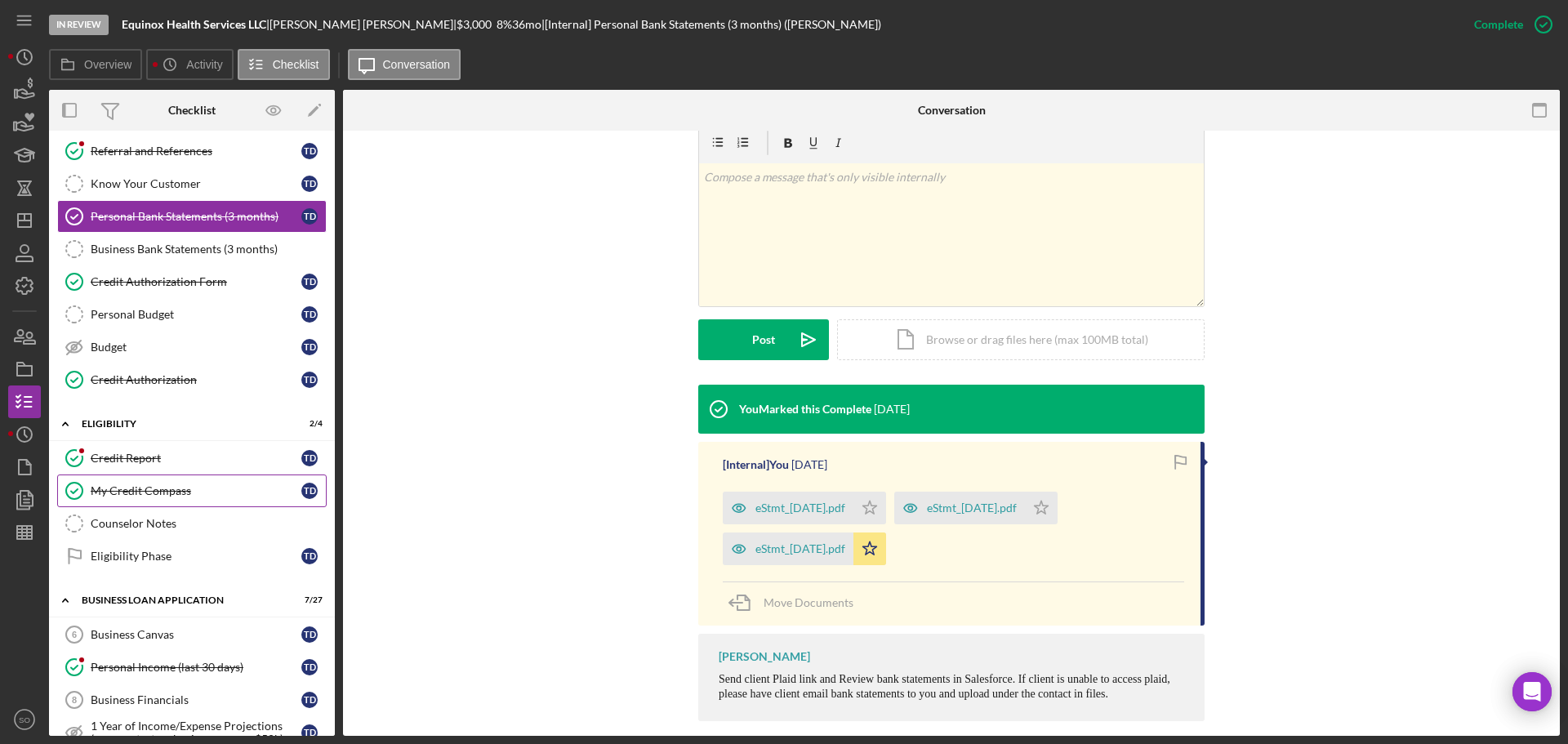
scroll to position [0, 0]
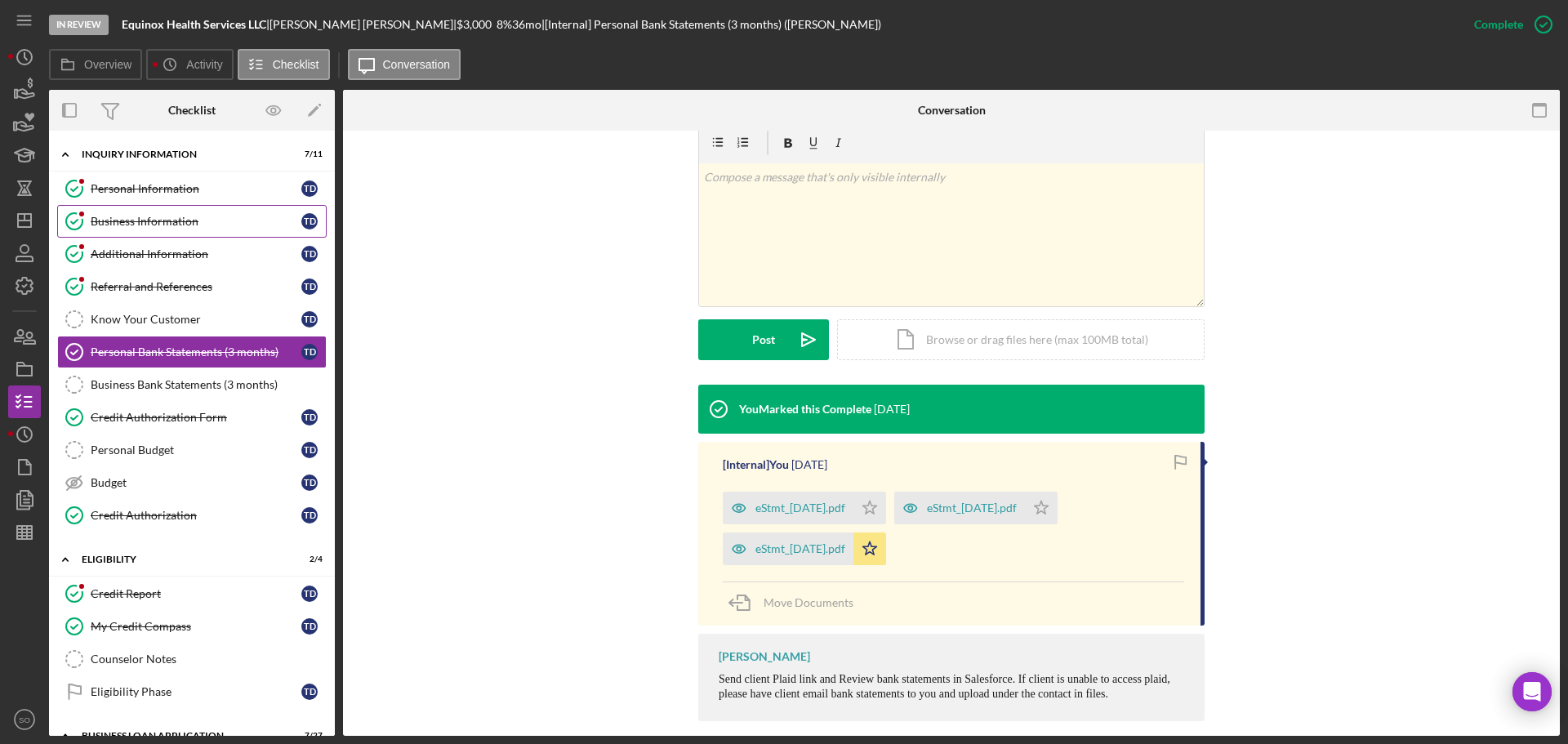
click at [126, 232] on link "Business Information Business Information T D" at bounding box center [192, 222] width 270 height 33
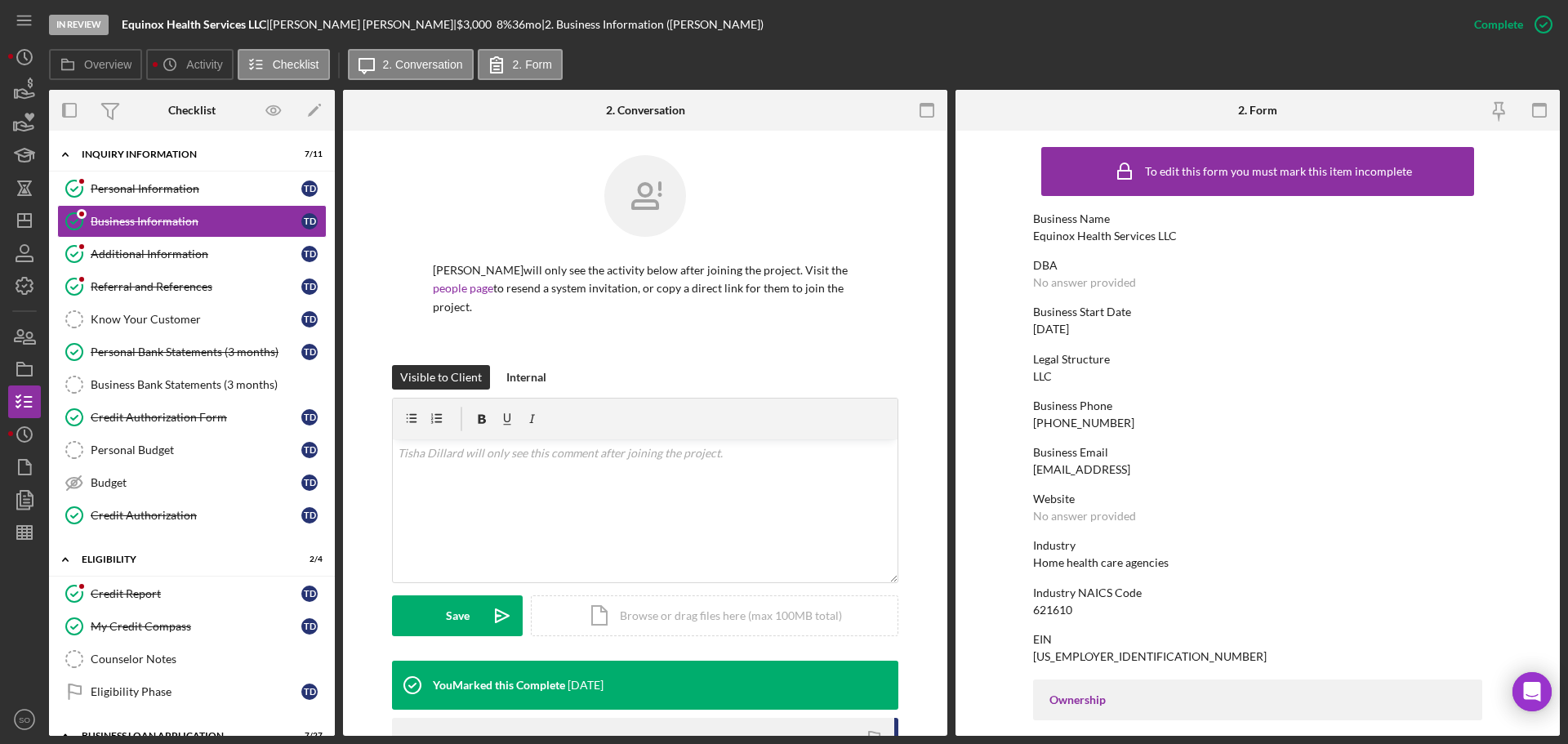
click at [1081, 241] on div "Equinox Health Services LLC" at bounding box center [1105, 235] width 143 height 13
copy div "Equinox Health Services LLC"
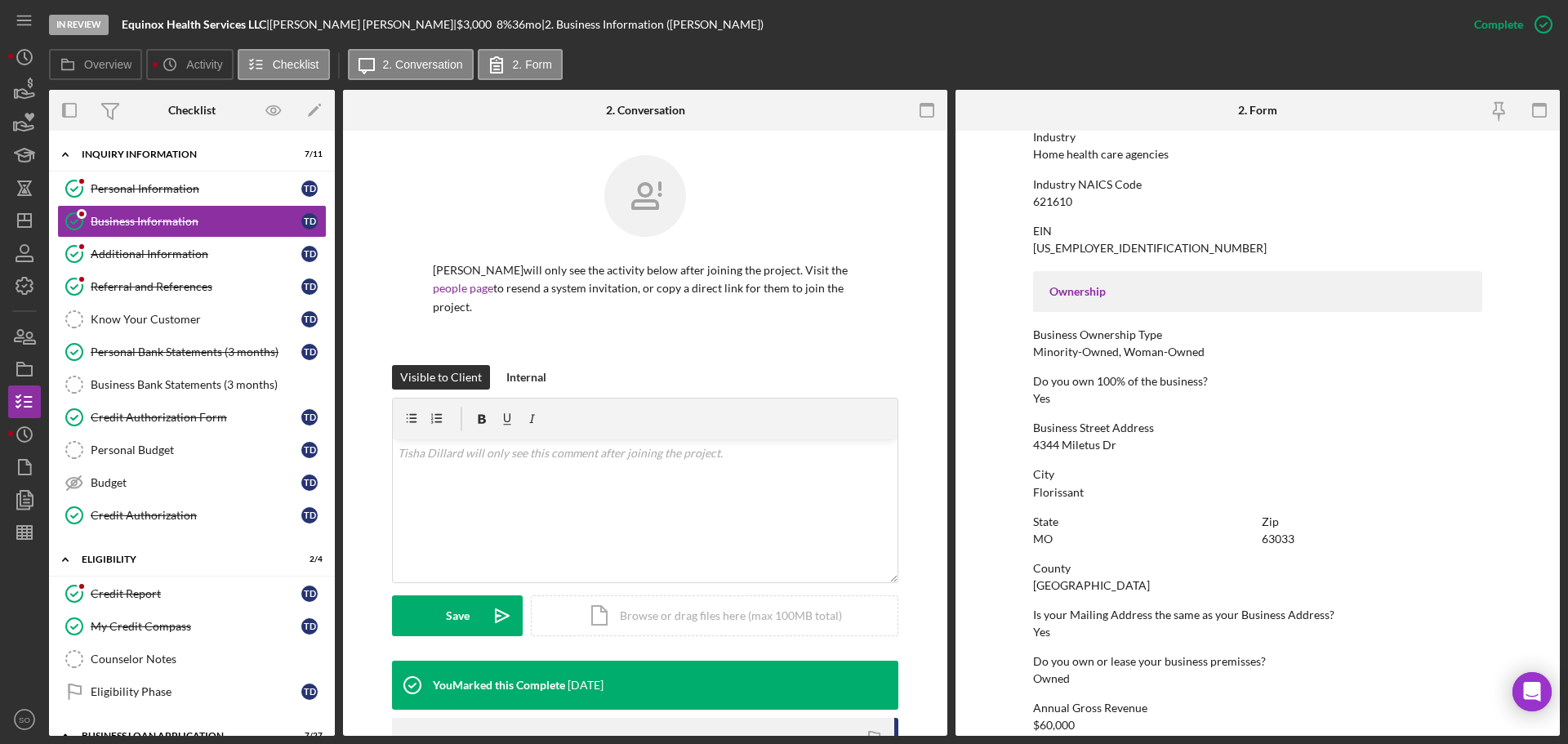
click at [1080, 442] on div "4344 Miletus Dr" at bounding box center [1075, 445] width 83 height 13
copy div "4344 Miletus Dr"
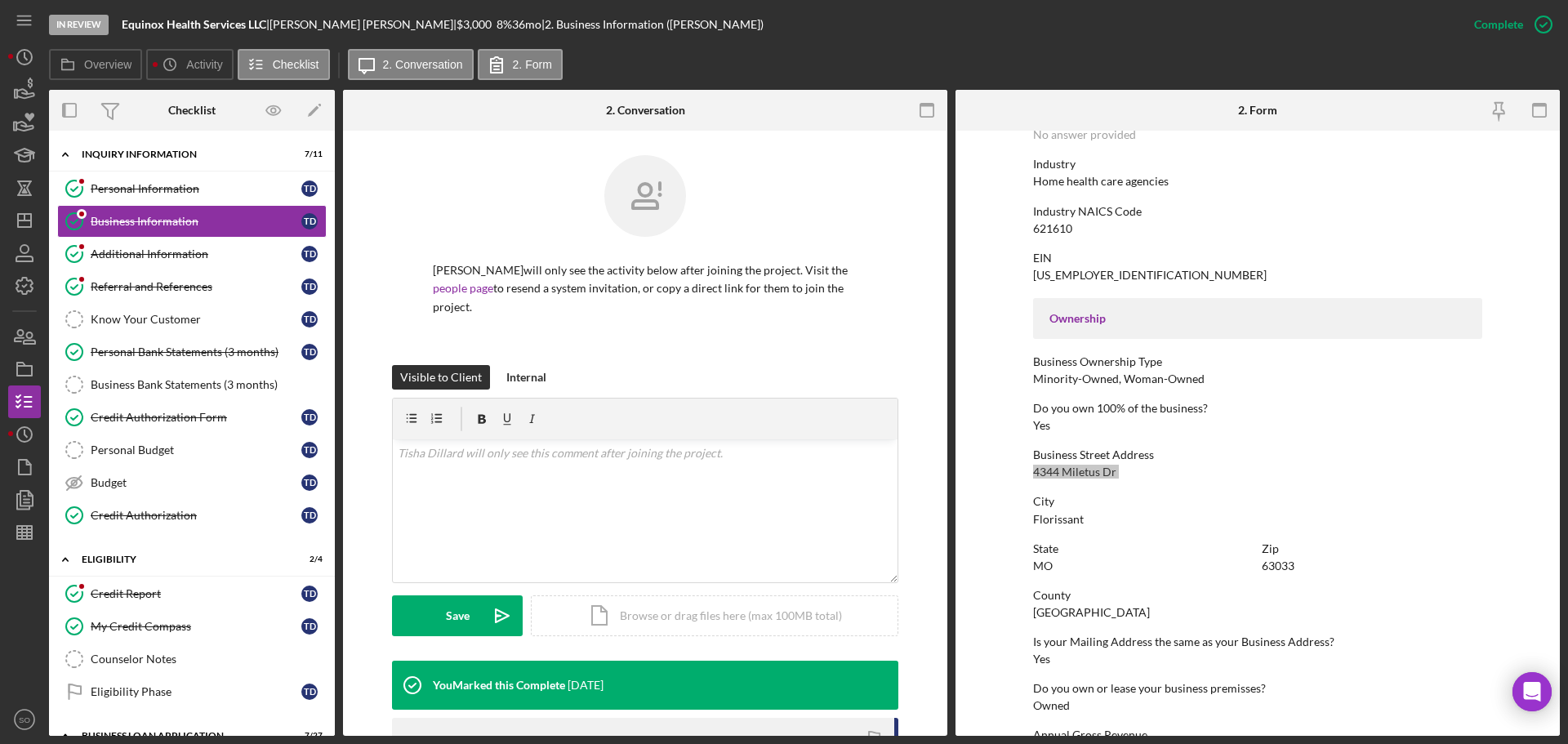
scroll to position [218, 0]
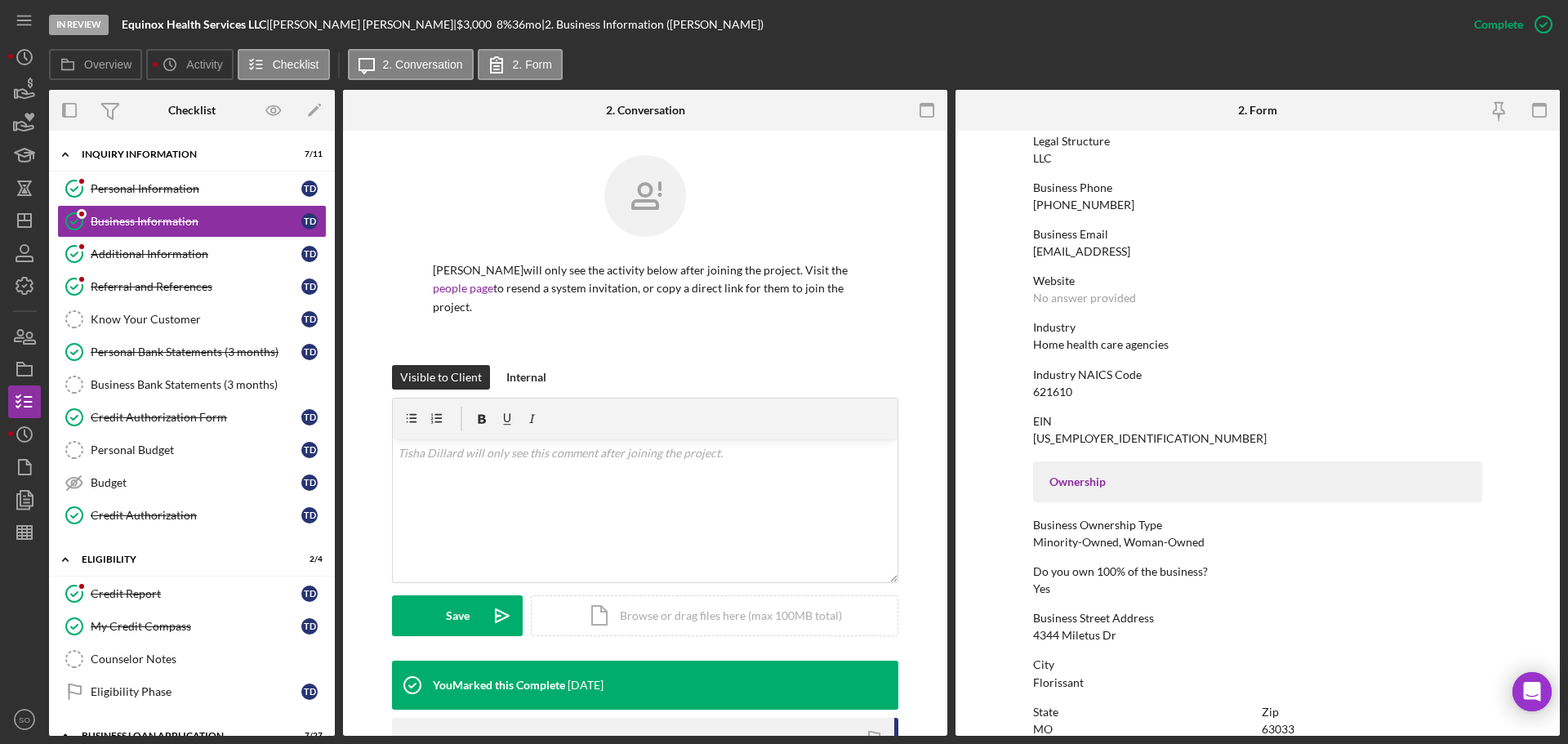
click at [1079, 207] on div "[PHONE_NUMBER]" at bounding box center [1084, 204] width 101 height 13
copy div "[PHONE_NUMBER]"
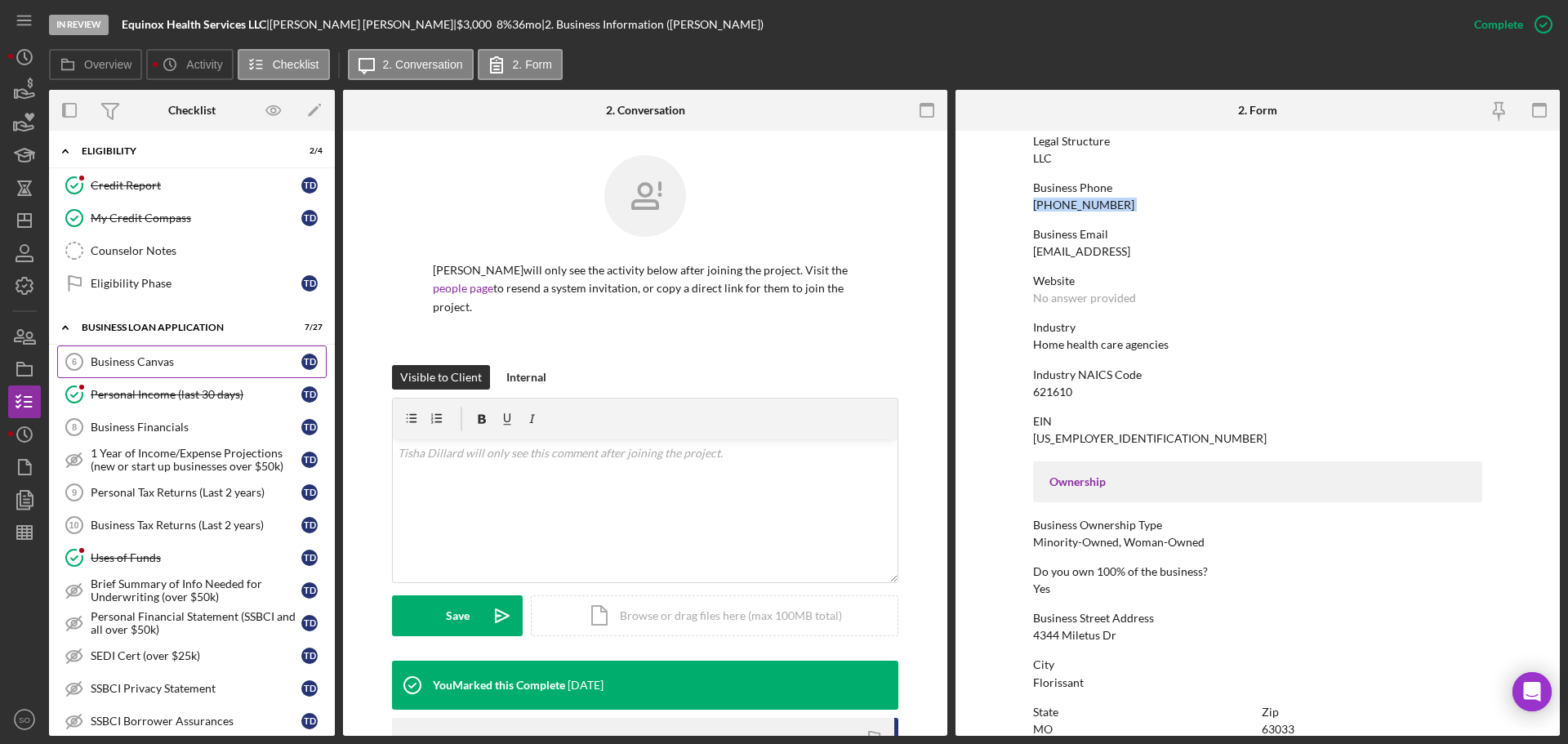
click at [153, 368] on div "Business Canvas" at bounding box center [196, 362] width 210 height 13
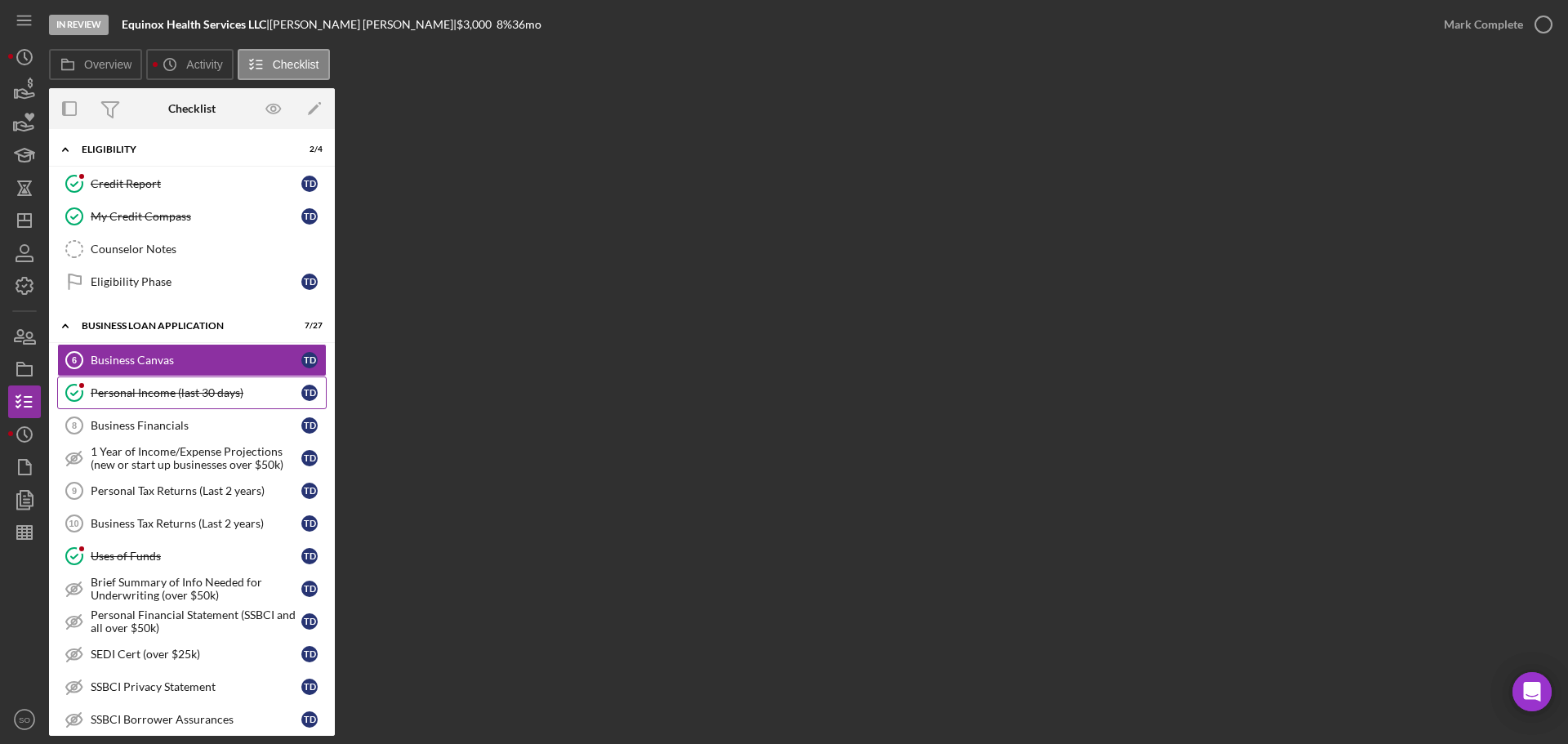
click at [229, 396] on div "Personal Income (last 30 days)" at bounding box center [196, 393] width 210 height 13
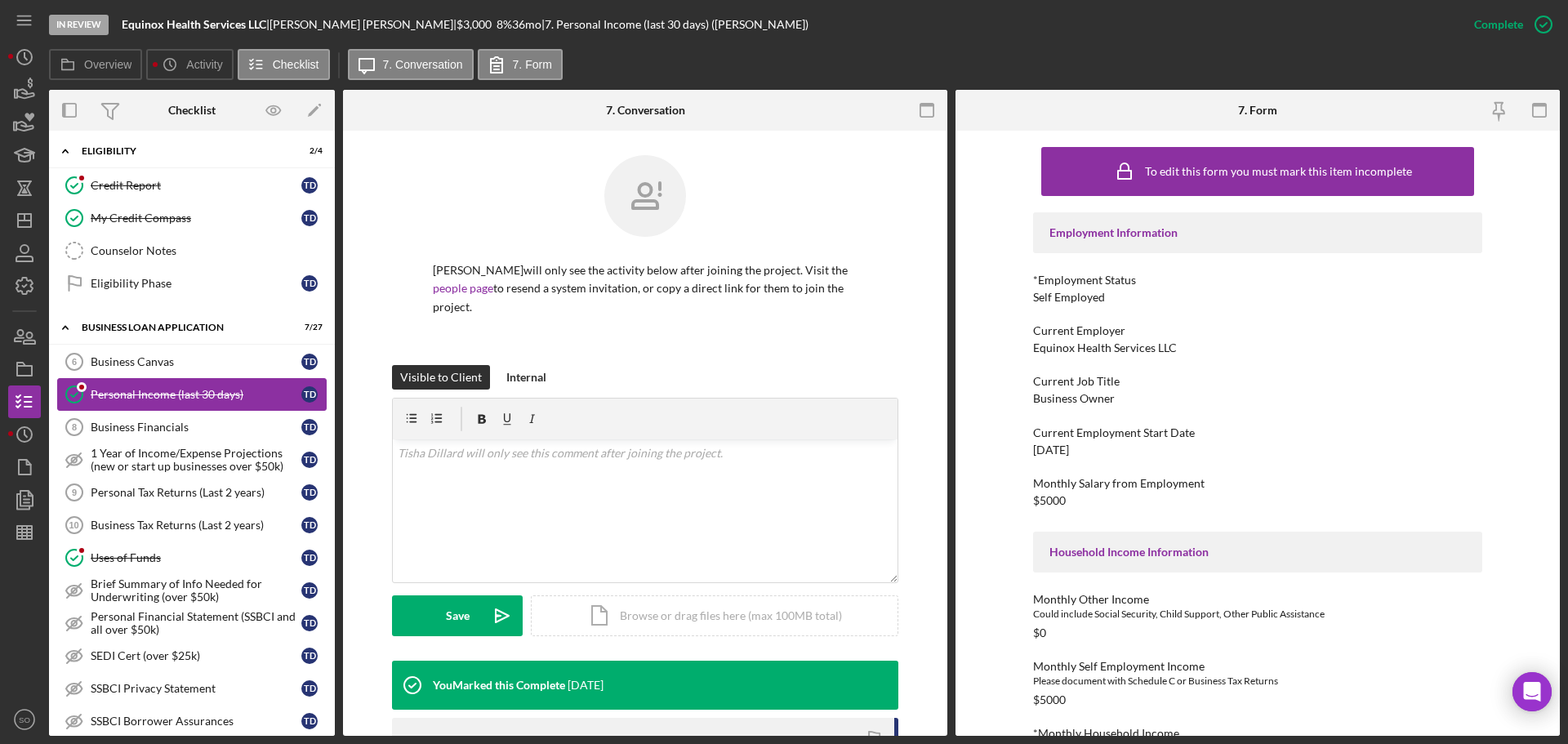
drag, startPoint x: 143, startPoint y: 367, endPoint x: 197, endPoint y: 378, distance: 55.1
click at [149, 367] on div "Business Canvas" at bounding box center [196, 362] width 210 height 13
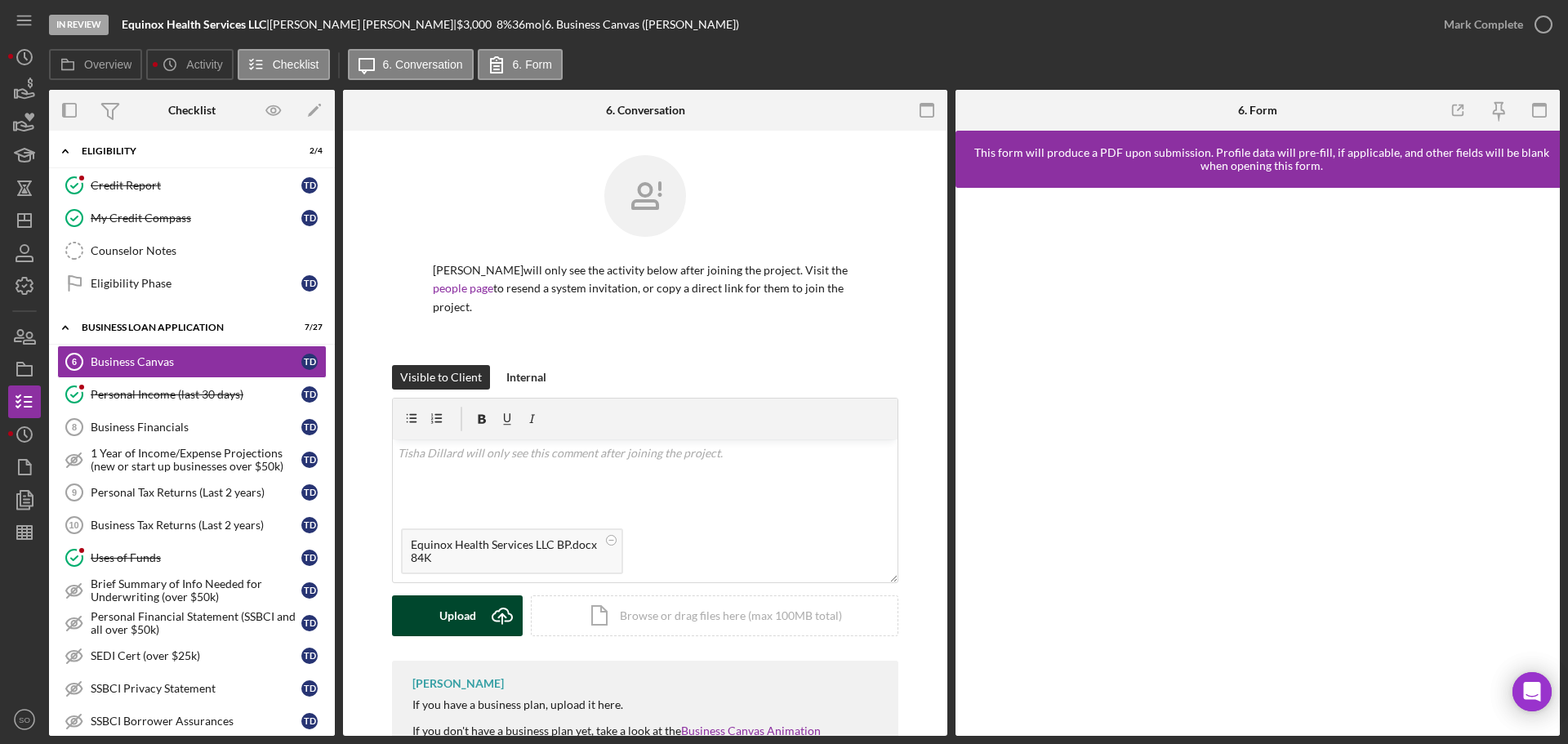
click at [461, 599] on div "Upload" at bounding box center [457, 616] width 37 height 41
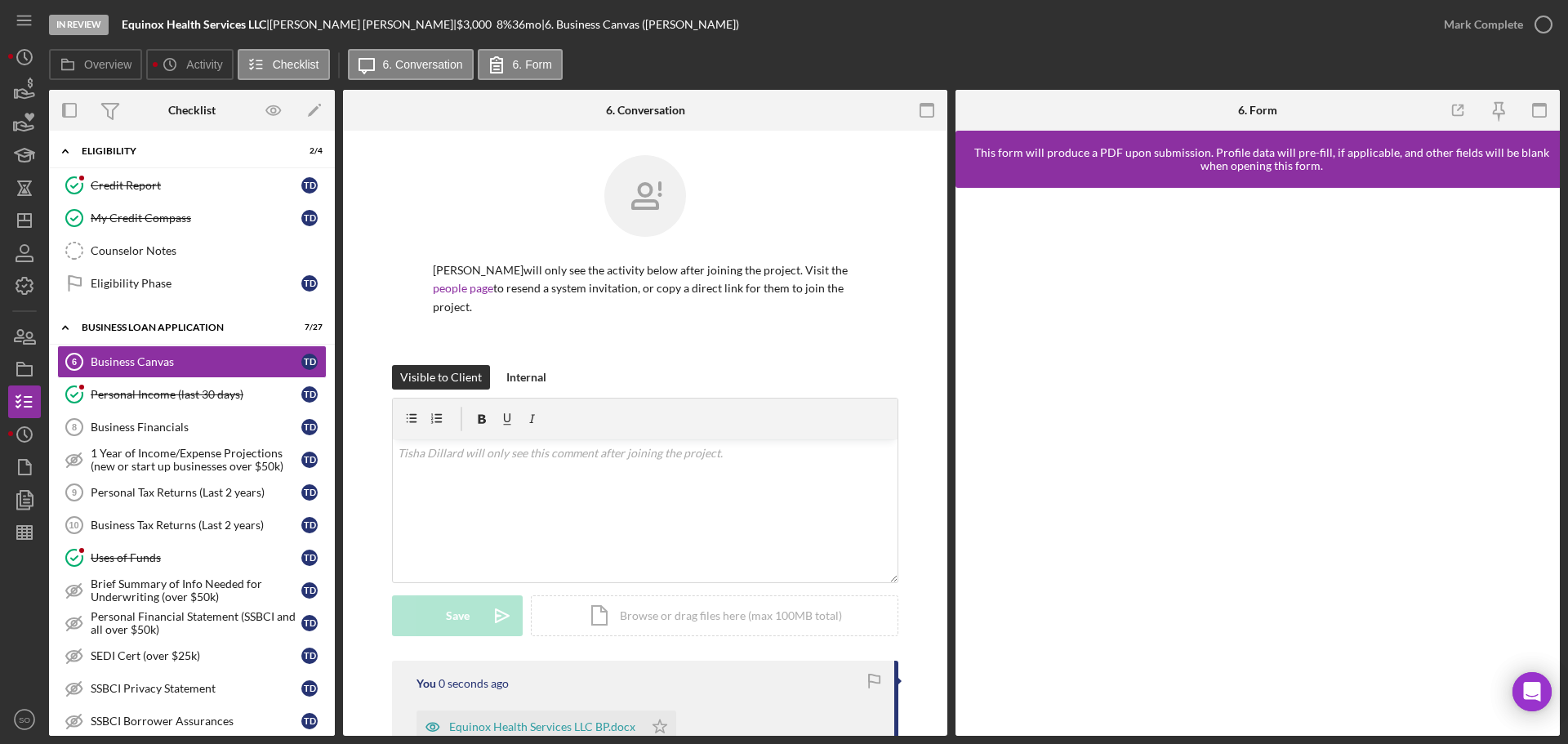
scroll to position [280, 0]
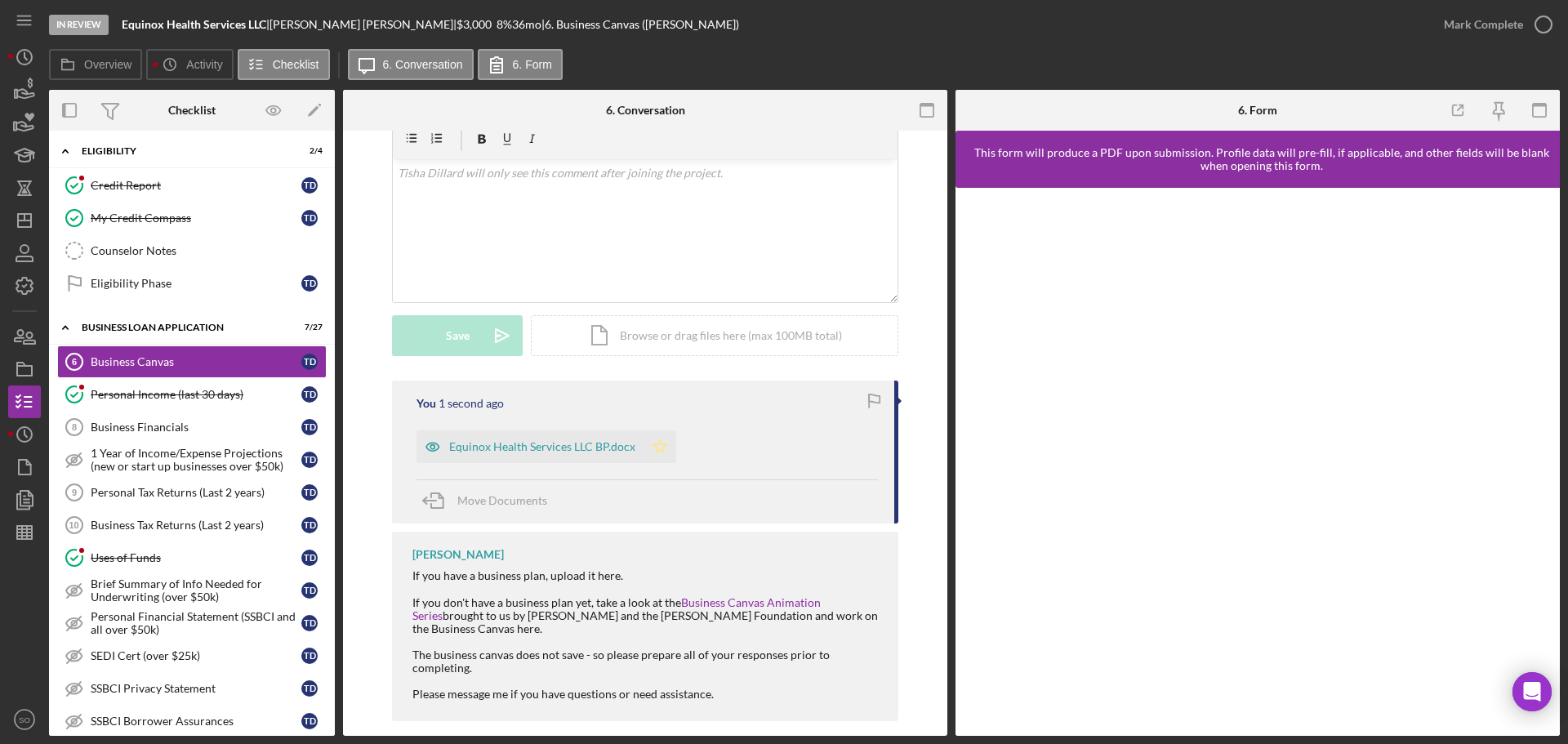
click at [650, 438] on icon "Icon/Star" at bounding box center [660, 447] width 33 height 33
click at [1466, 29] on div "Mark Complete" at bounding box center [1484, 25] width 79 height 33
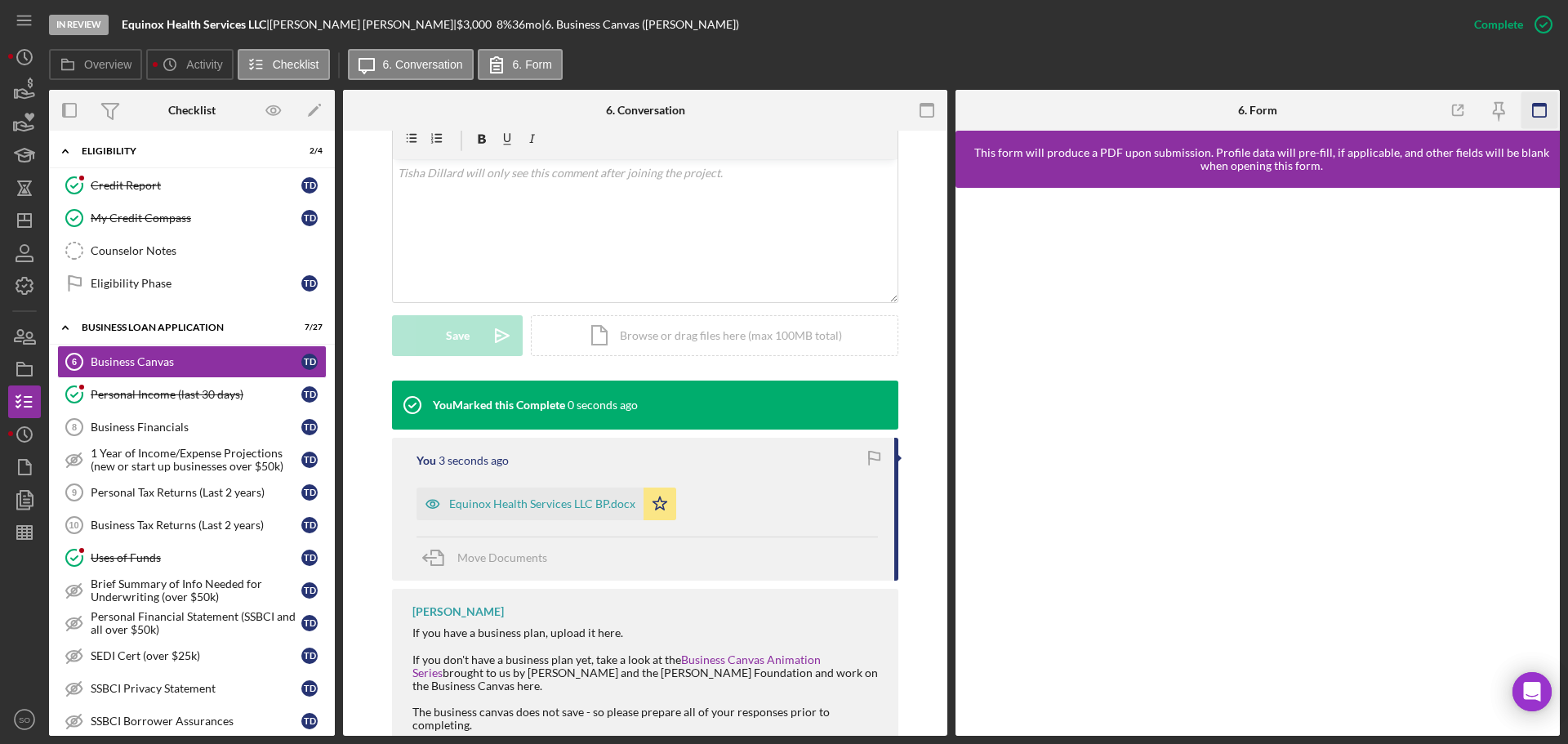
click at [1533, 107] on rect "button" at bounding box center [1539, 110] width 13 height 13
click at [1544, 105] on rect "button" at bounding box center [1539, 106] width 13 height 3
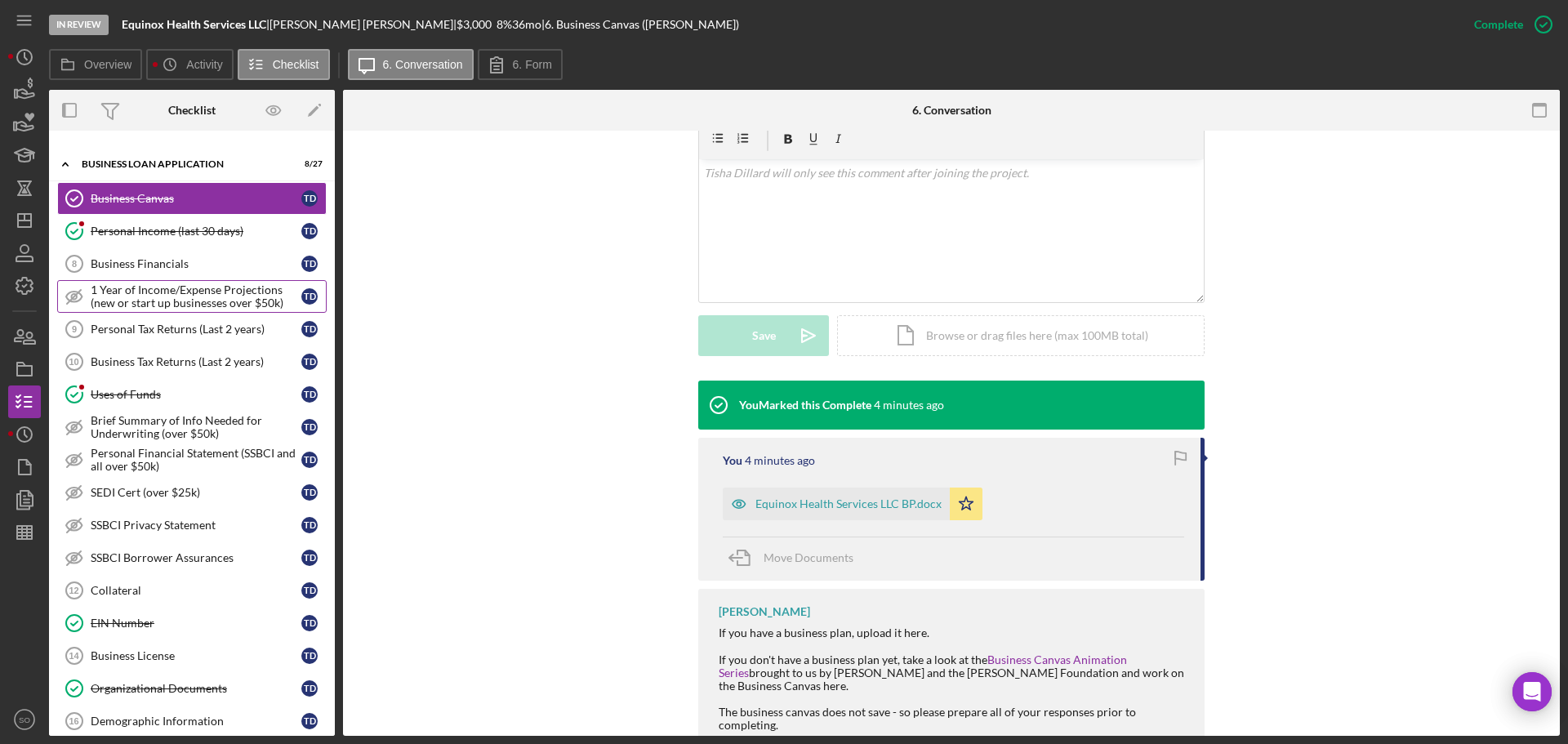
scroll to position [654, 0]
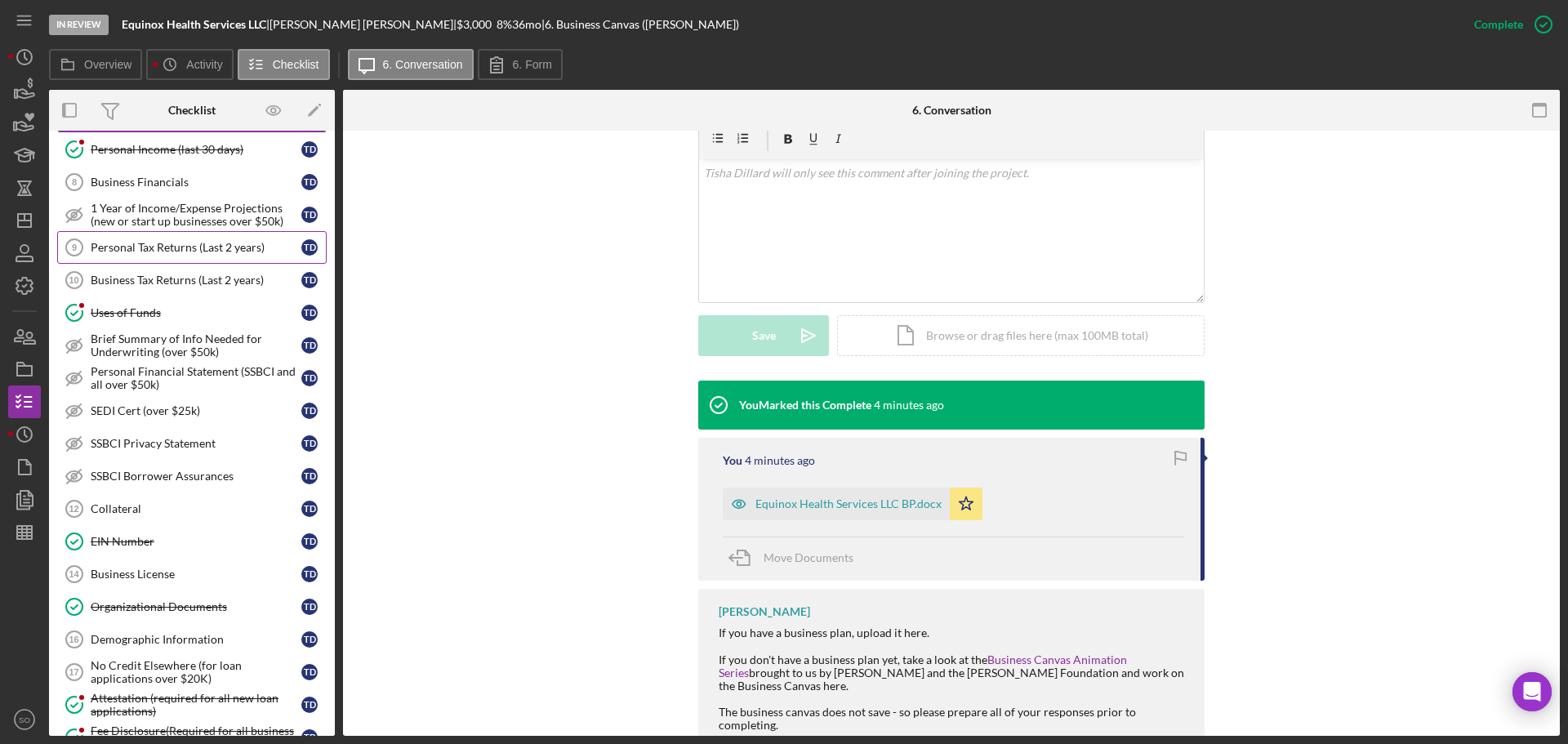
click at [179, 253] on div "Personal Tax Returns (Last 2 years)" at bounding box center [196, 247] width 210 height 13
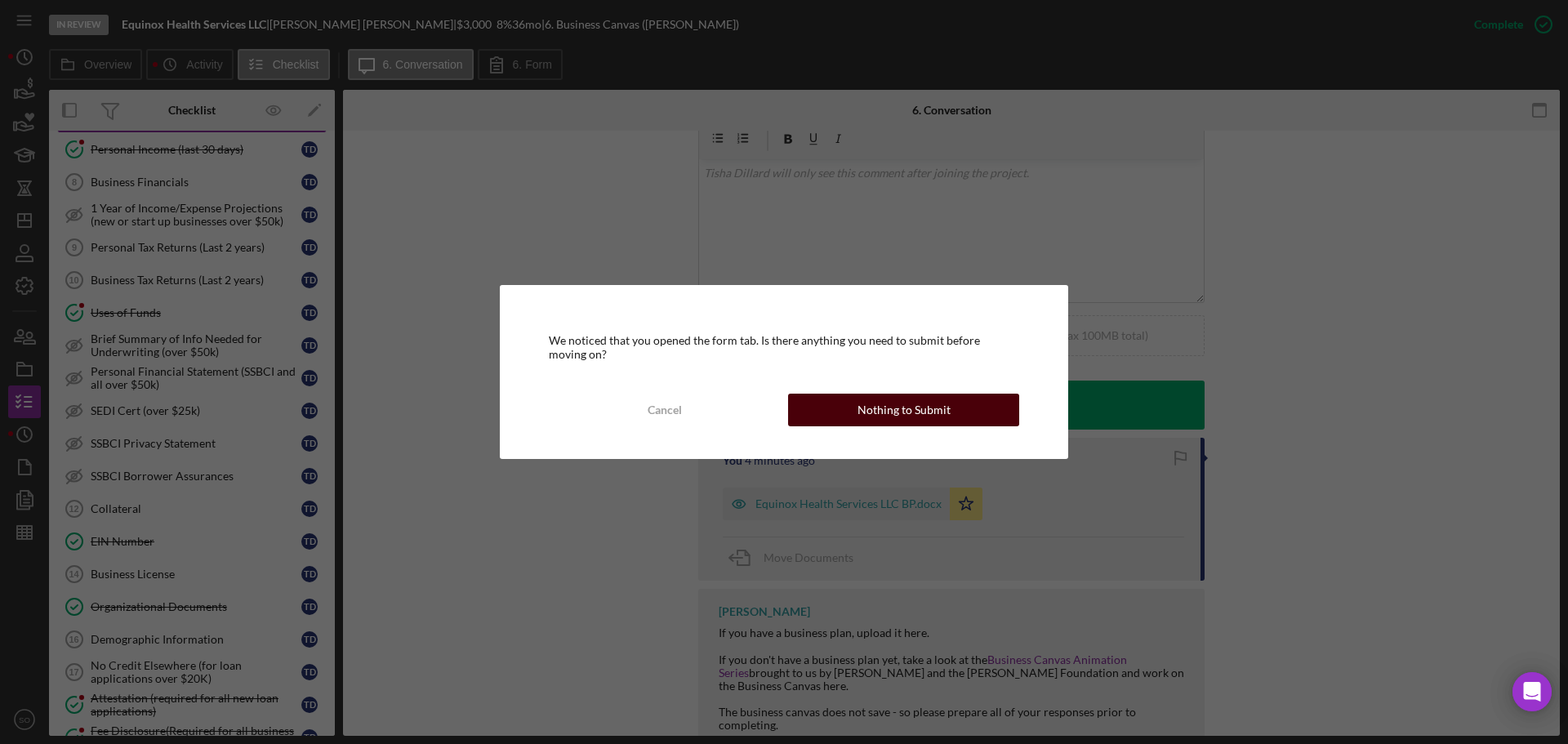
click at [855, 397] on button "Nothing to Submit" at bounding box center [903, 410] width 231 height 33
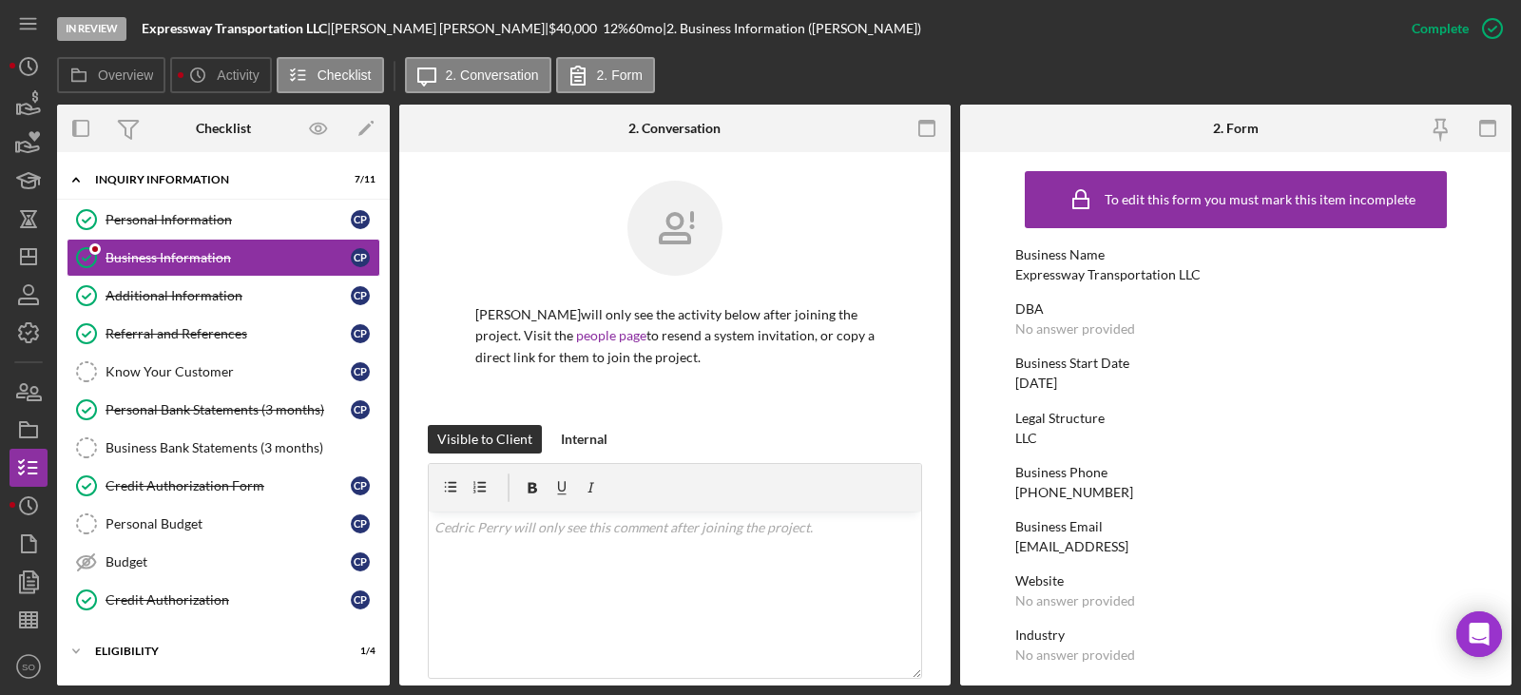
scroll to position [380, 0]
